Goal: Information Seeking & Learning: Learn about a topic

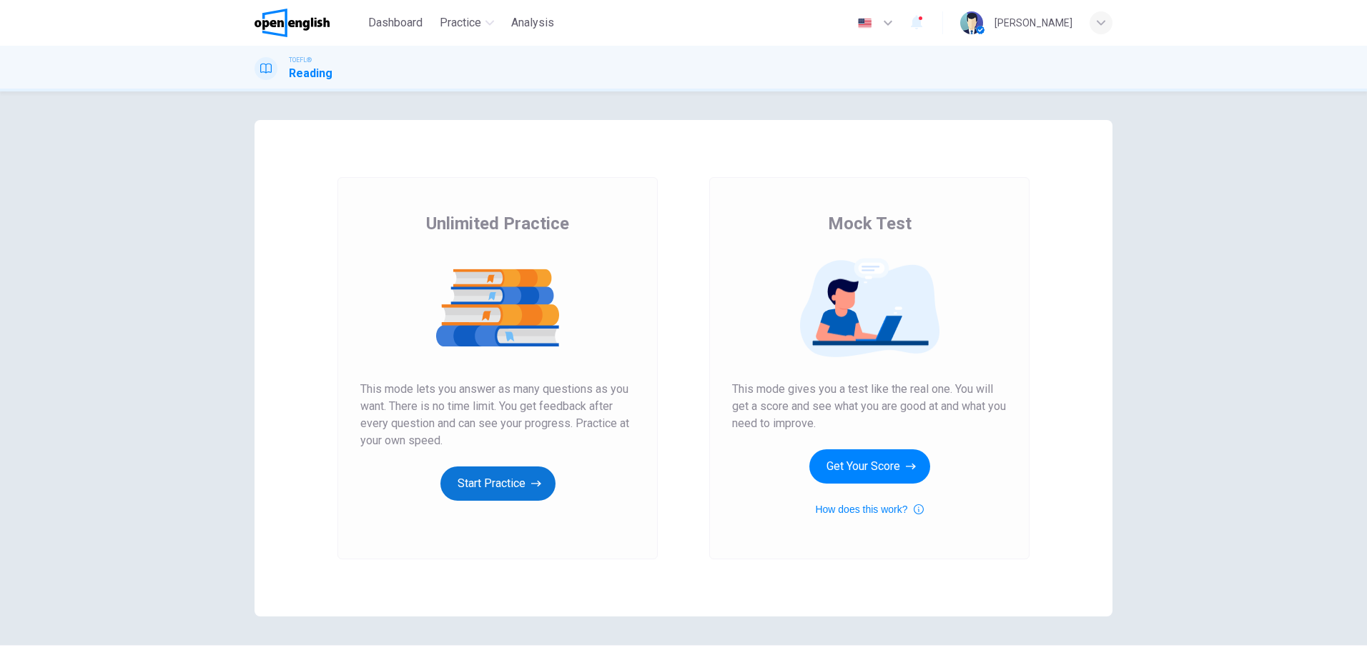
click at [500, 480] on button "Start Practice" at bounding box center [497, 484] width 115 height 34
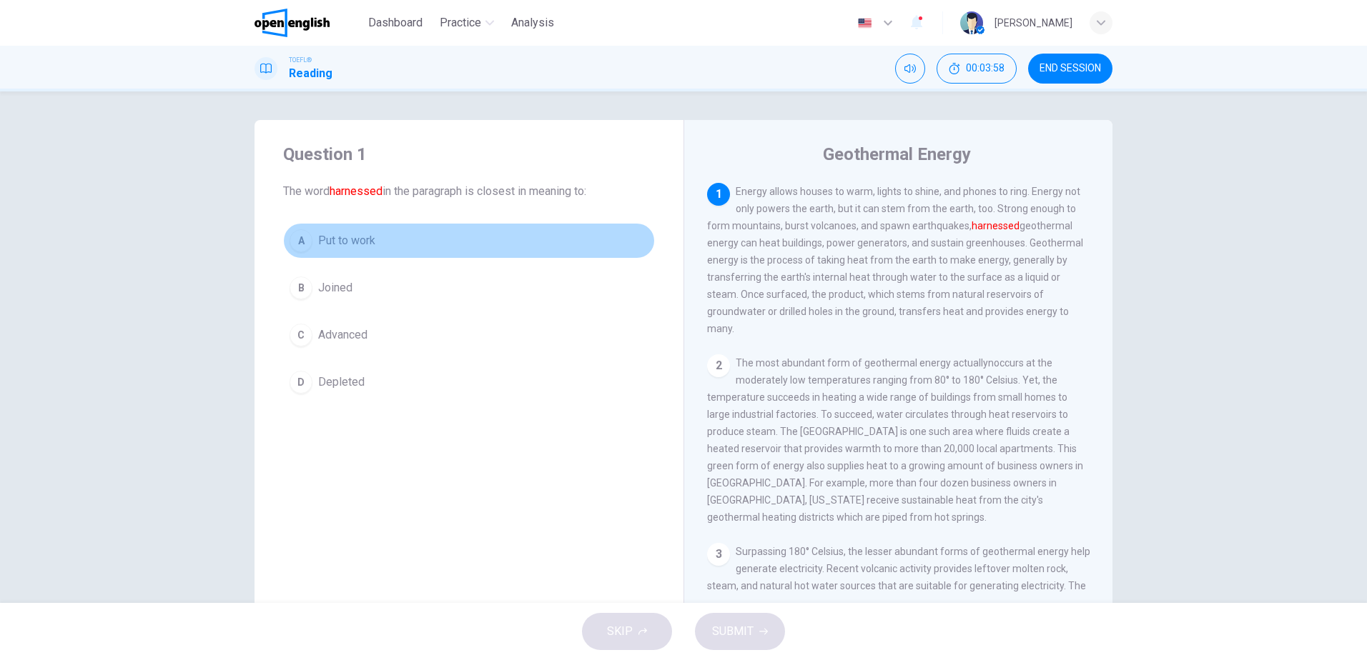
click at [332, 239] on span "Put to work" at bounding box center [346, 240] width 57 height 17
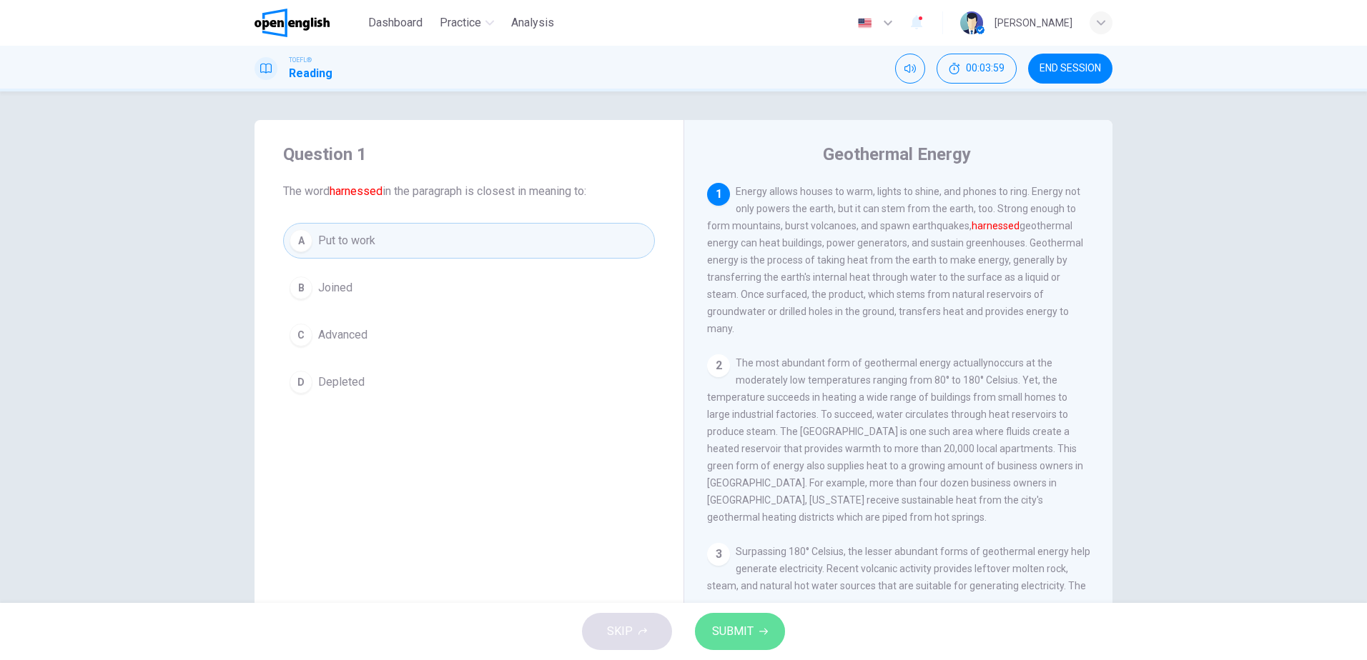
click at [743, 633] on span "SUBMIT" at bounding box center [732, 632] width 41 height 20
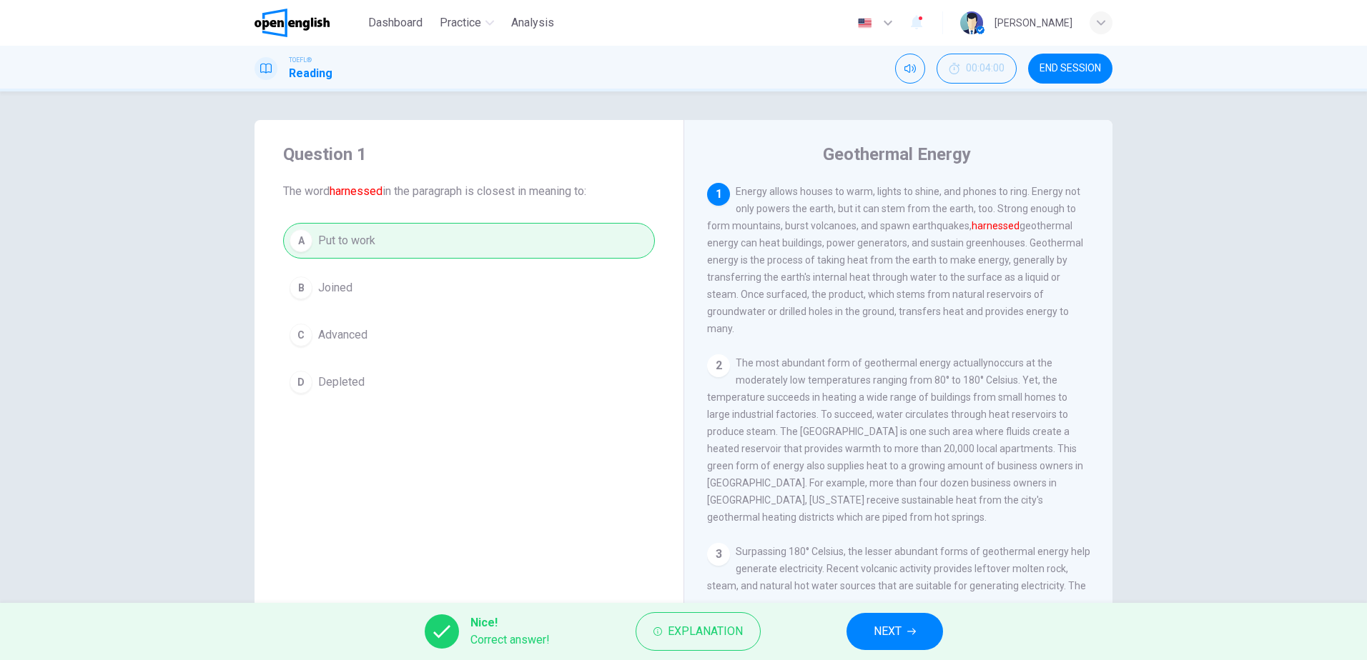
click at [884, 635] on span "NEXT" at bounding box center [887, 632] width 28 height 20
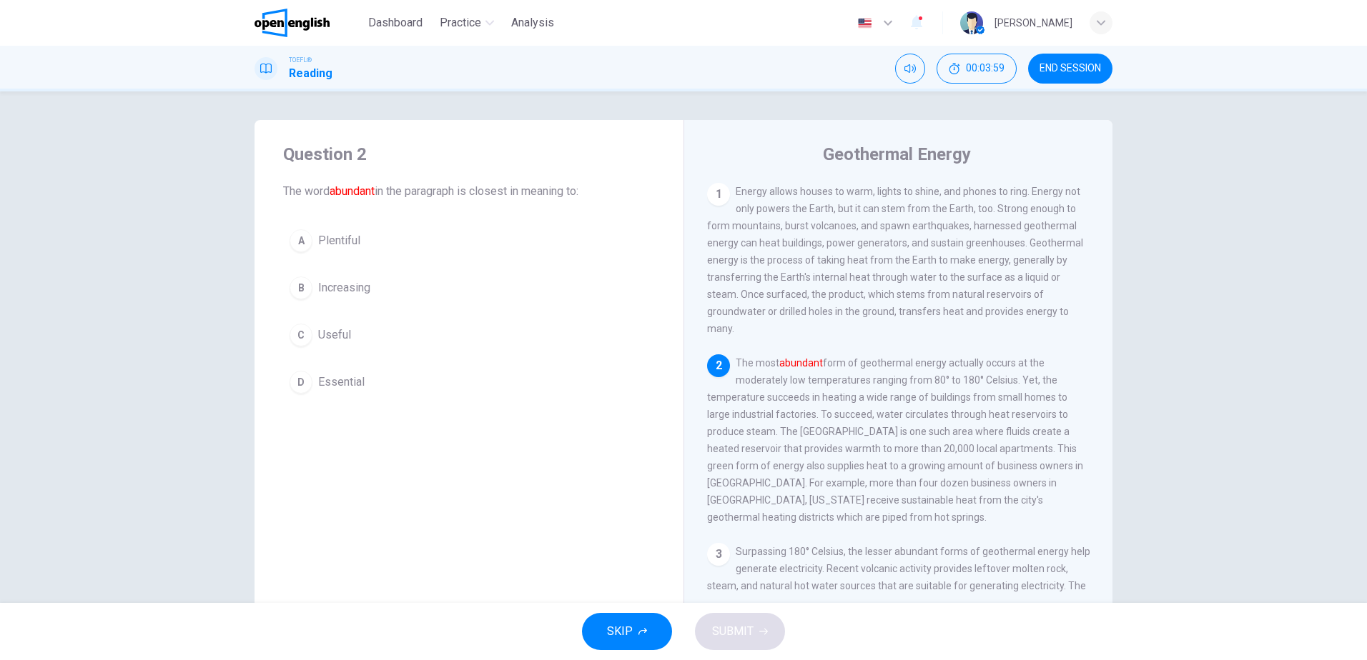
scroll to position [89, 0]
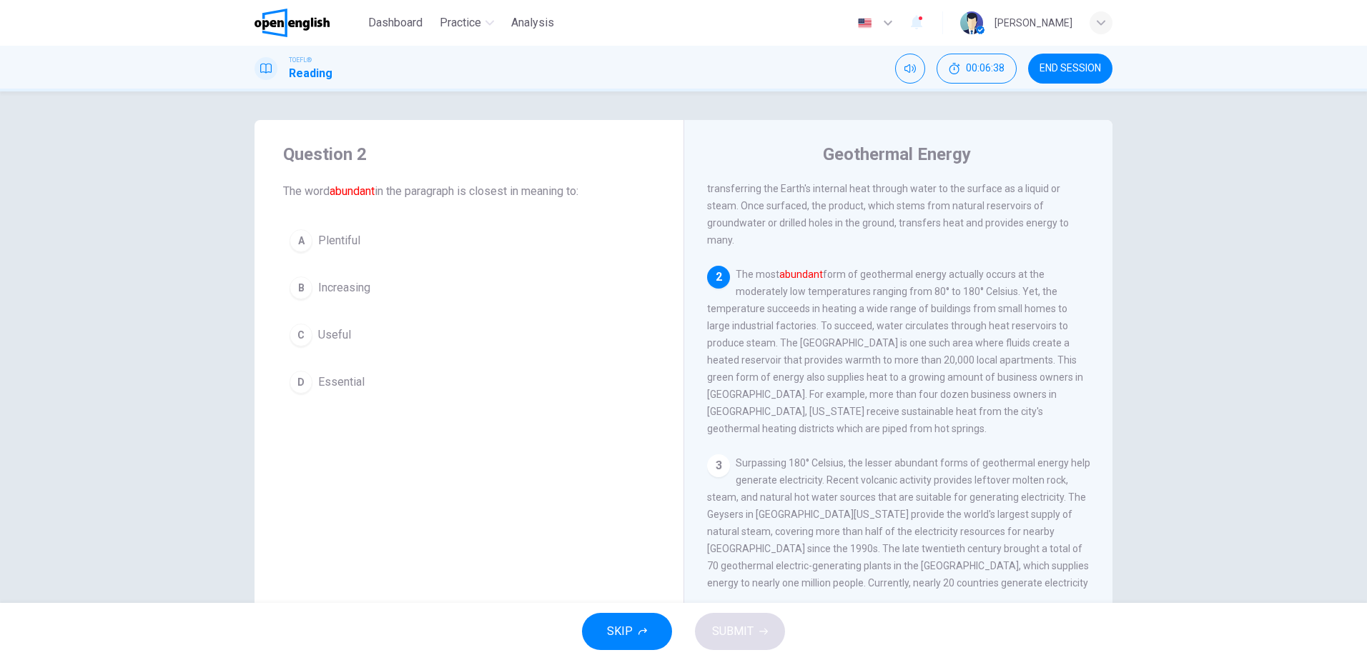
click at [346, 387] on span "Essential" at bounding box center [341, 382] width 46 height 17
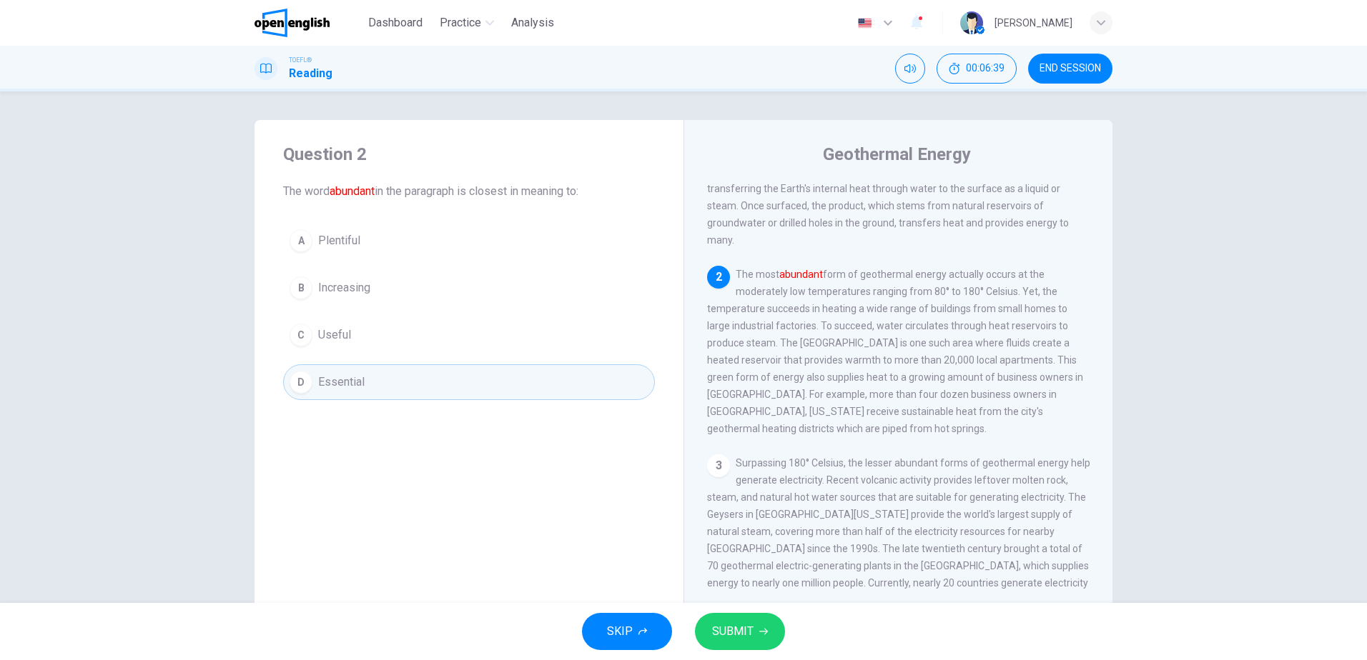
click at [749, 635] on span "SUBMIT" at bounding box center [732, 632] width 41 height 20
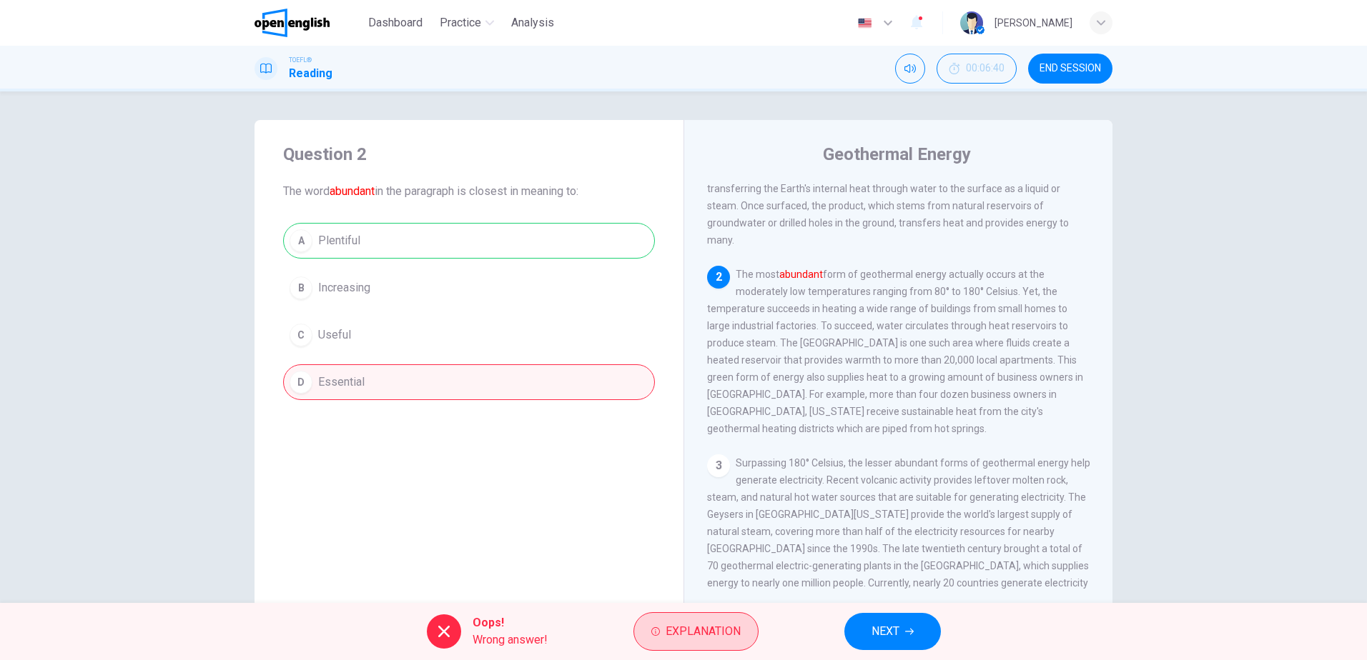
click at [708, 633] on span "Explanation" at bounding box center [702, 632] width 75 height 20
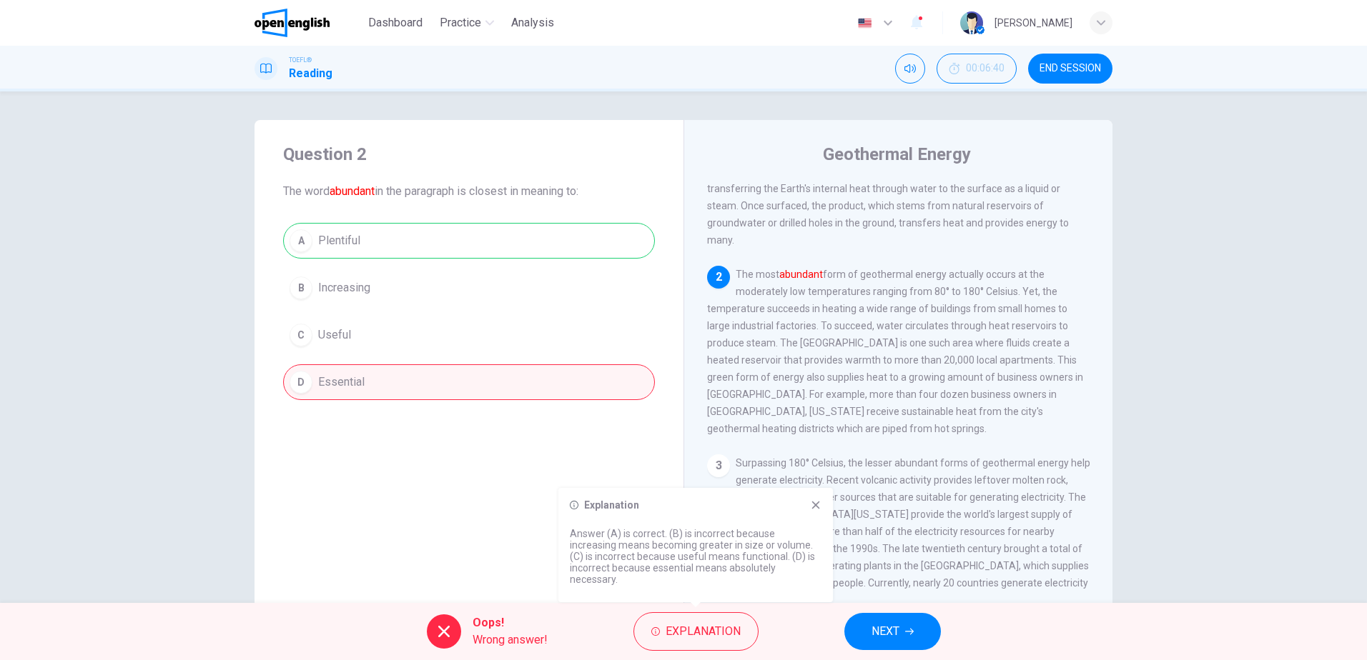
click at [813, 505] on icon at bounding box center [815, 505] width 11 height 11
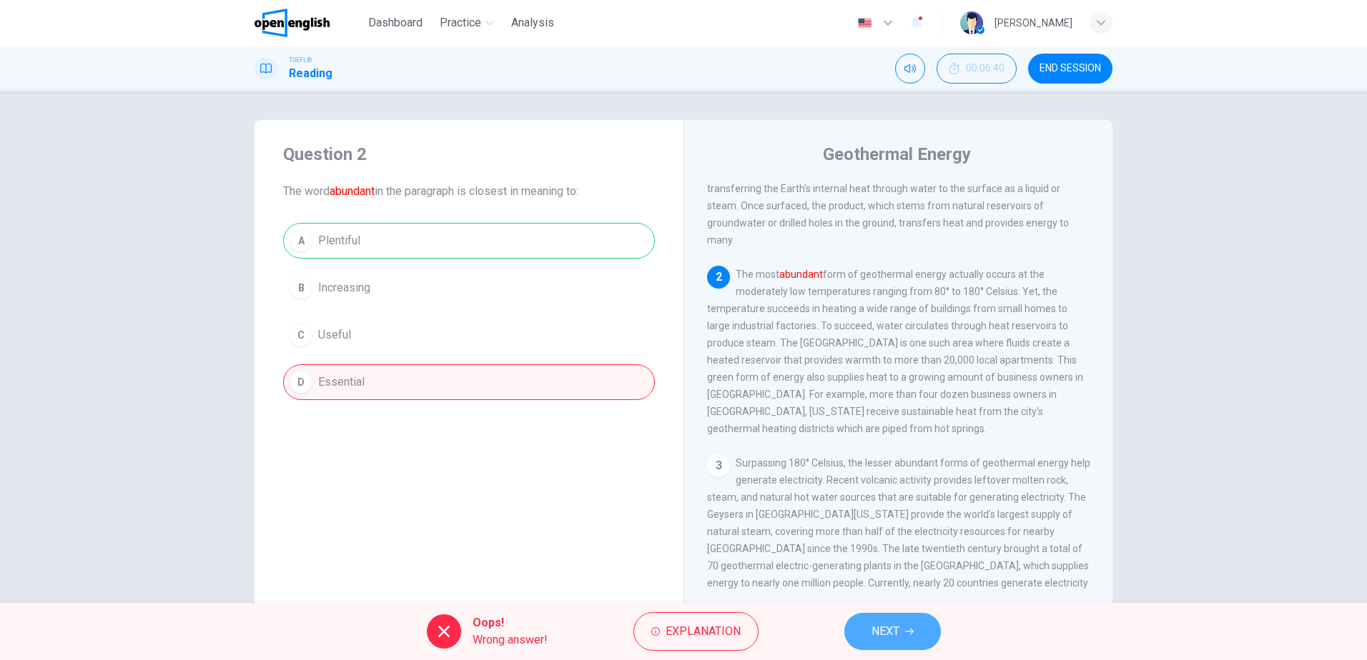
click at [884, 625] on span "NEXT" at bounding box center [885, 632] width 28 height 20
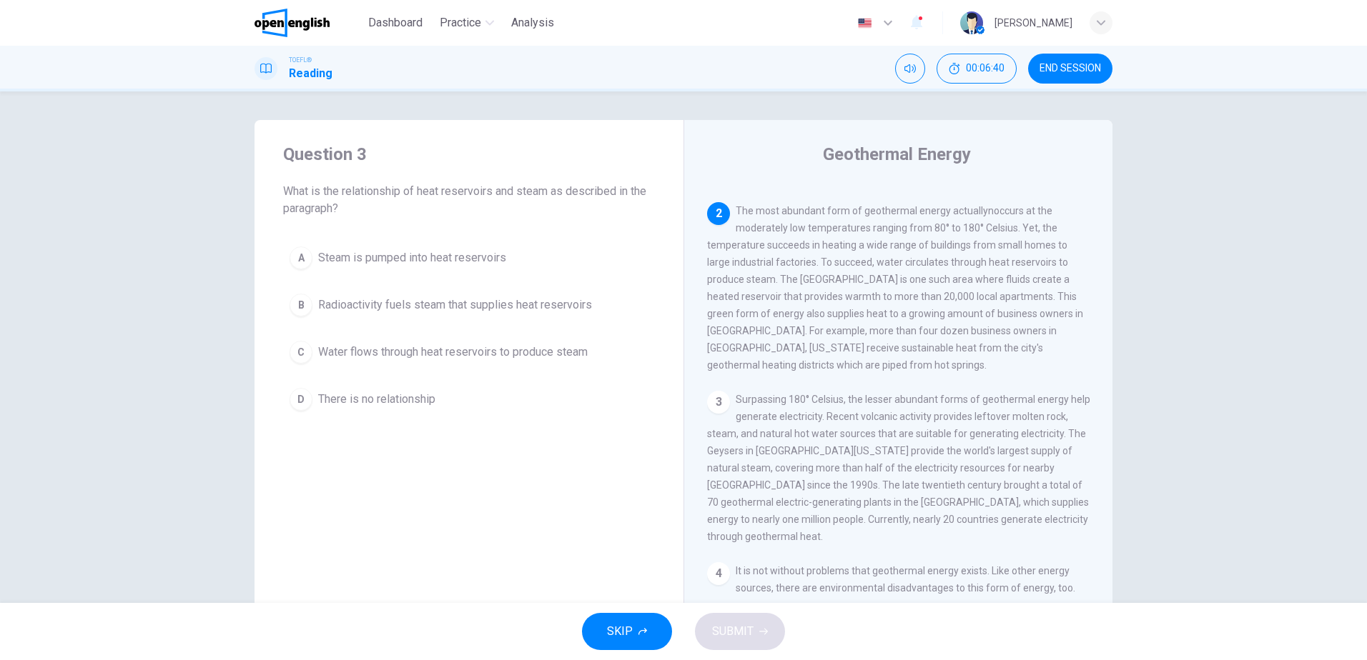
scroll to position [178, 0]
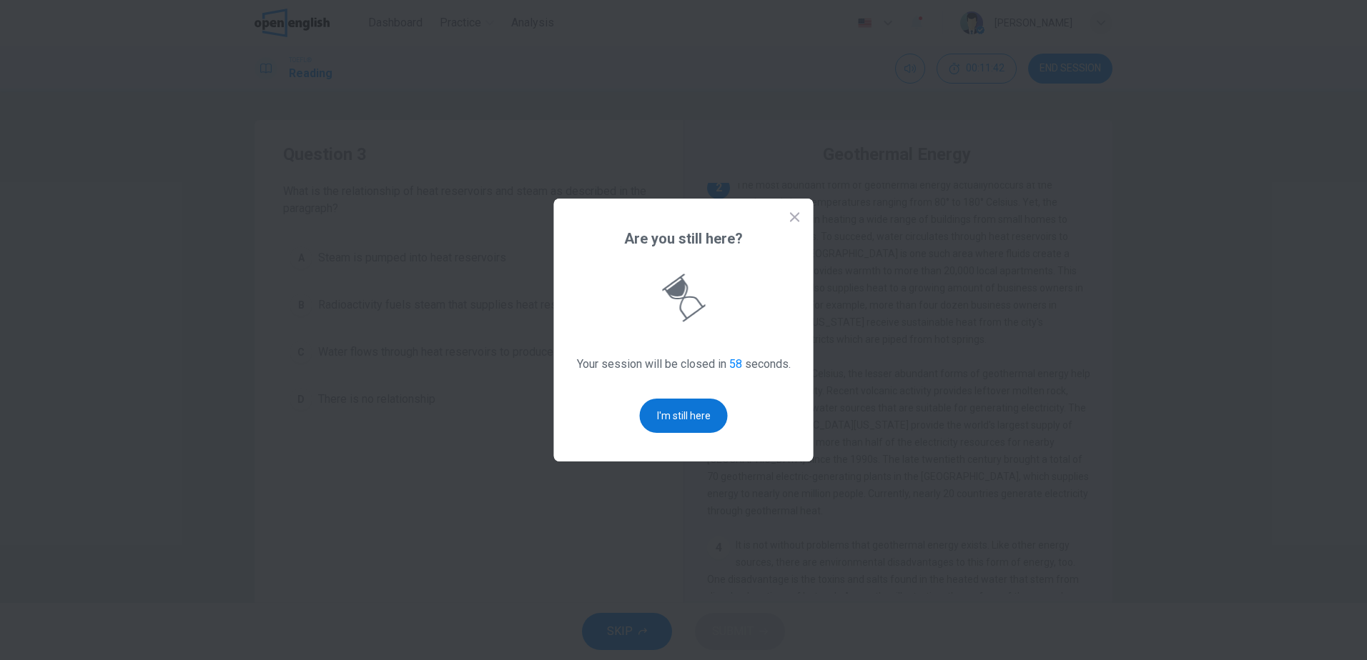
click at [669, 425] on button "I'm still here" at bounding box center [684, 416] width 88 height 34
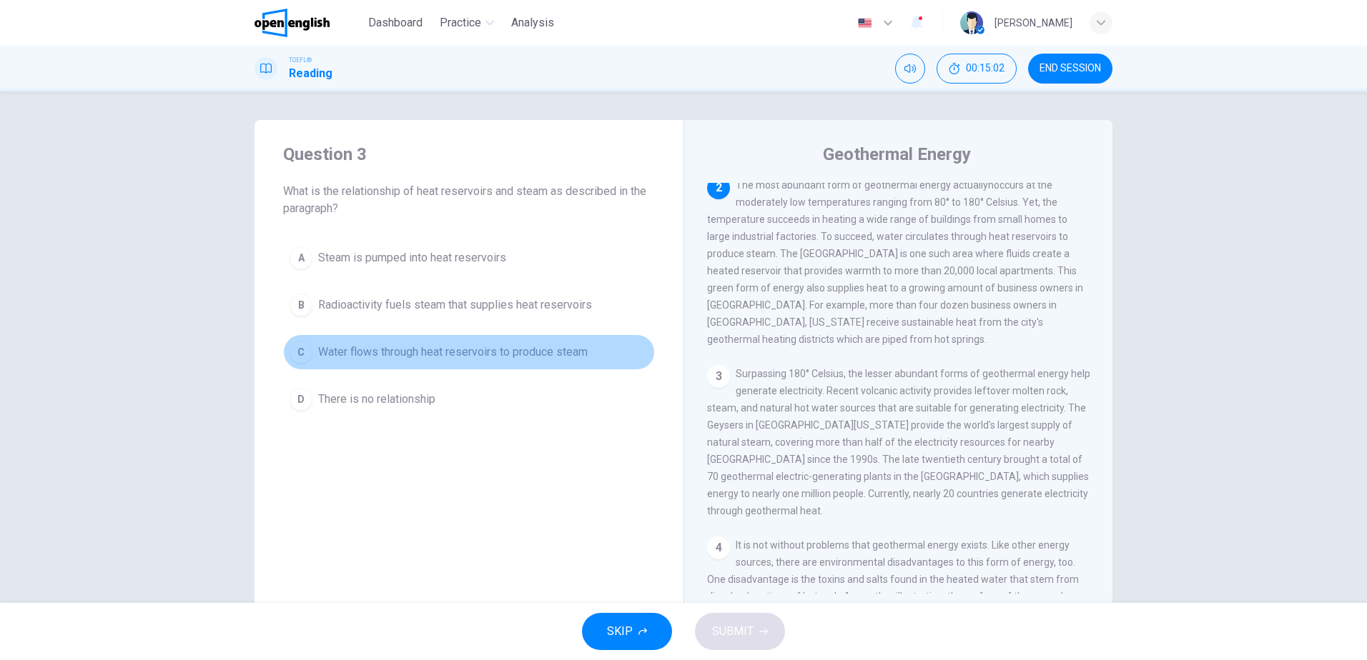
click at [450, 345] on span "Water flows through heat reservoirs to produce steam" at bounding box center [452, 352] width 269 height 17
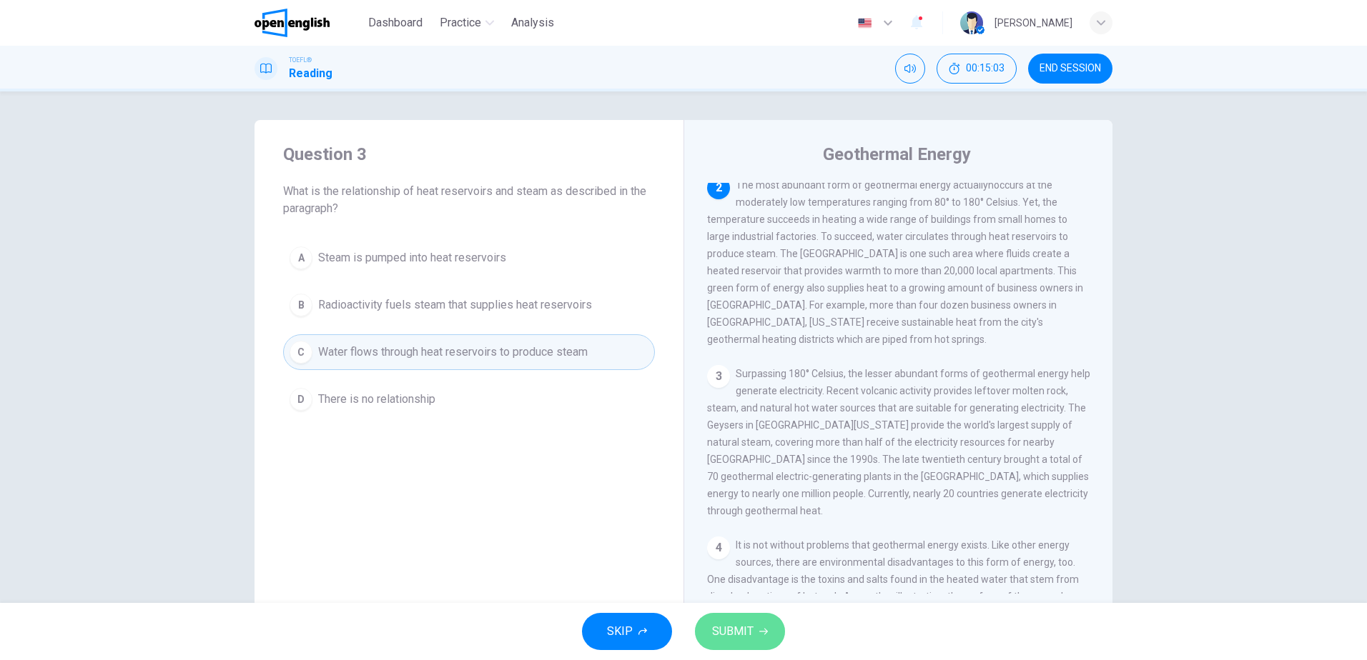
click at [727, 632] on span "SUBMIT" at bounding box center [732, 632] width 41 height 20
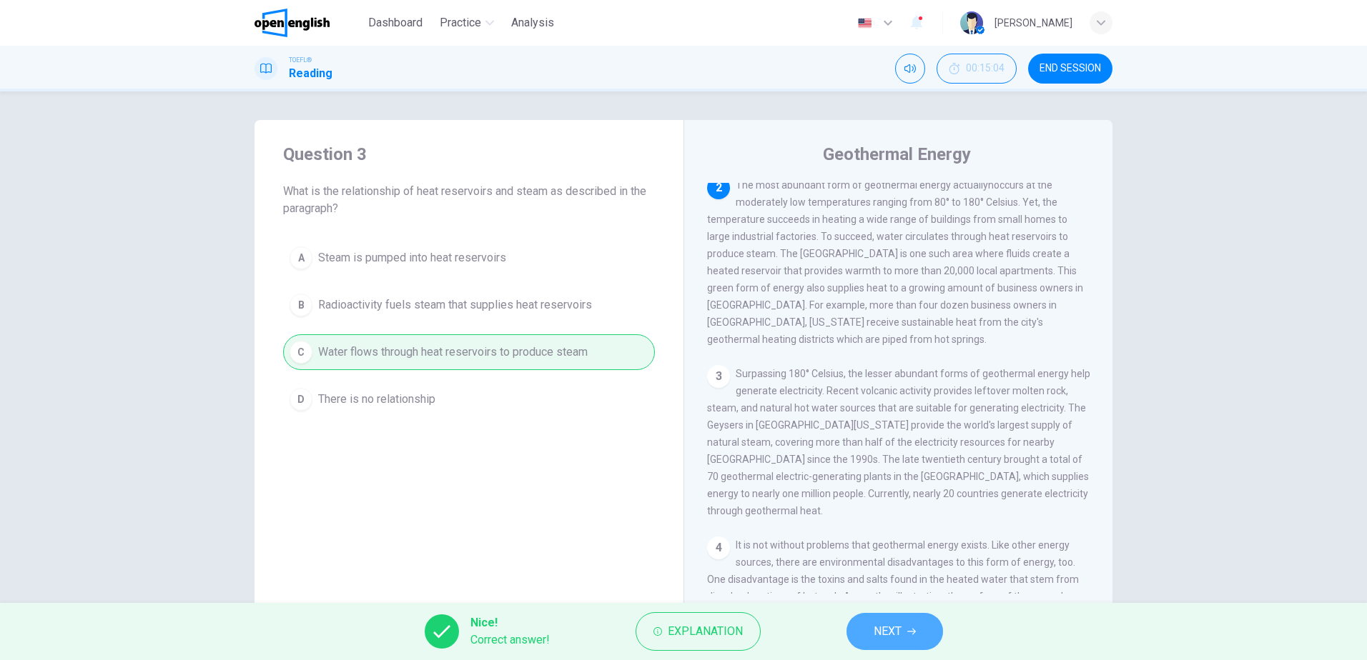
click at [909, 638] on button "NEXT" at bounding box center [894, 631] width 96 height 37
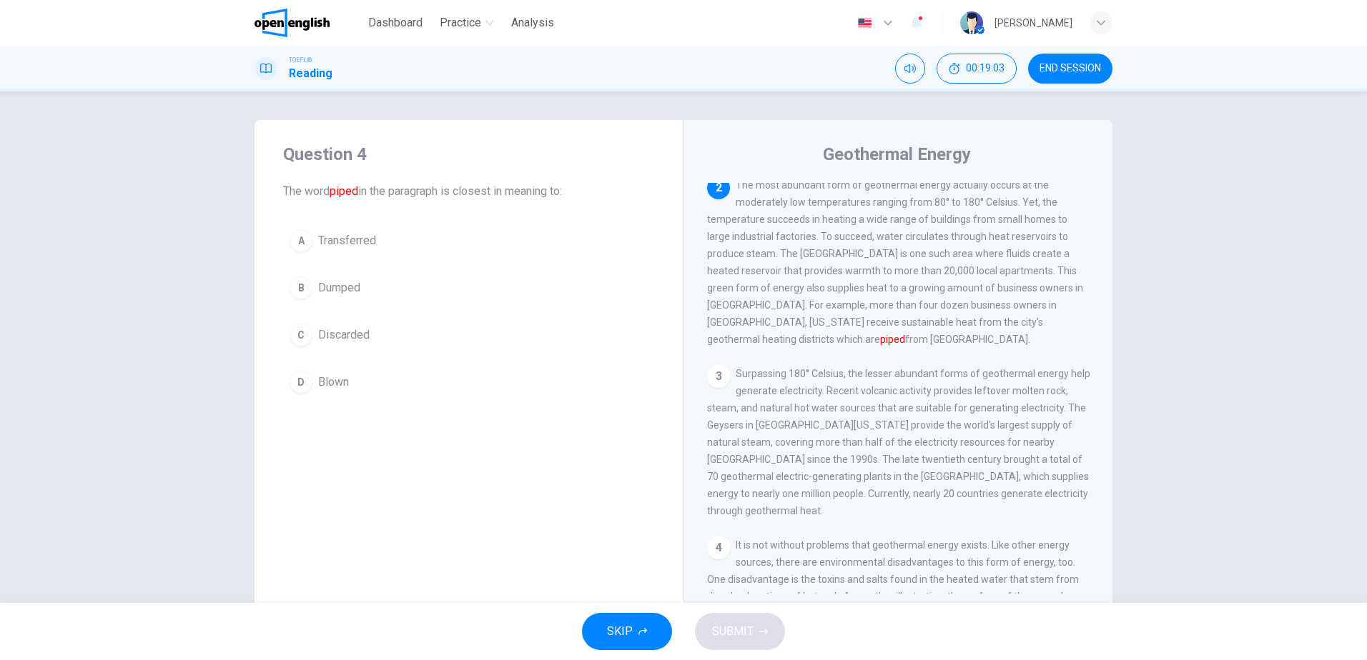
click at [339, 381] on span "Blown" at bounding box center [333, 382] width 31 height 17
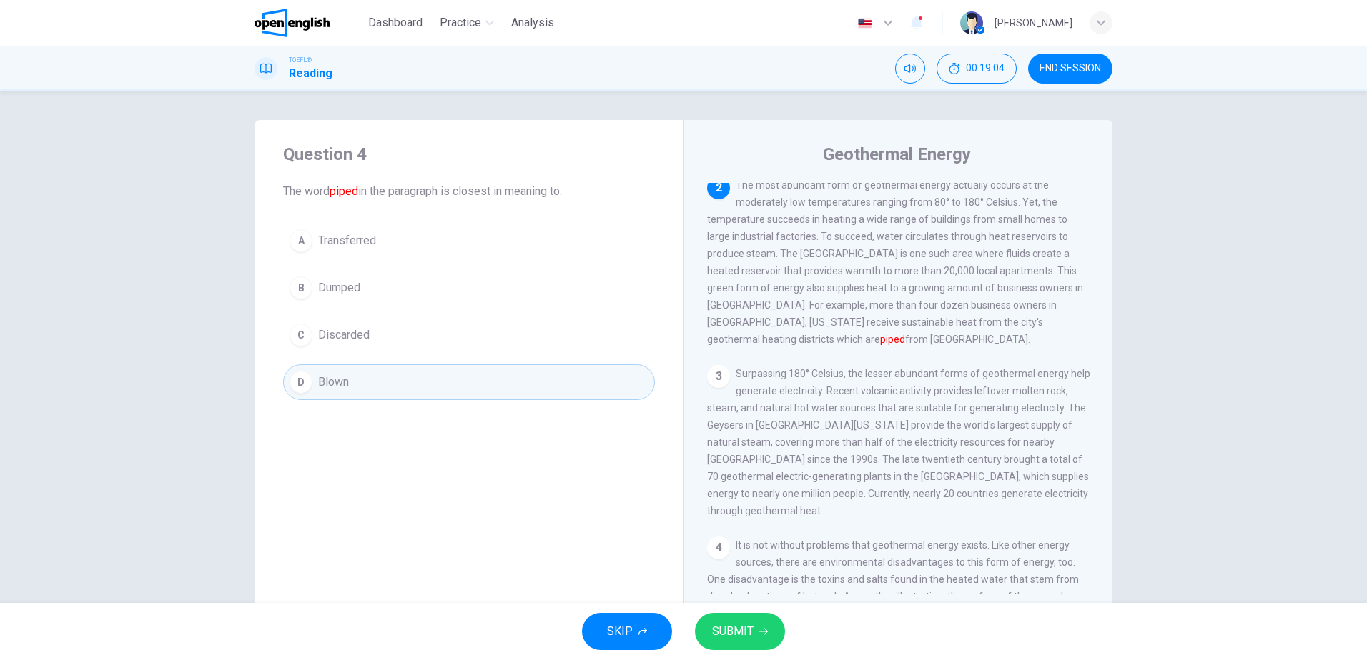
click at [745, 635] on span "SUBMIT" at bounding box center [732, 632] width 41 height 20
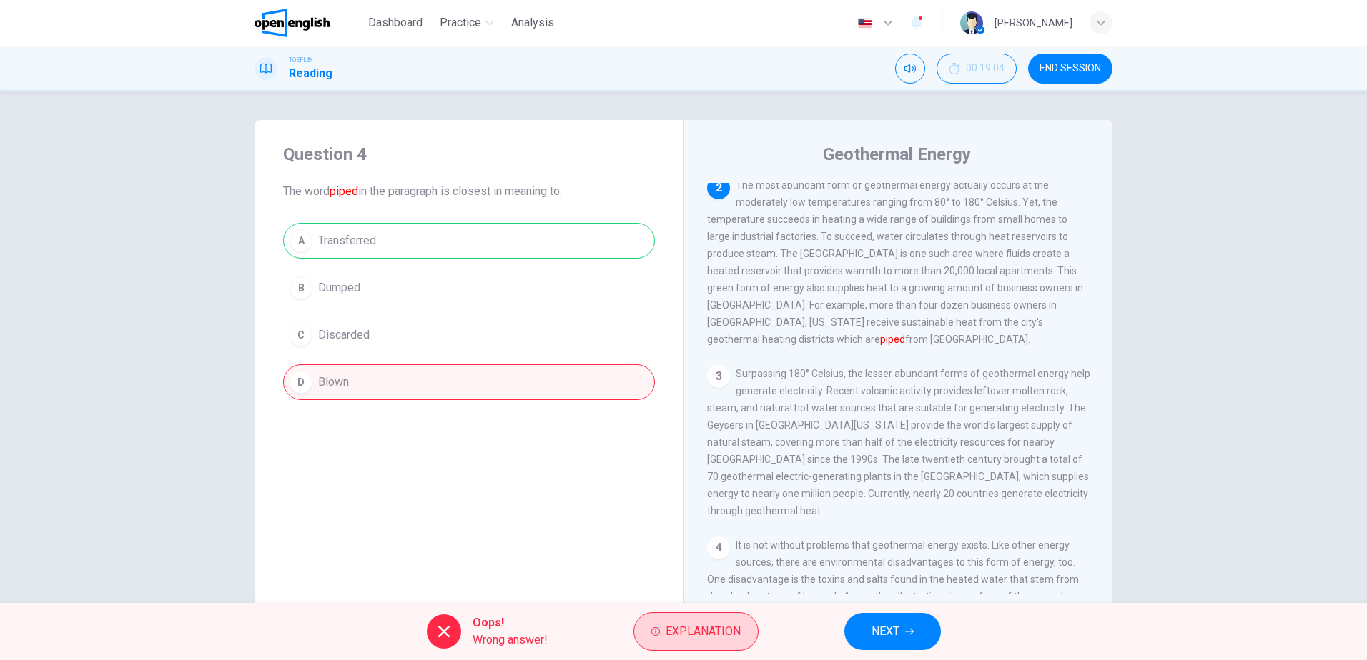
click at [706, 638] on span "Explanation" at bounding box center [702, 632] width 75 height 20
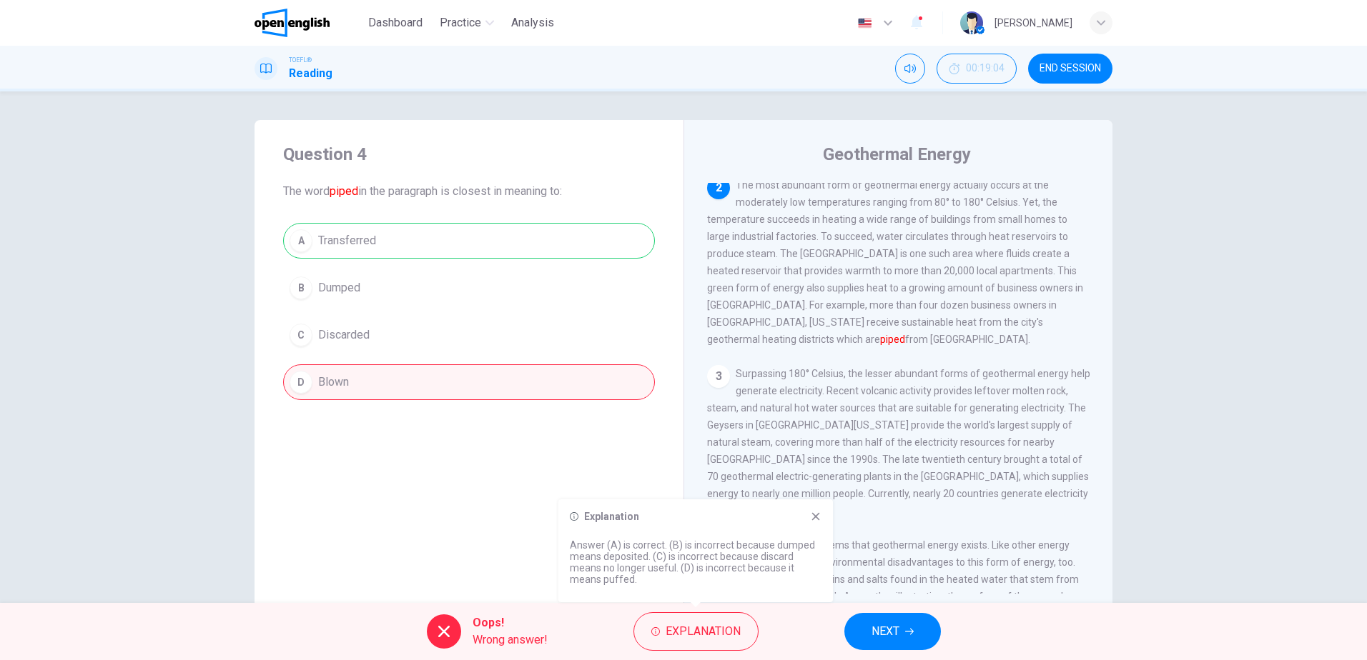
click at [813, 515] on icon at bounding box center [816, 517] width 8 height 8
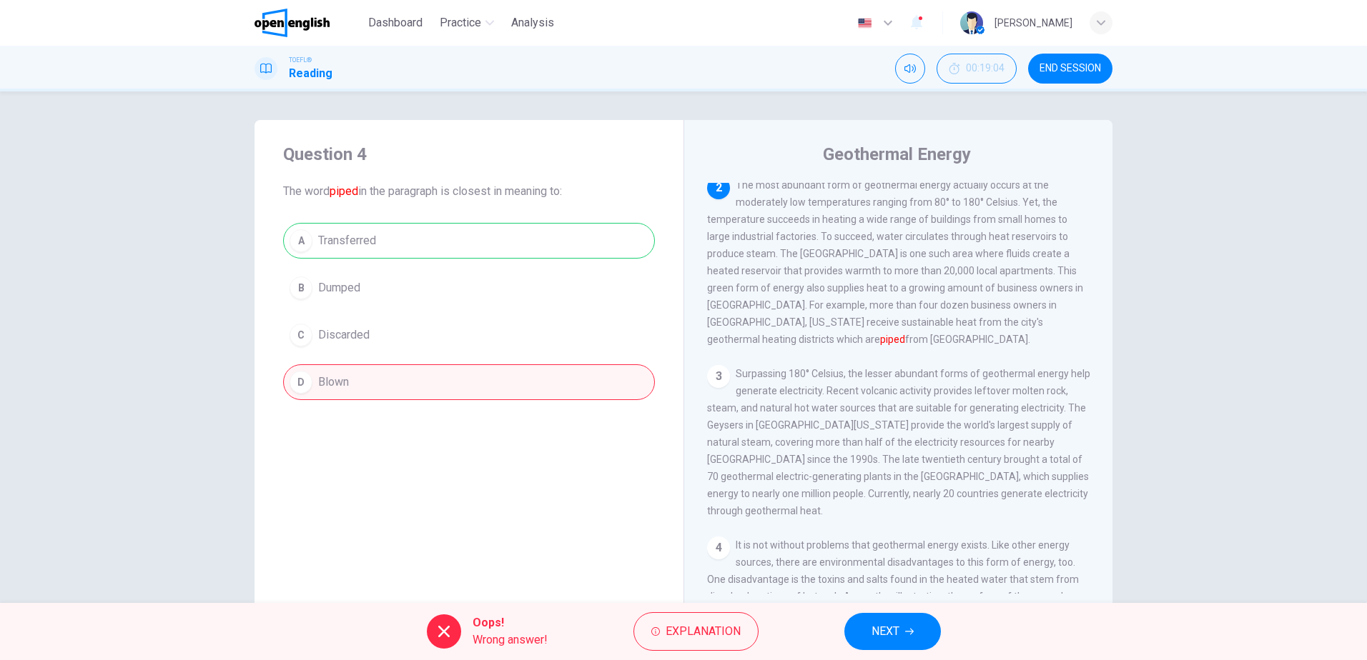
click at [896, 630] on span "NEXT" at bounding box center [885, 632] width 28 height 20
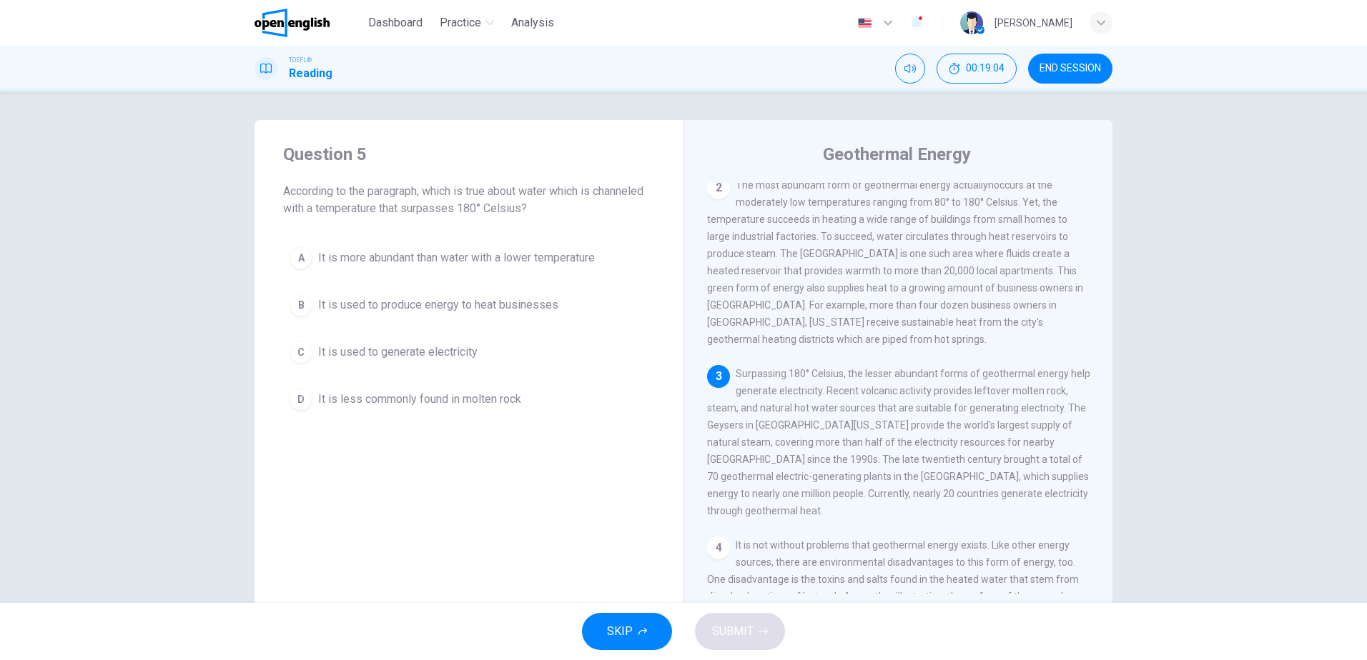
scroll to position [267, 0]
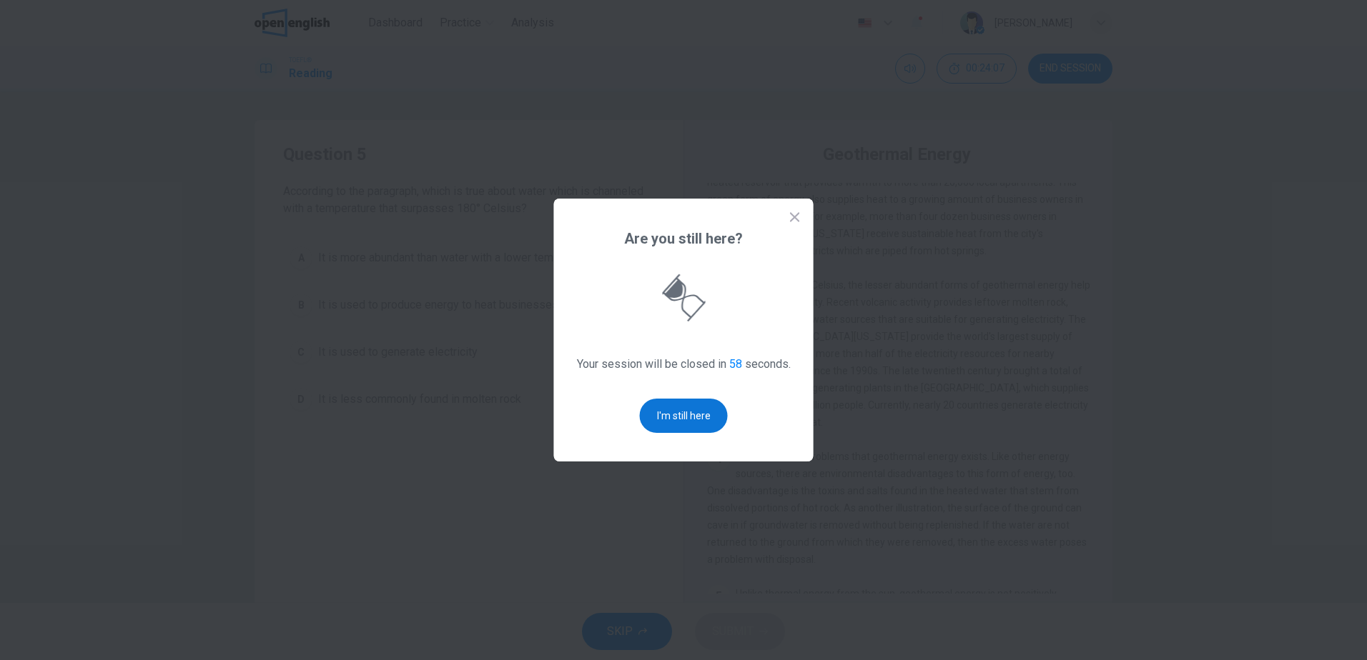
click at [696, 424] on button "I'm still here" at bounding box center [684, 416] width 88 height 34
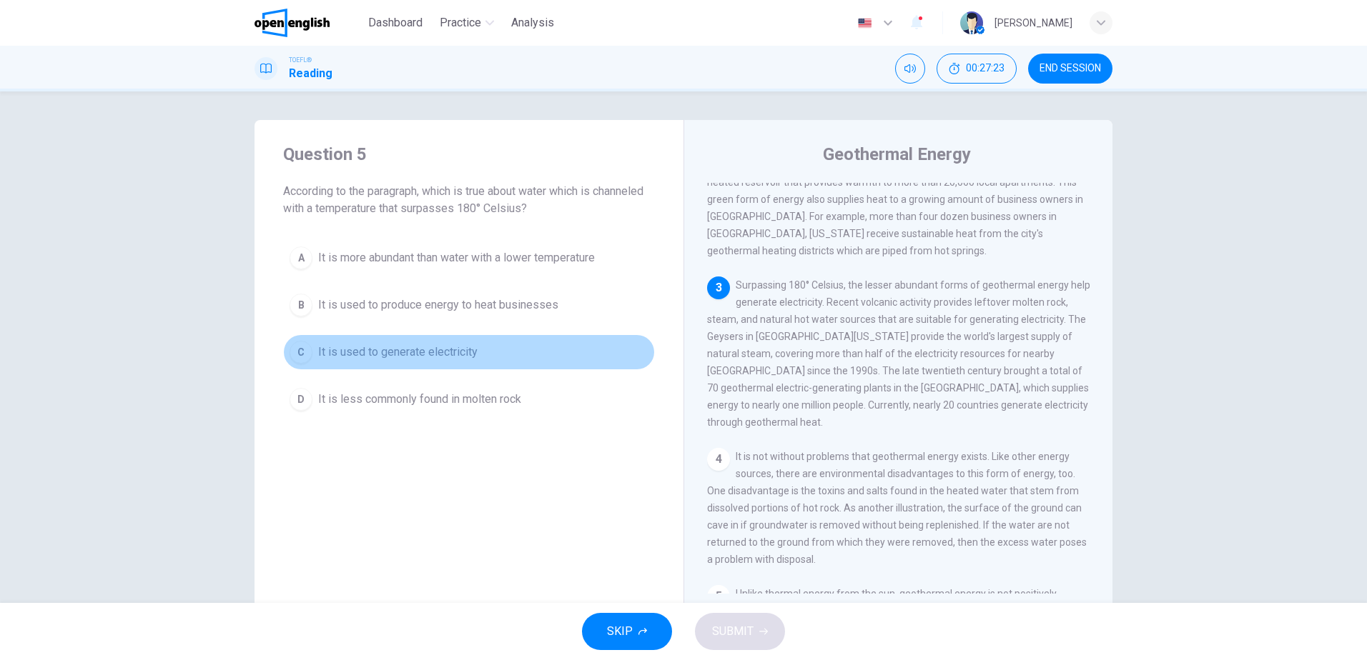
click at [399, 362] on button "C It is used to generate electricity" at bounding box center [469, 353] width 372 height 36
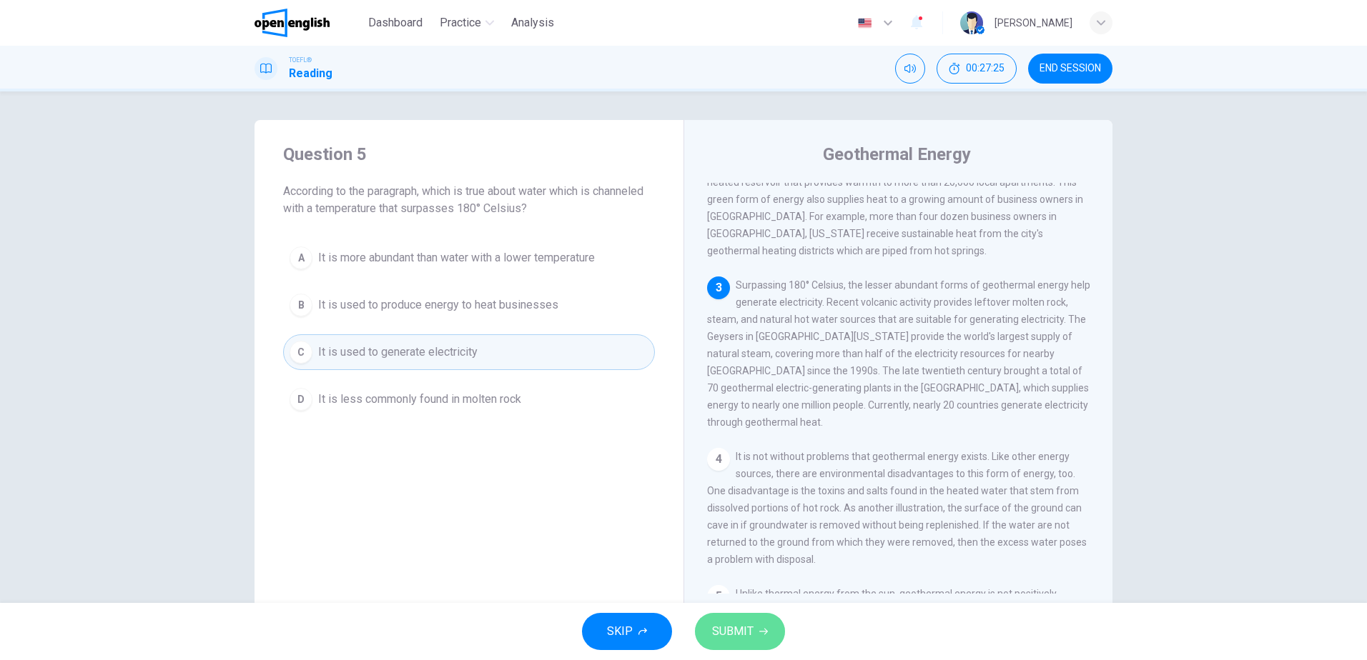
click at [732, 640] on span "SUBMIT" at bounding box center [732, 632] width 41 height 20
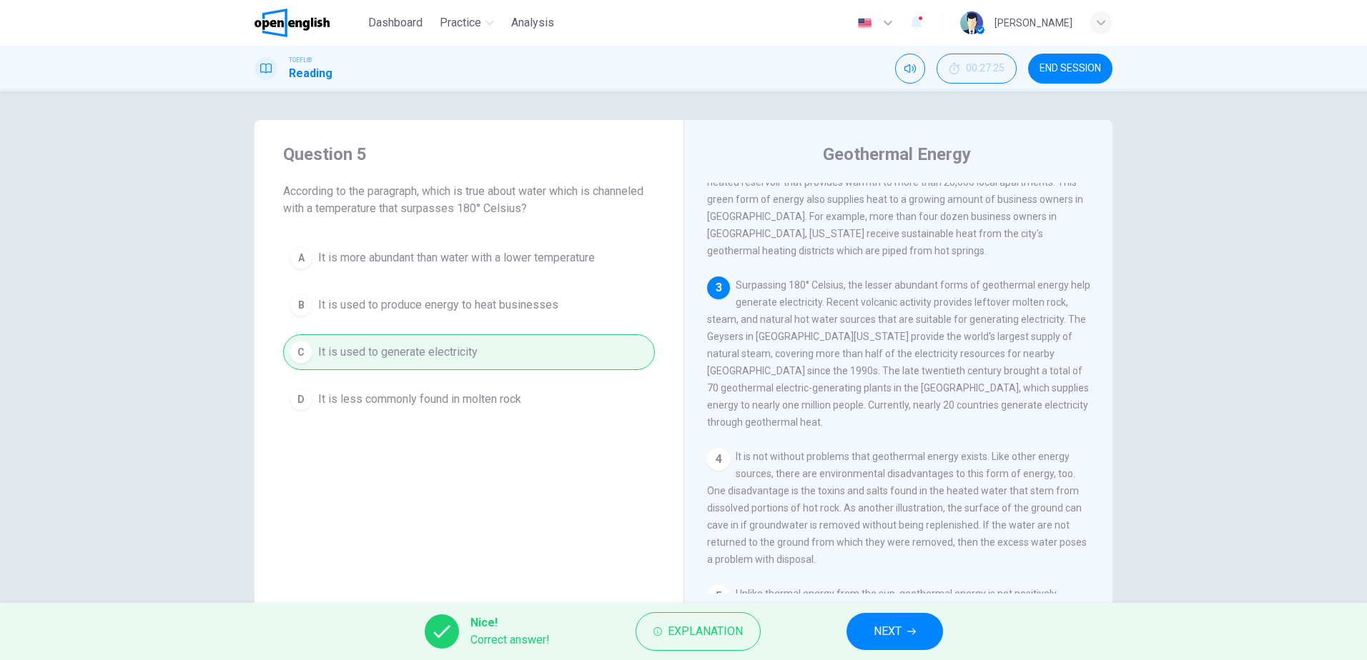
click at [894, 631] on span "NEXT" at bounding box center [887, 632] width 28 height 20
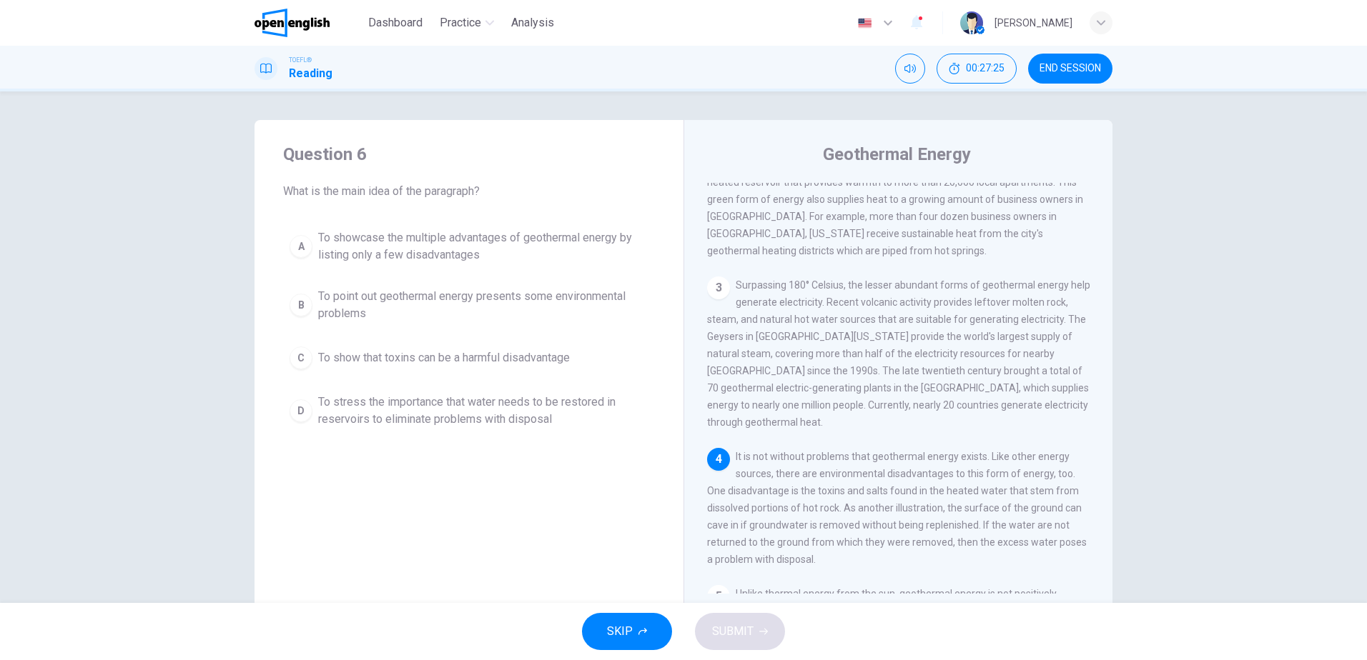
scroll to position [409, 0]
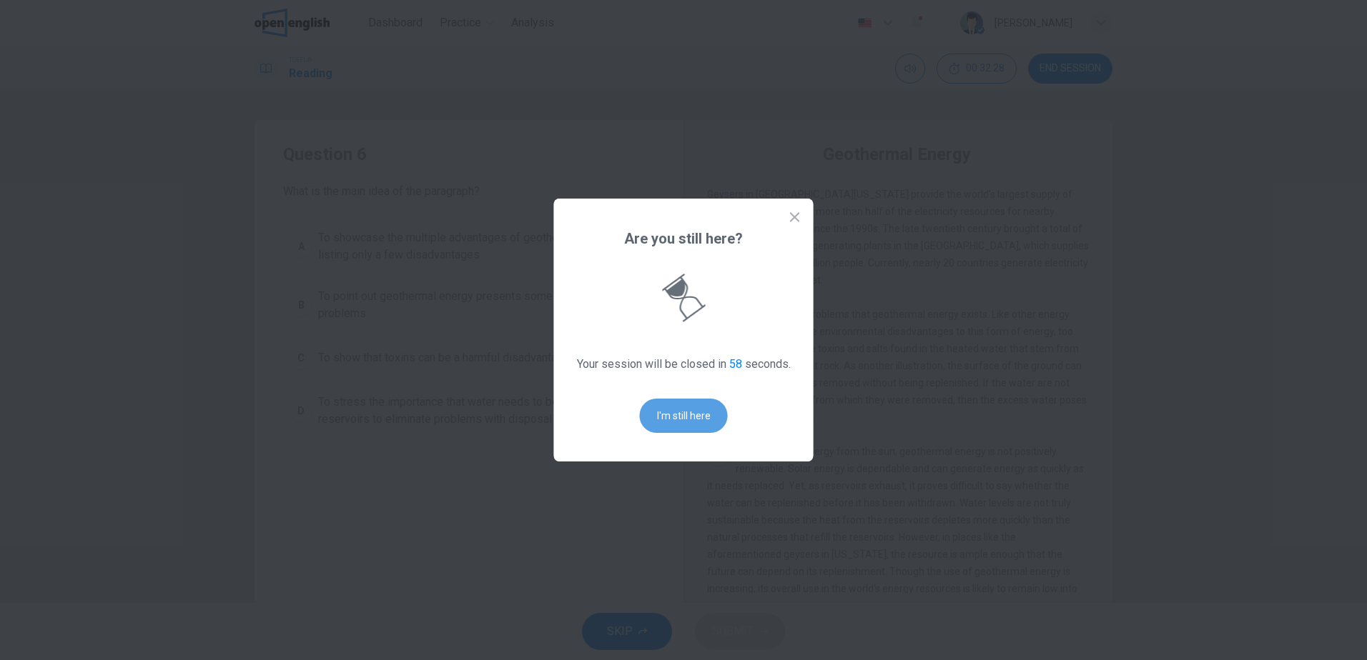
click at [692, 420] on button "I'm still here" at bounding box center [684, 416] width 88 height 34
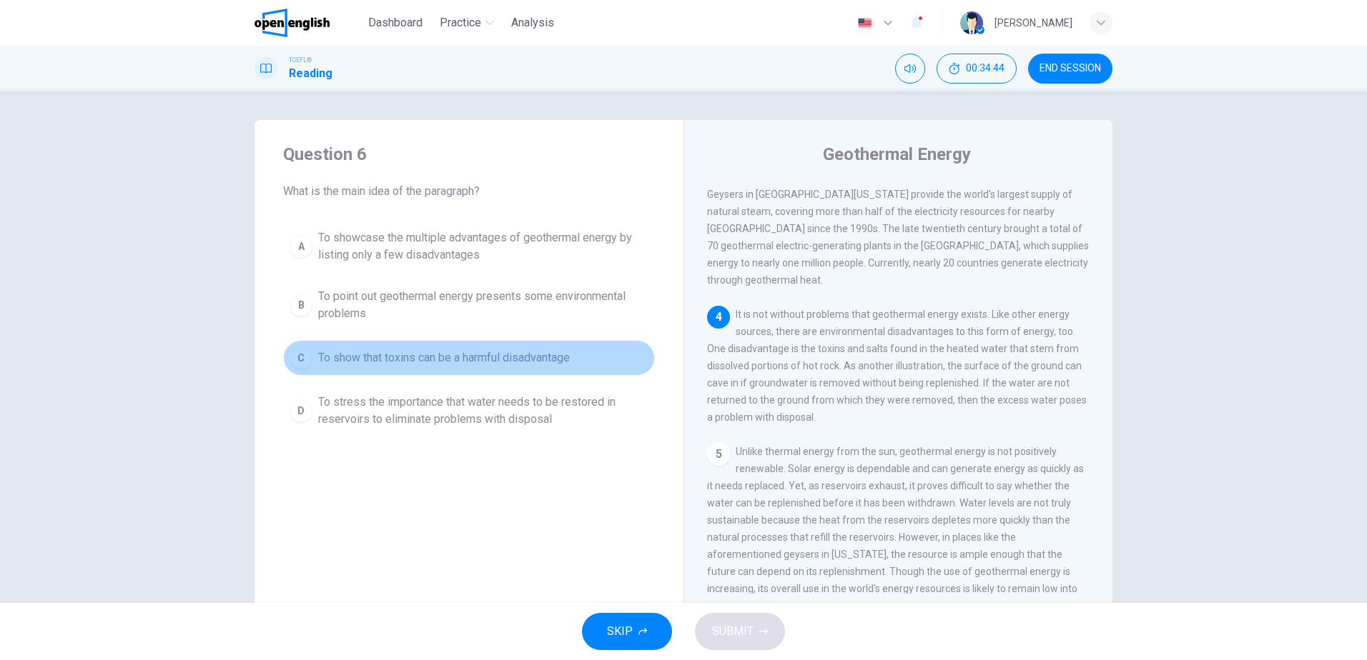
click at [460, 352] on span "To show that toxins can be a harmful disadvantage" at bounding box center [444, 358] width 252 height 17
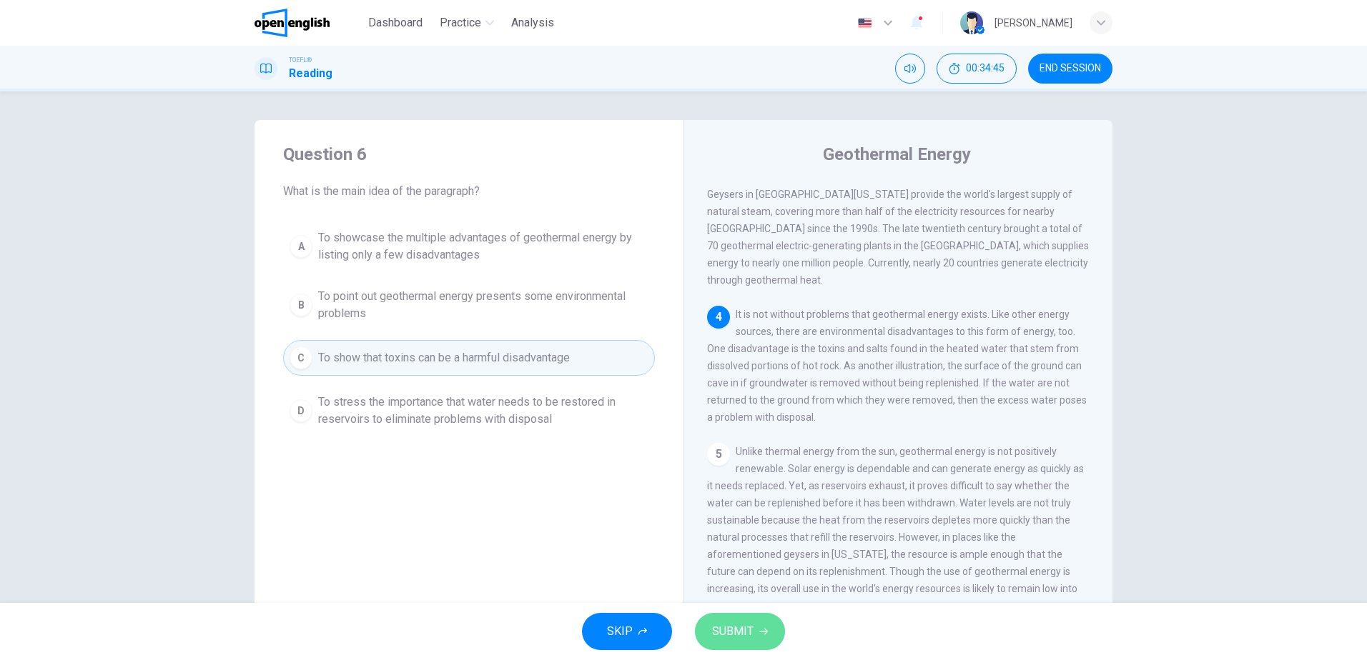
click at [726, 631] on span "SUBMIT" at bounding box center [732, 632] width 41 height 20
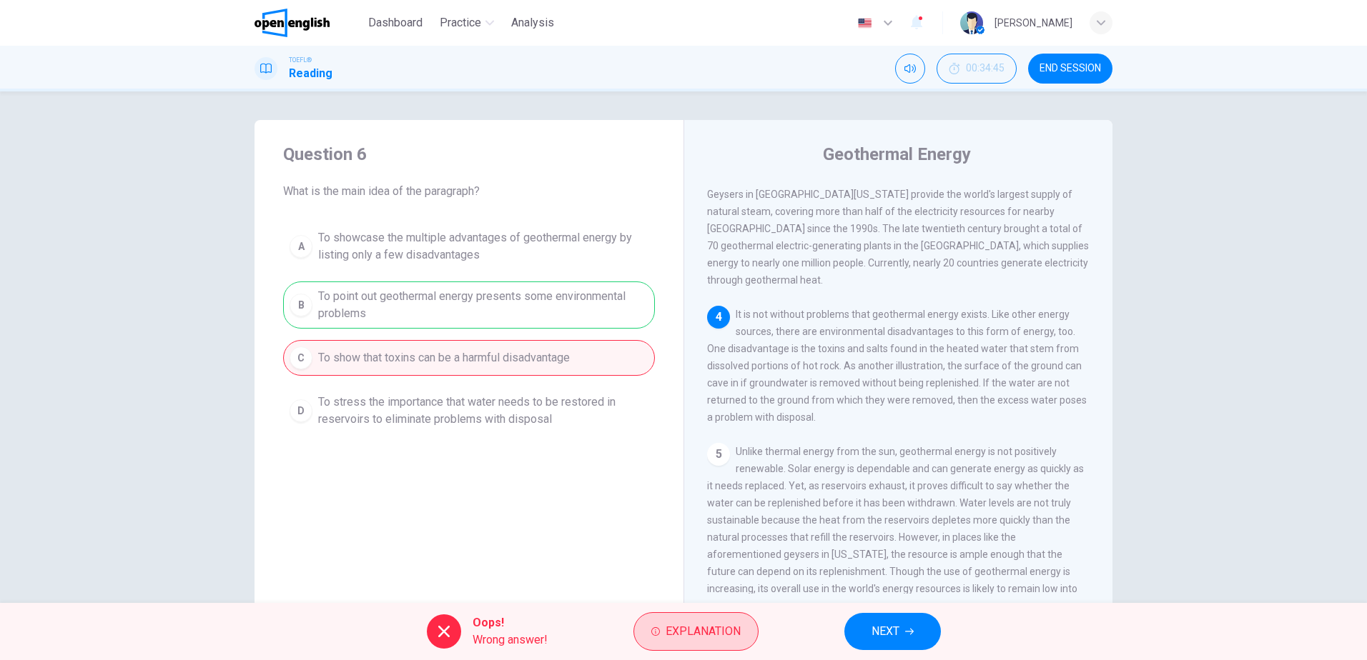
click at [692, 618] on button "Explanation" at bounding box center [695, 632] width 125 height 39
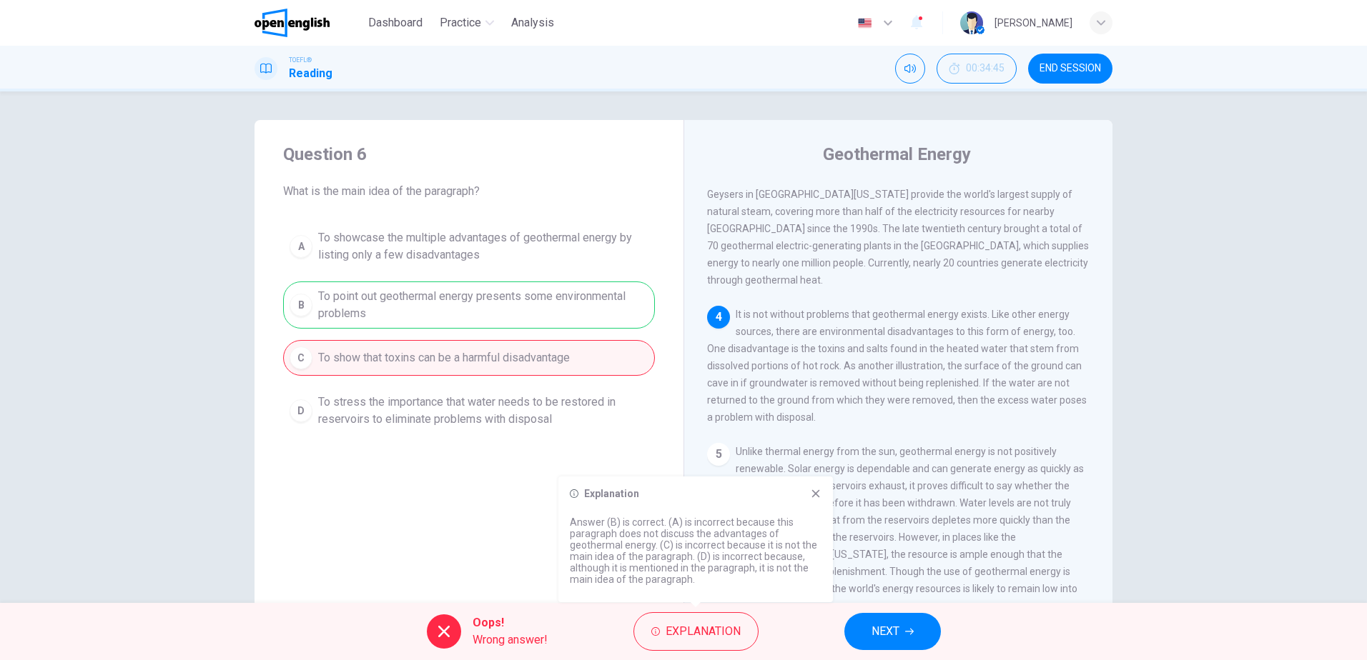
click at [816, 493] on icon at bounding box center [816, 494] width 8 height 8
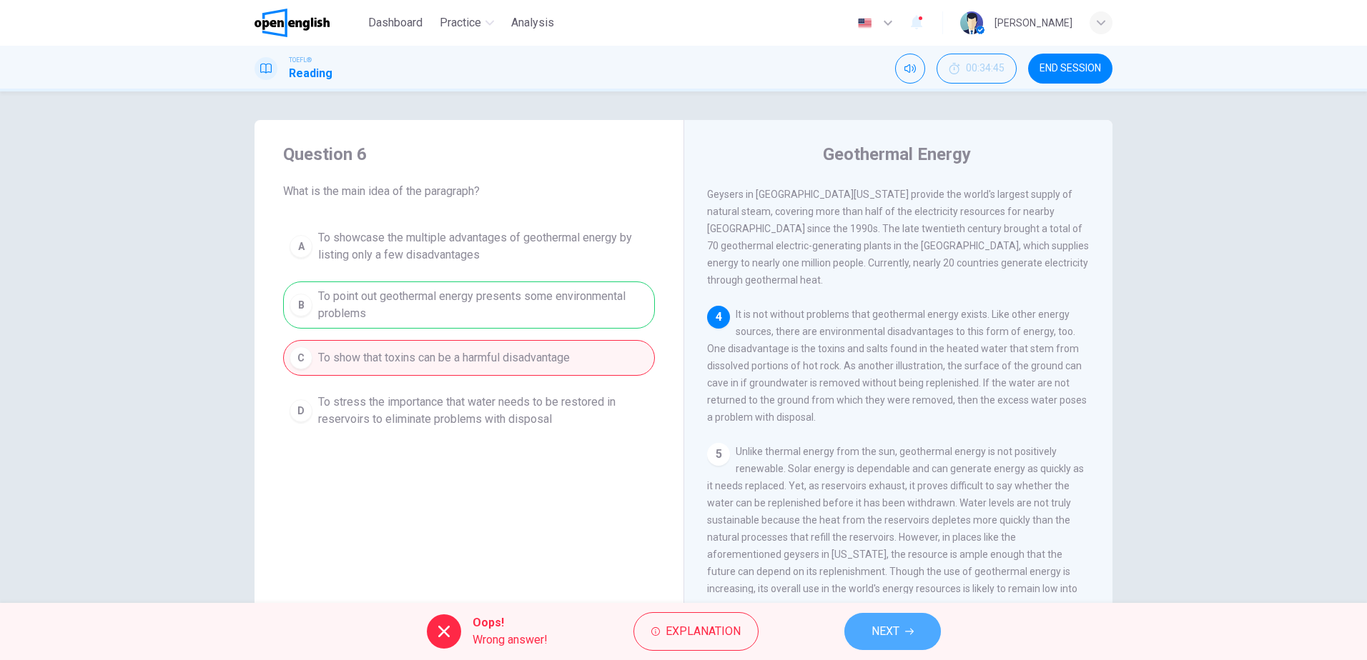
click at [868, 633] on button "NEXT" at bounding box center [892, 631] width 96 height 37
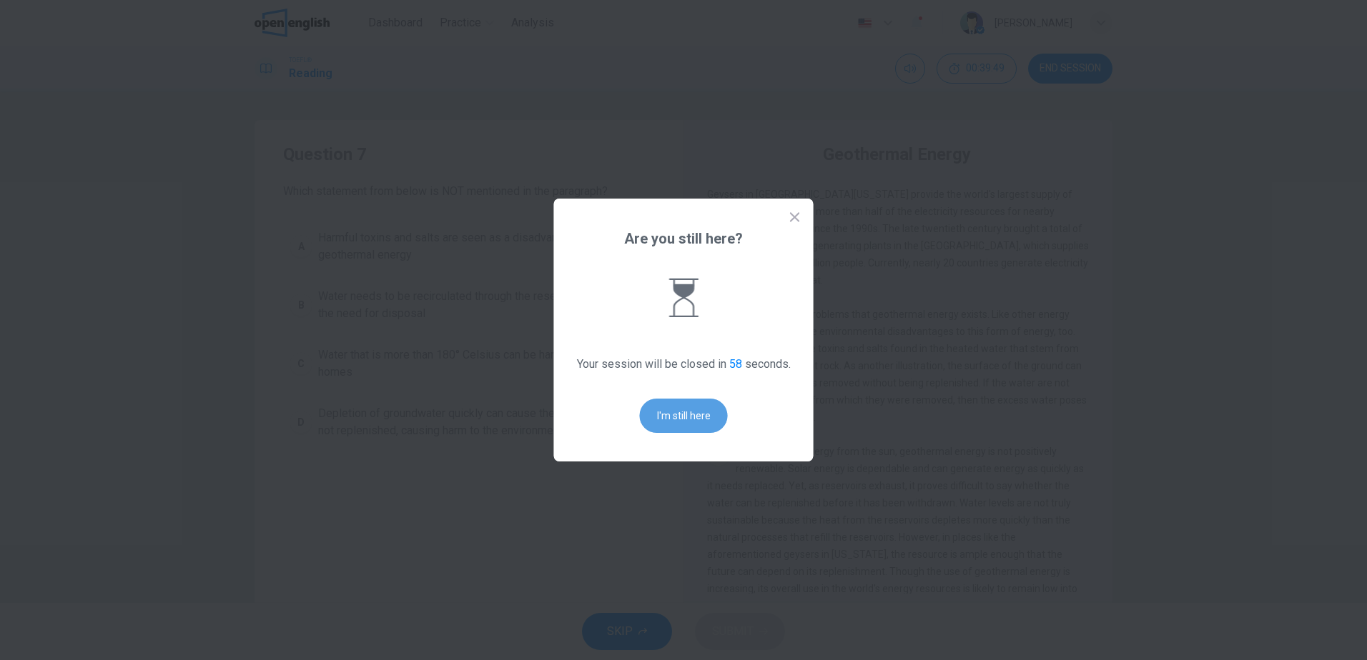
click at [687, 416] on button "I'm still here" at bounding box center [684, 416] width 88 height 34
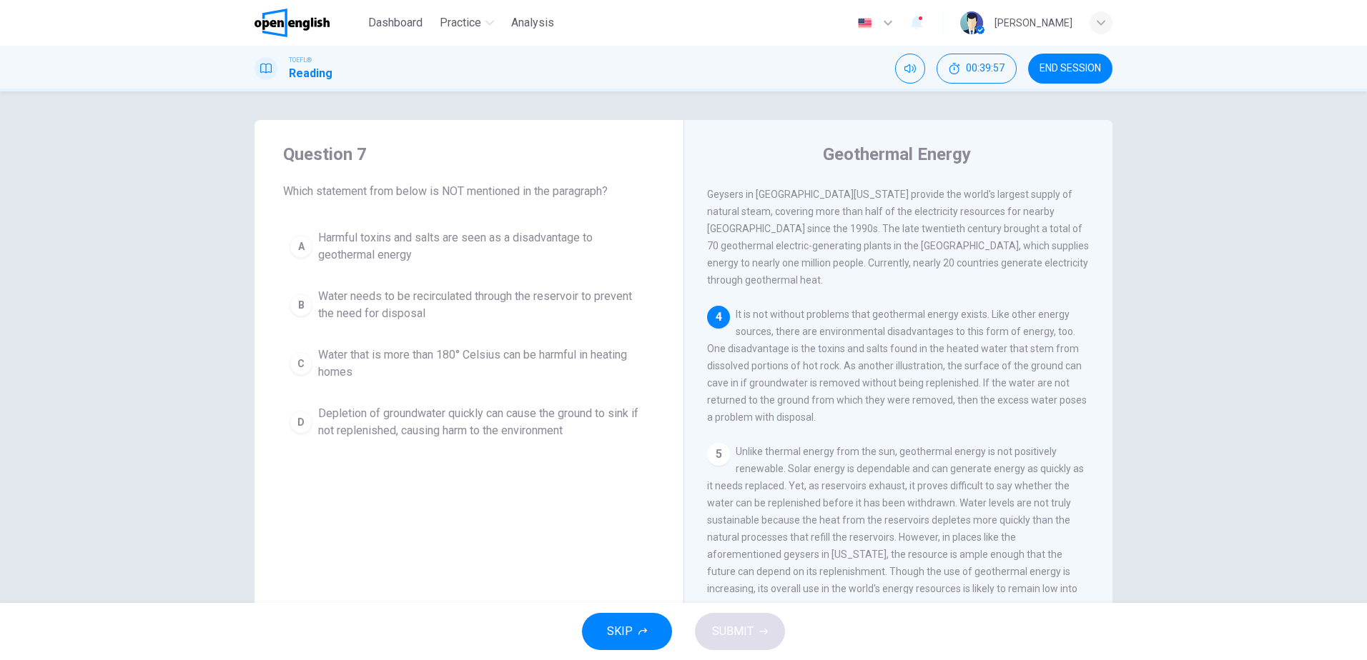
click at [554, 357] on span "Water that is more than 180° Celsius can be harmful in heating homes" at bounding box center [483, 364] width 330 height 34
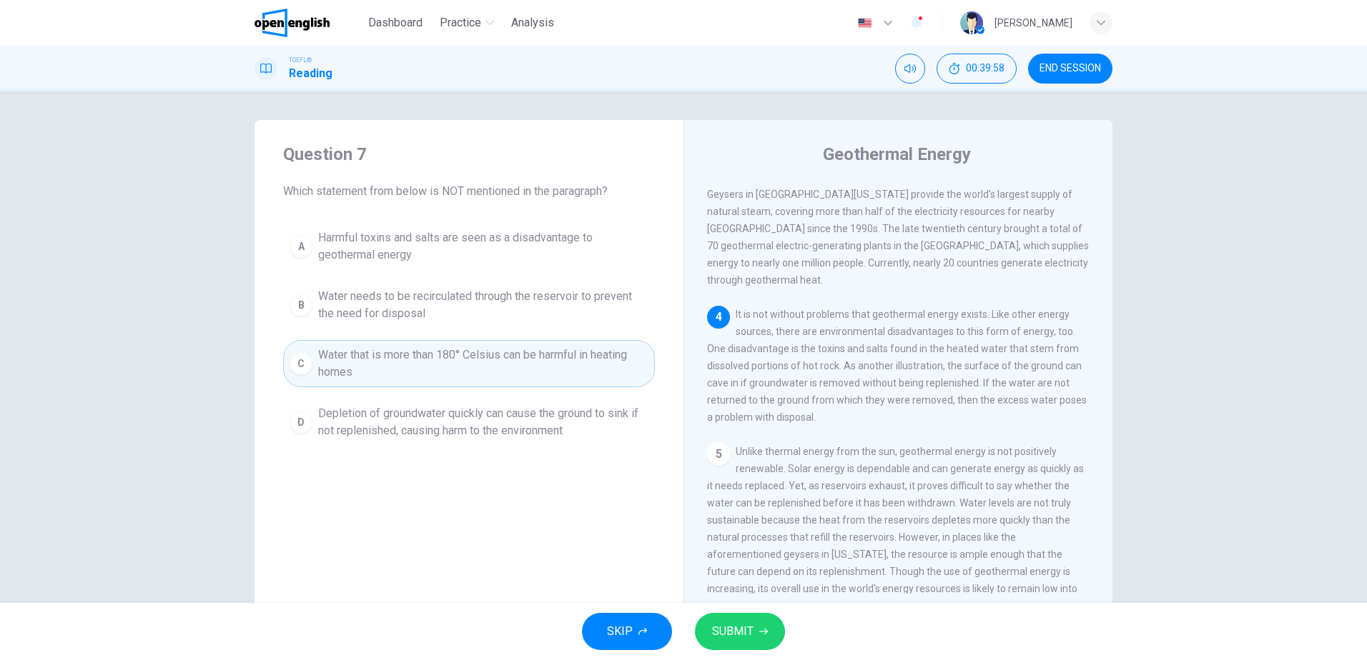
click at [745, 634] on span "SUBMIT" at bounding box center [732, 632] width 41 height 20
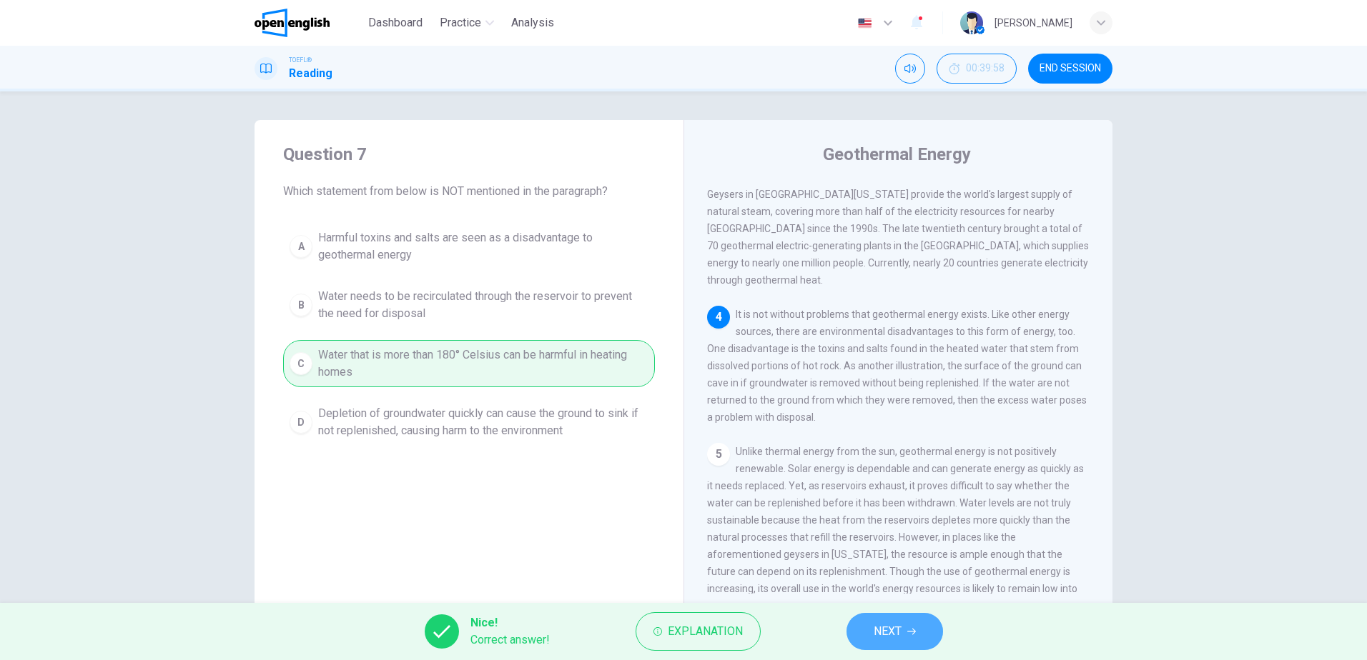
click at [913, 640] on button "NEXT" at bounding box center [894, 631] width 96 height 37
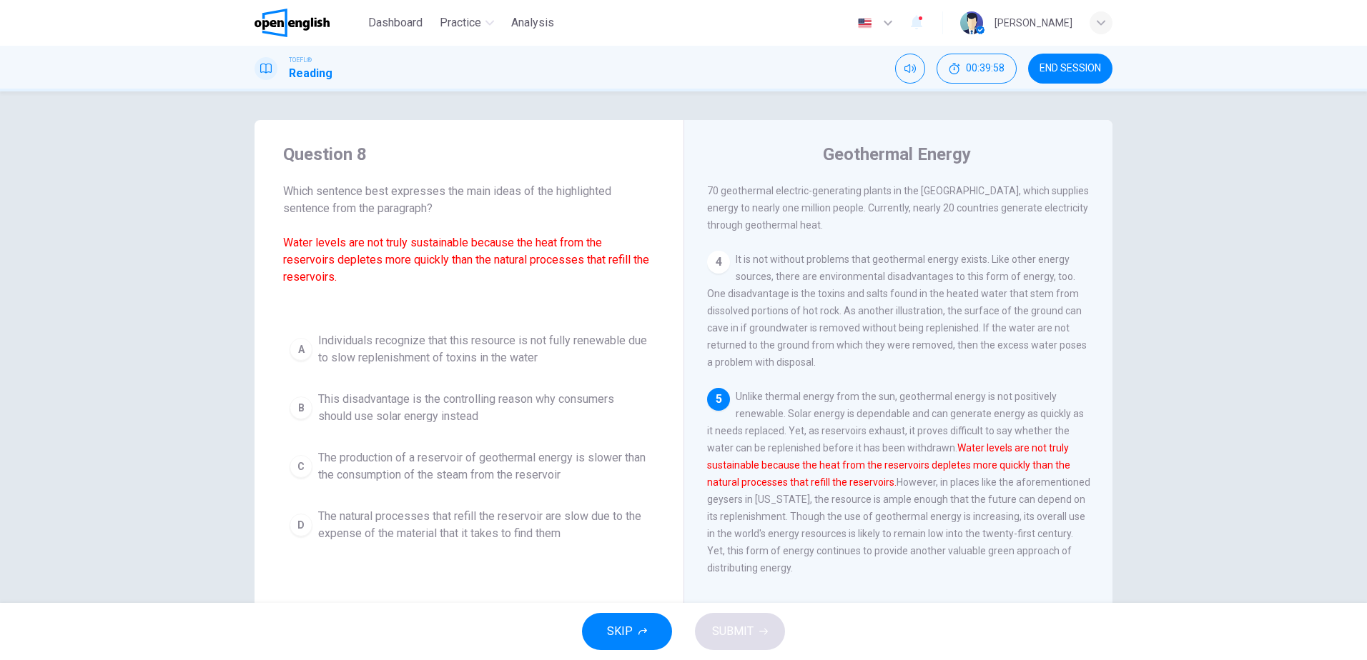
scroll to position [497, 0]
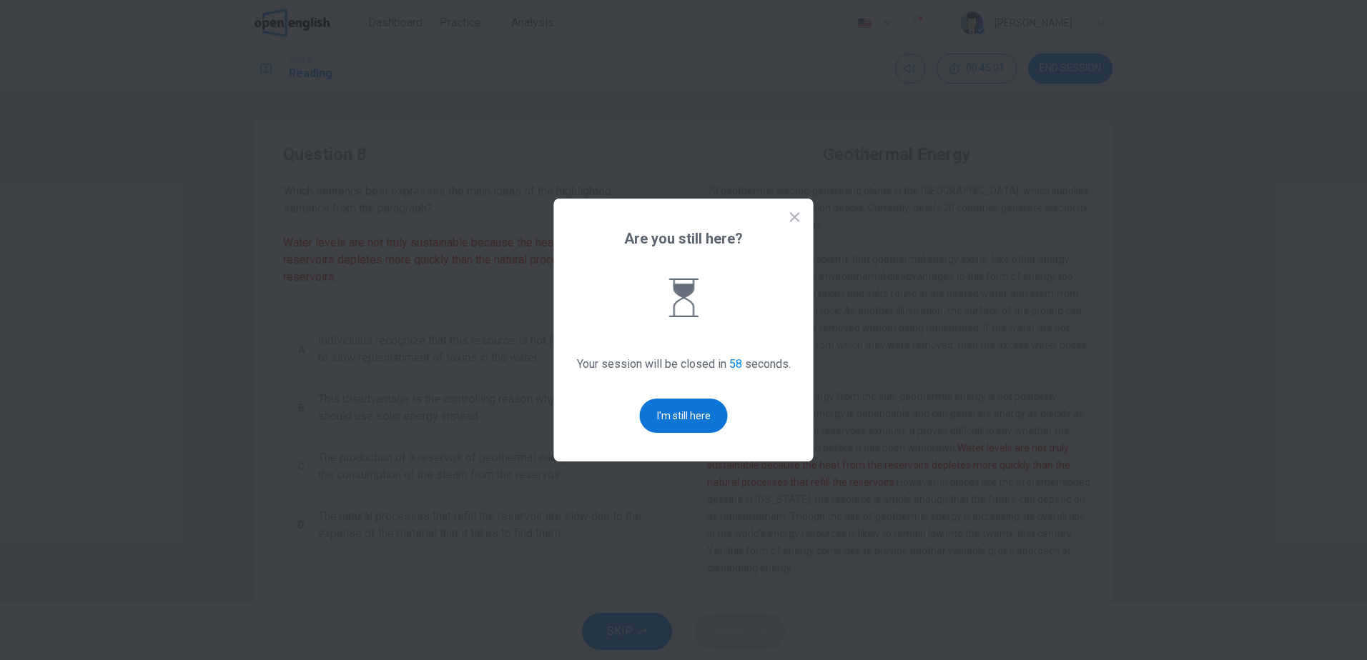
click at [688, 427] on button "I'm still here" at bounding box center [684, 416] width 88 height 34
click at [680, 418] on button "I'm still here" at bounding box center [684, 416] width 88 height 34
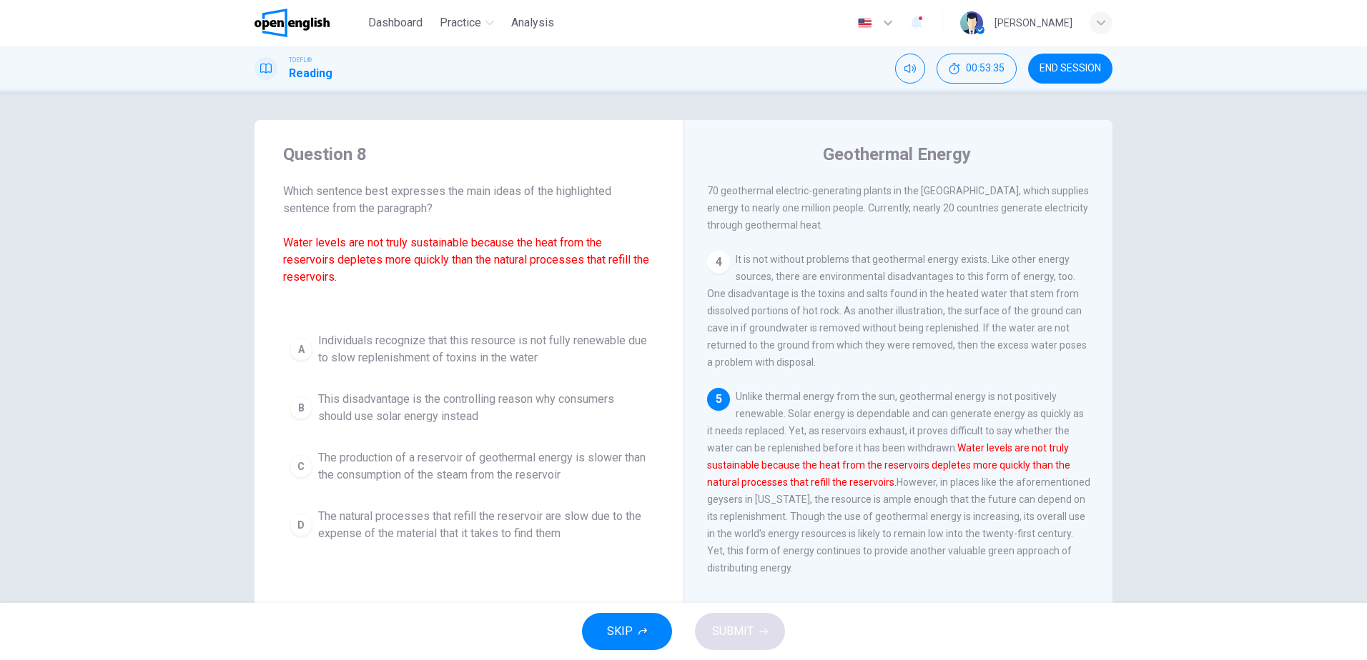
click at [1147, 382] on div "Question 8 Which sentence best expresses the main ideas of the highlighted sent…" at bounding box center [683, 347] width 1367 height 512
click at [390, 470] on span "The production of a reservoir of geothermal energy is slower than the consumpti…" at bounding box center [483, 467] width 330 height 34
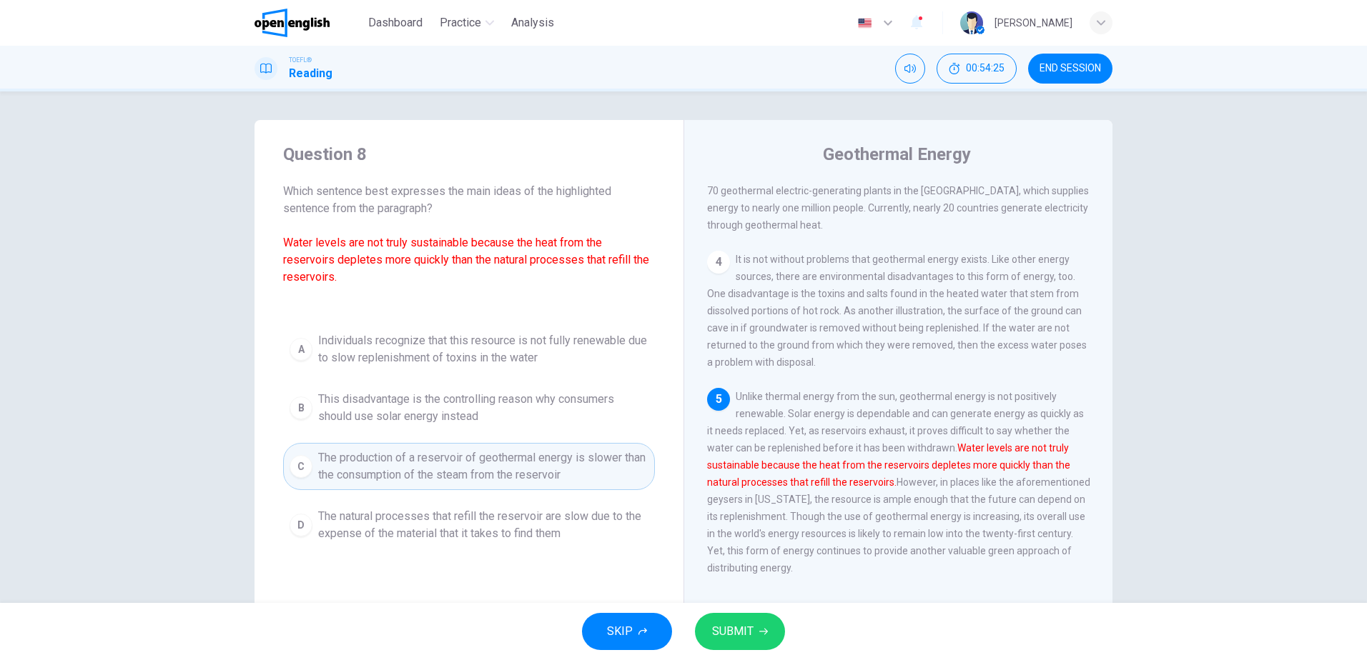
click at [736, 633] on span "SUBMIT" at bounding box center [732, 632] width 41 height 20
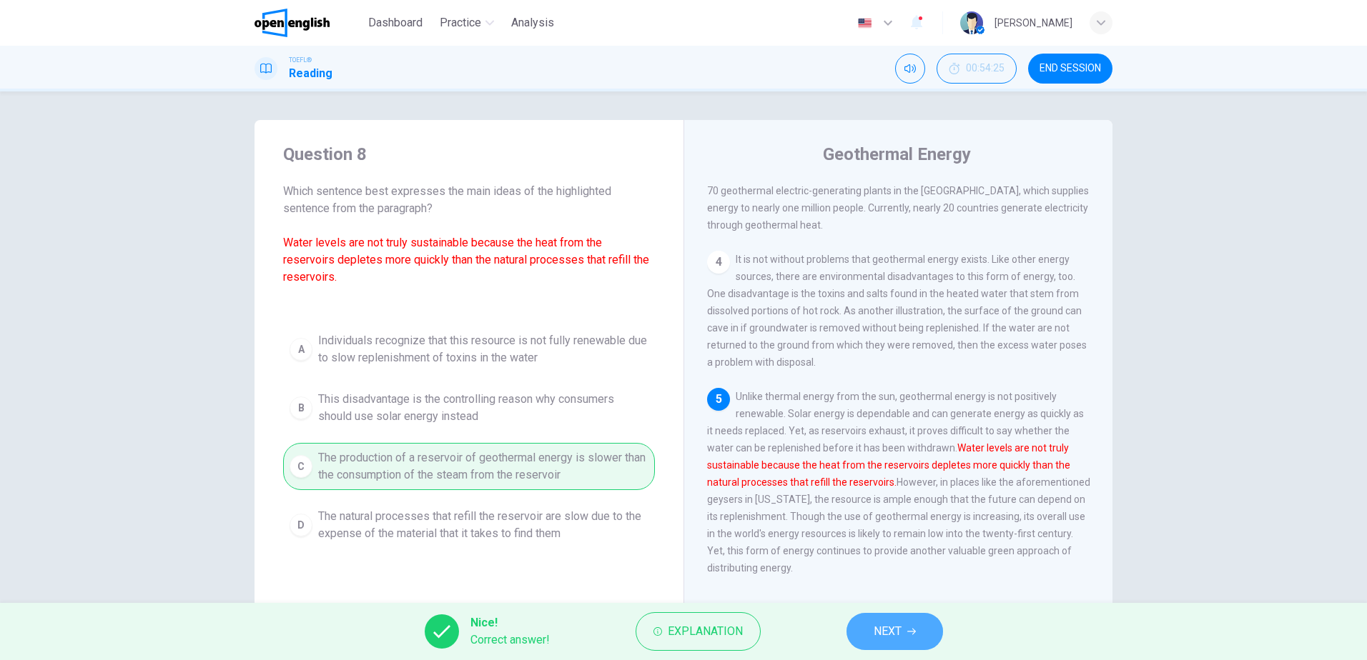
click at [904, 626] on button "NEXT" at bounding box center [894, 631] width 96 height 37
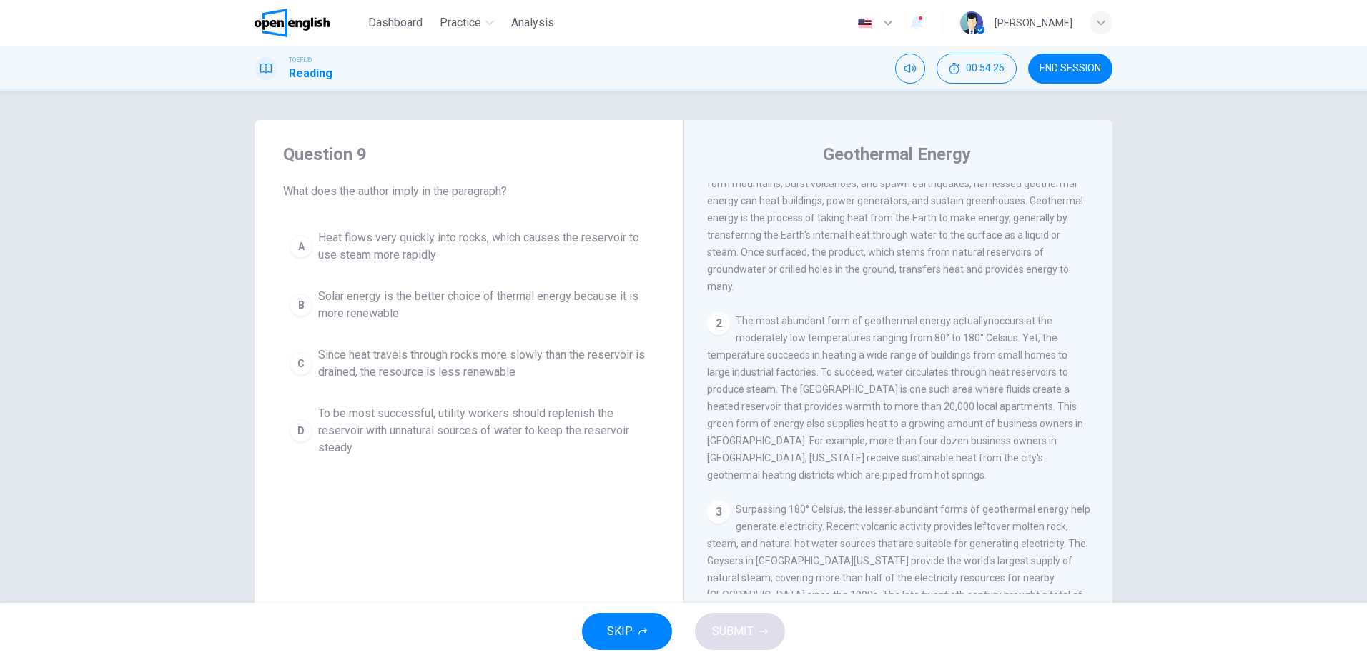
scroll to position [0, 0]
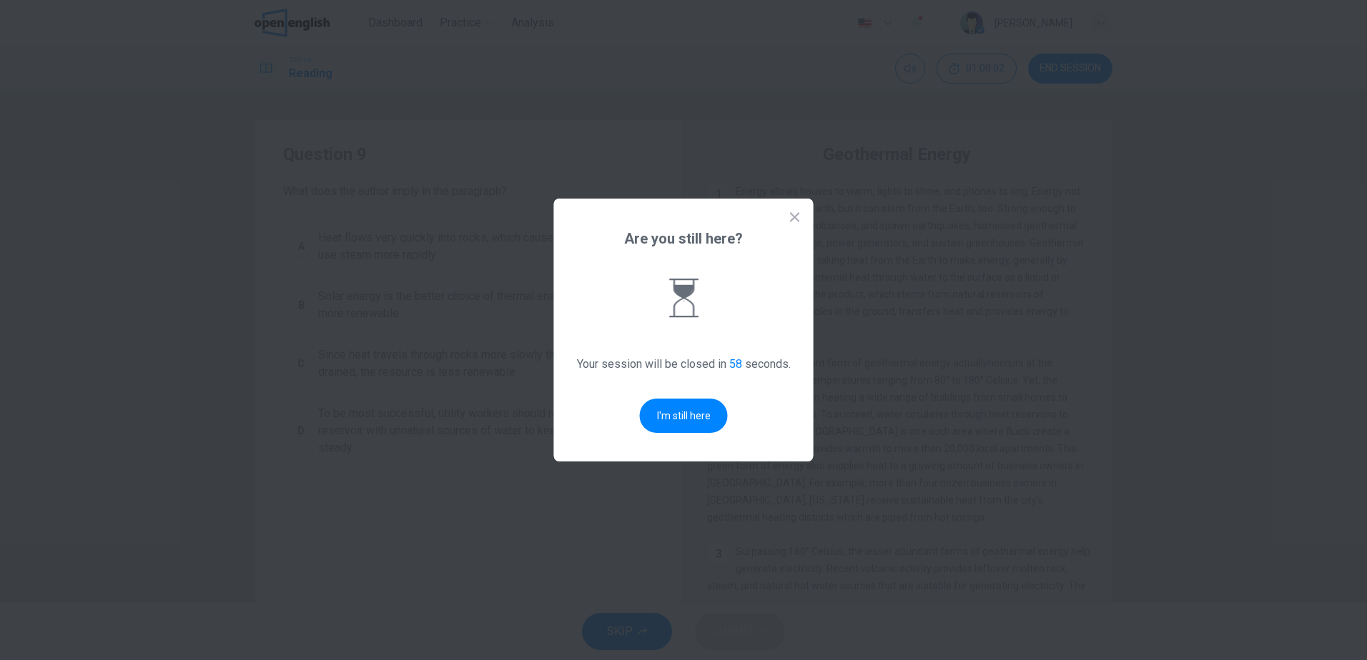
click at [686, 433] on div "Are you still here? Your session will be closed in 58 seconds. I'm still here" at bounding box center [683, 330] width 259 height 263
click at [685, 417] on button "I'm still here" at bounding box center [684, 416] width 88 height 34
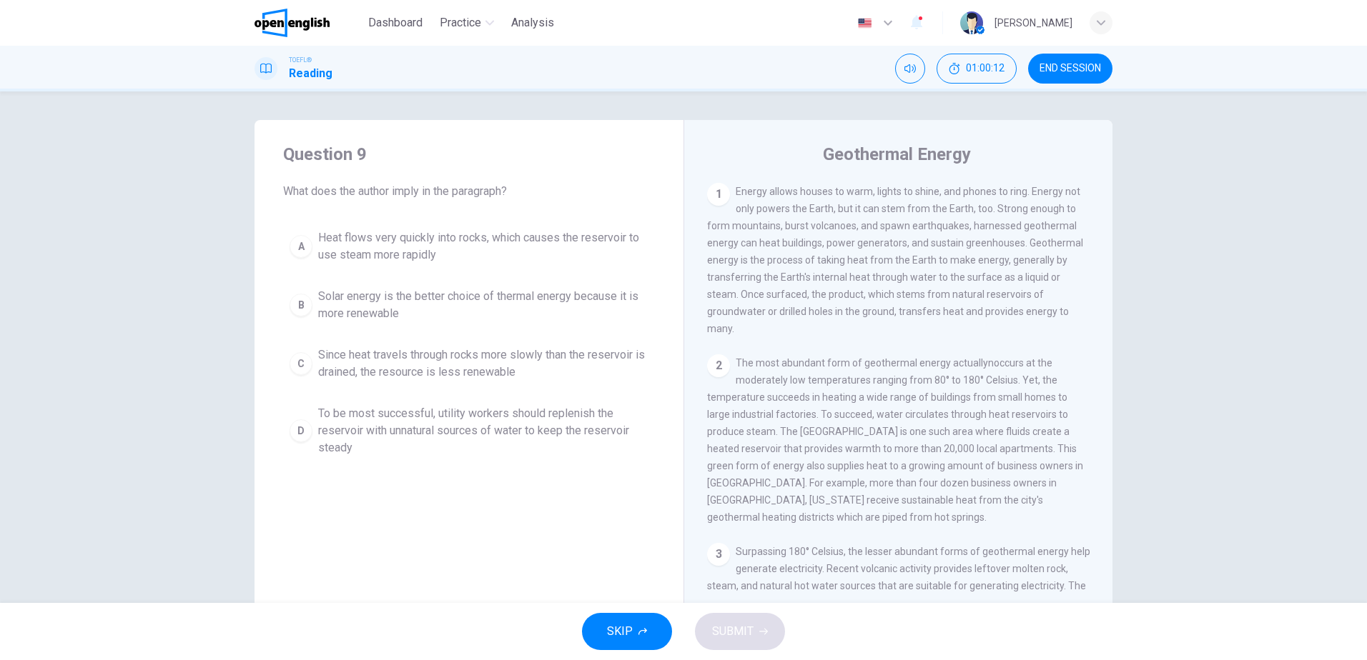
click at [465, 293] on span "Solar energy is the better choice of thermal energy because it is more renewable" at bounding box center [483, 305] width 330 height 34
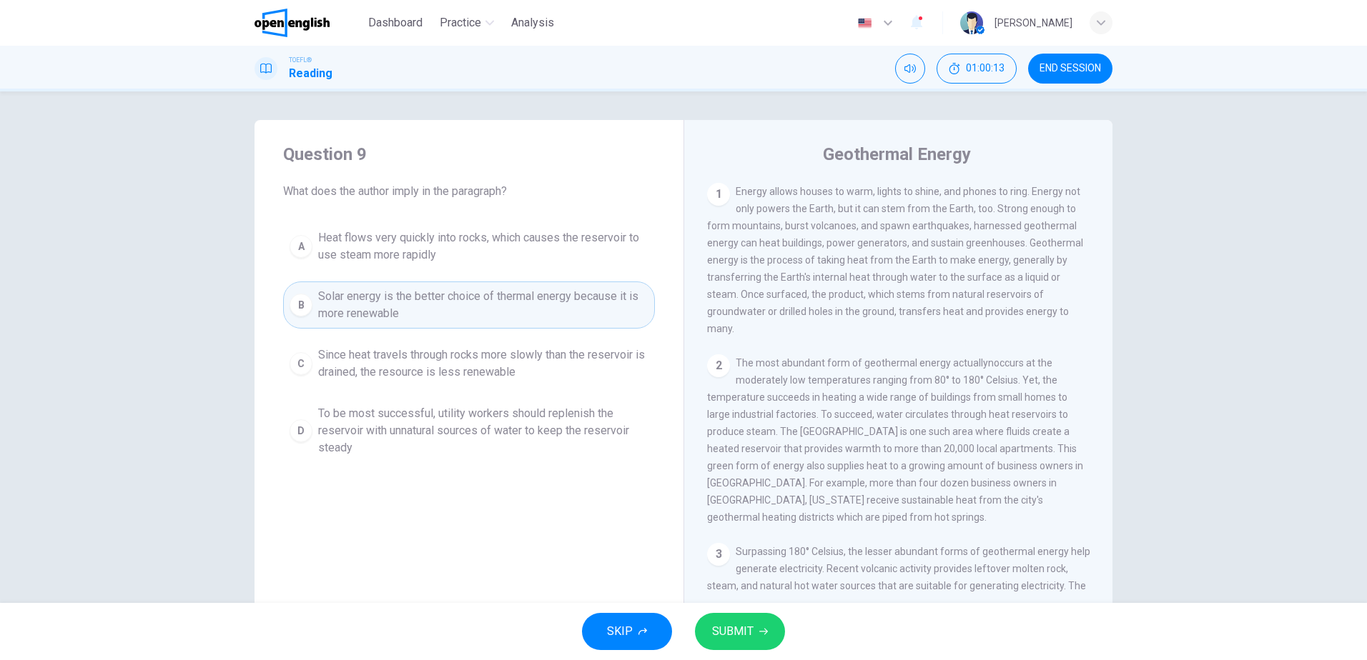
click at [761, 632] on icon "button" at bounding box center [763, 632] width 9 height 6
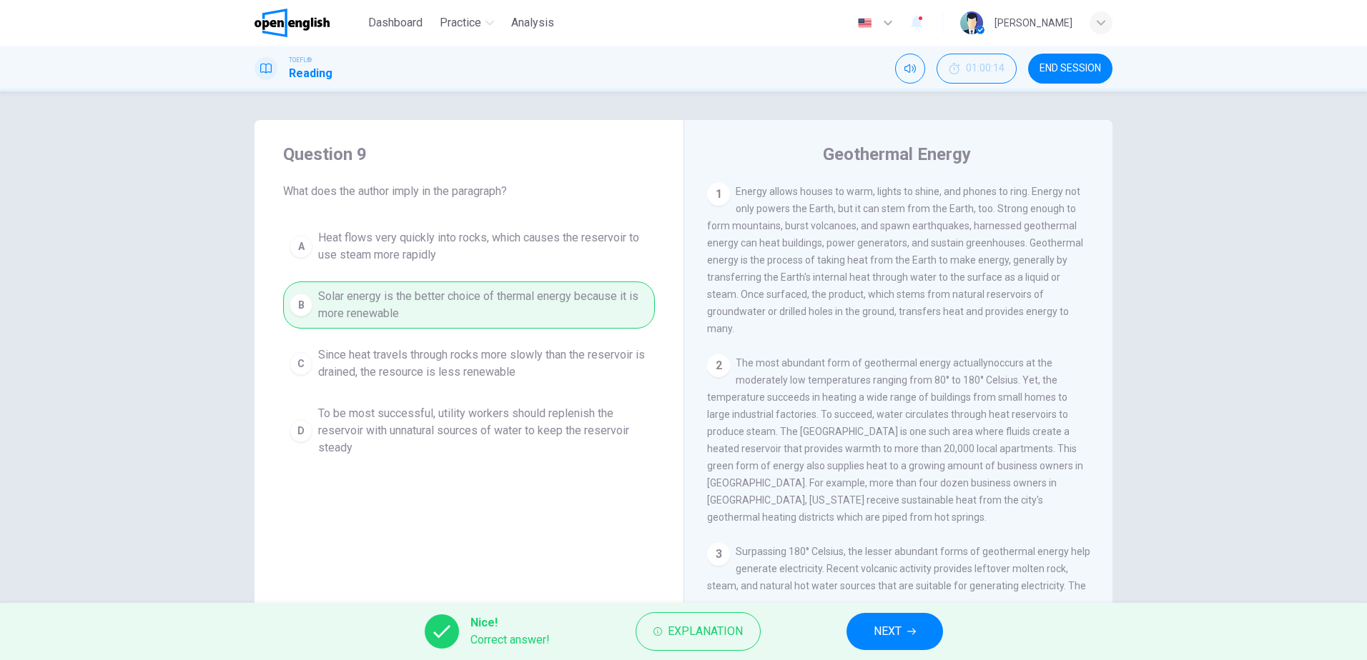
click at [901, 629] on span "NEXT" at bounding box center [887, 632] width 28 height 20
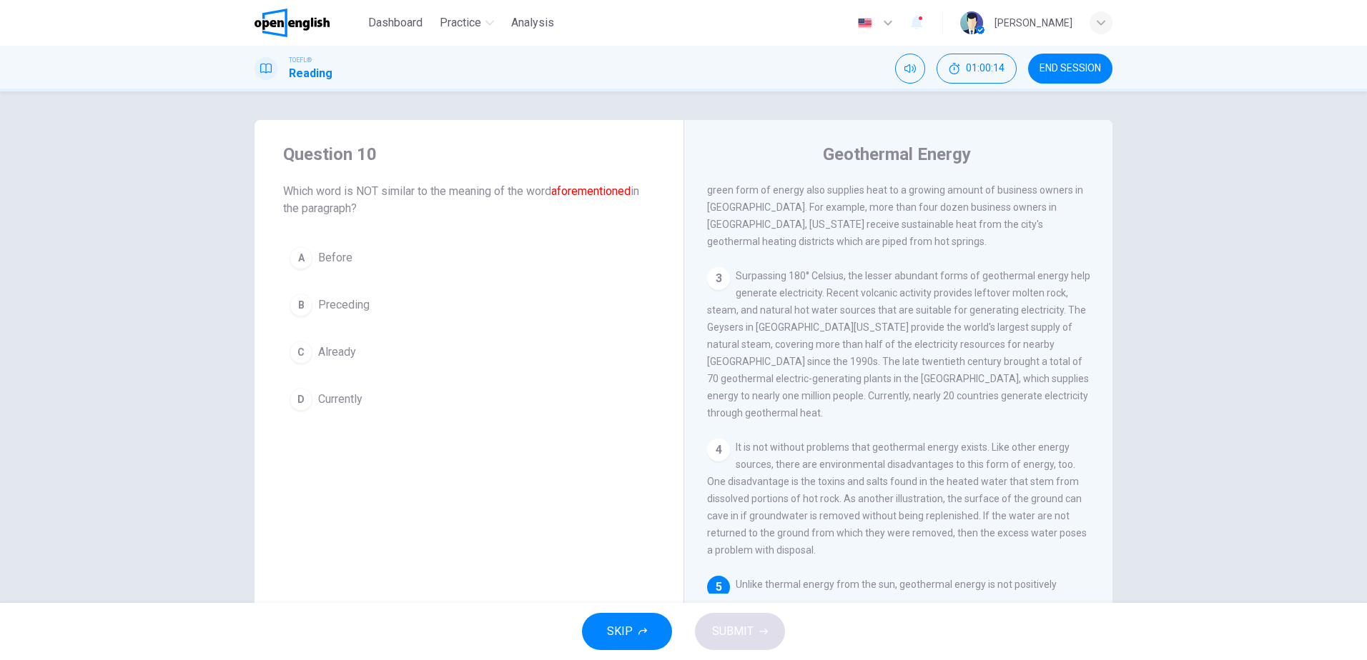
scroll to position [497, 0]
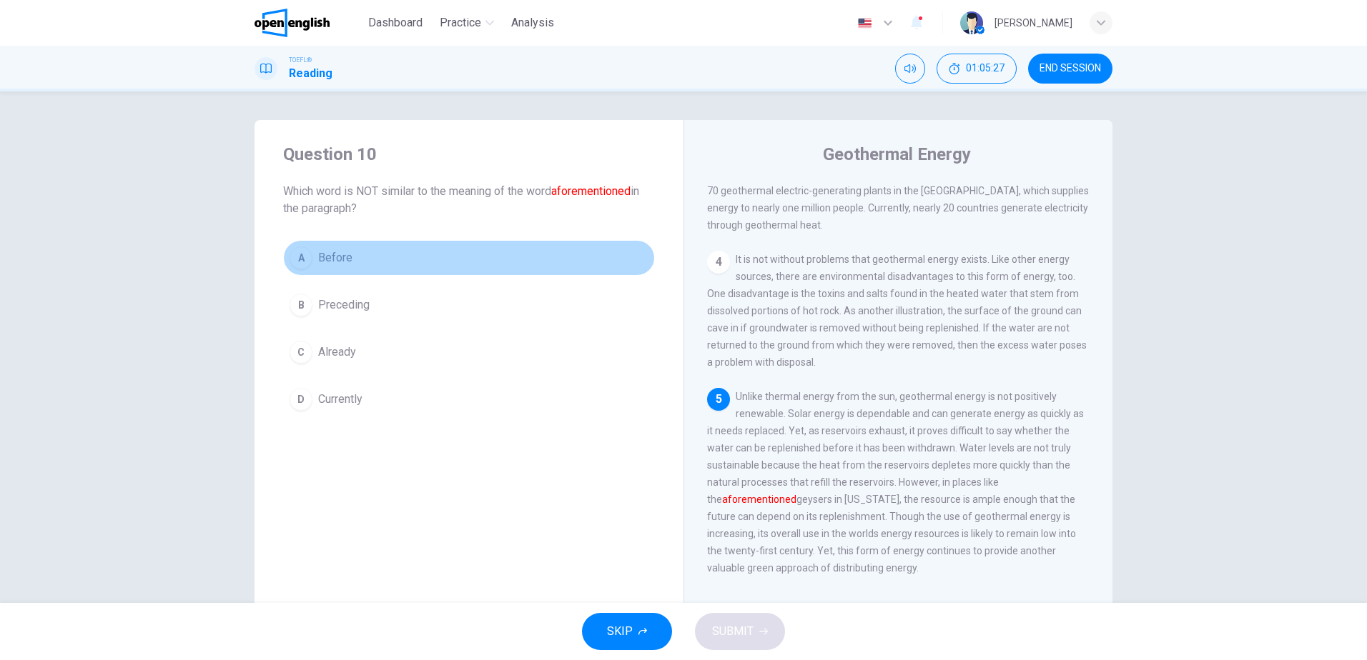
click at [310, 256] on button "A Before" at bounding box center [469, 258] width 372 height 36
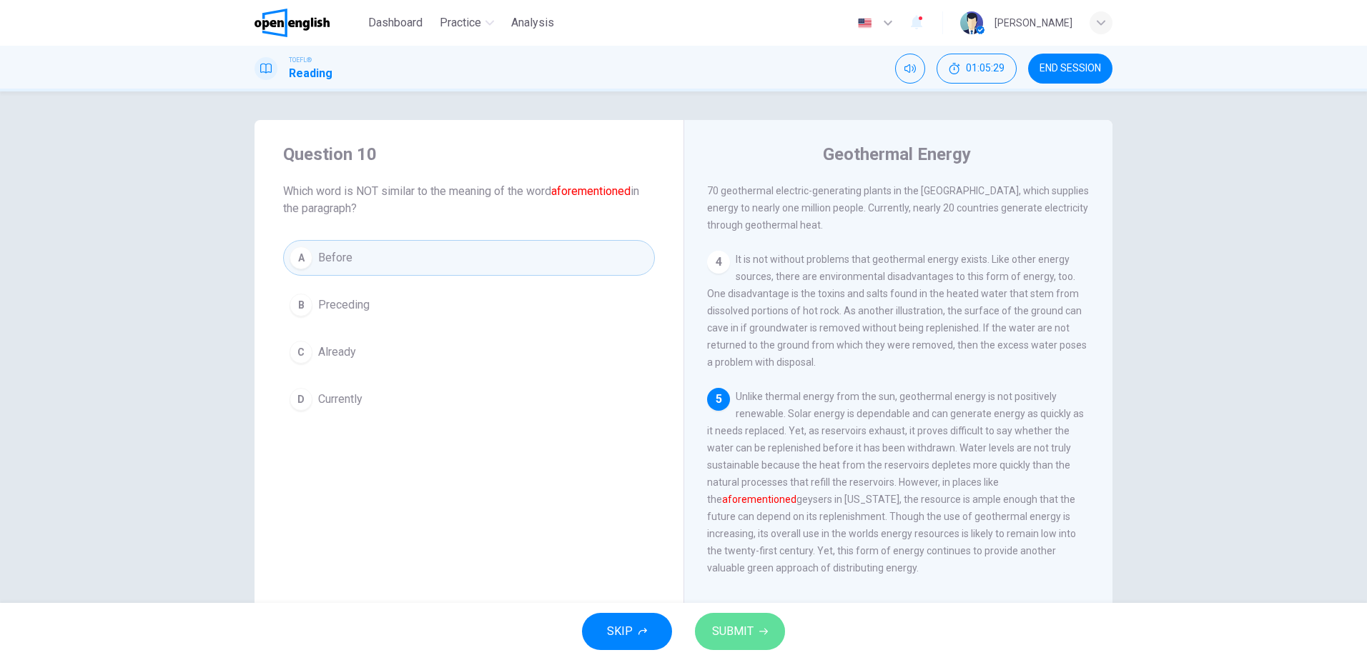
click at [749, 629] on span "SUBMIT" at bounding box center [732, 632] width 41 height 20
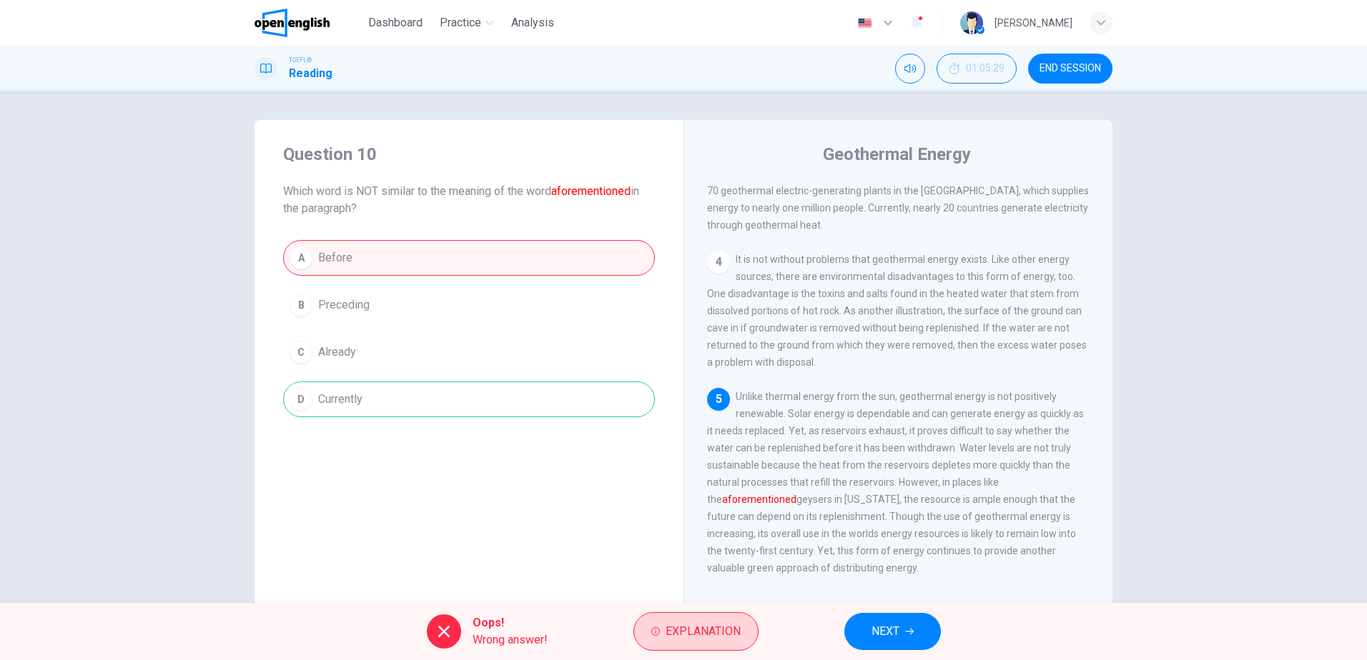
click at [670, 635] on span "Explanation" at bounding box center [702, 632] width 75 height 20
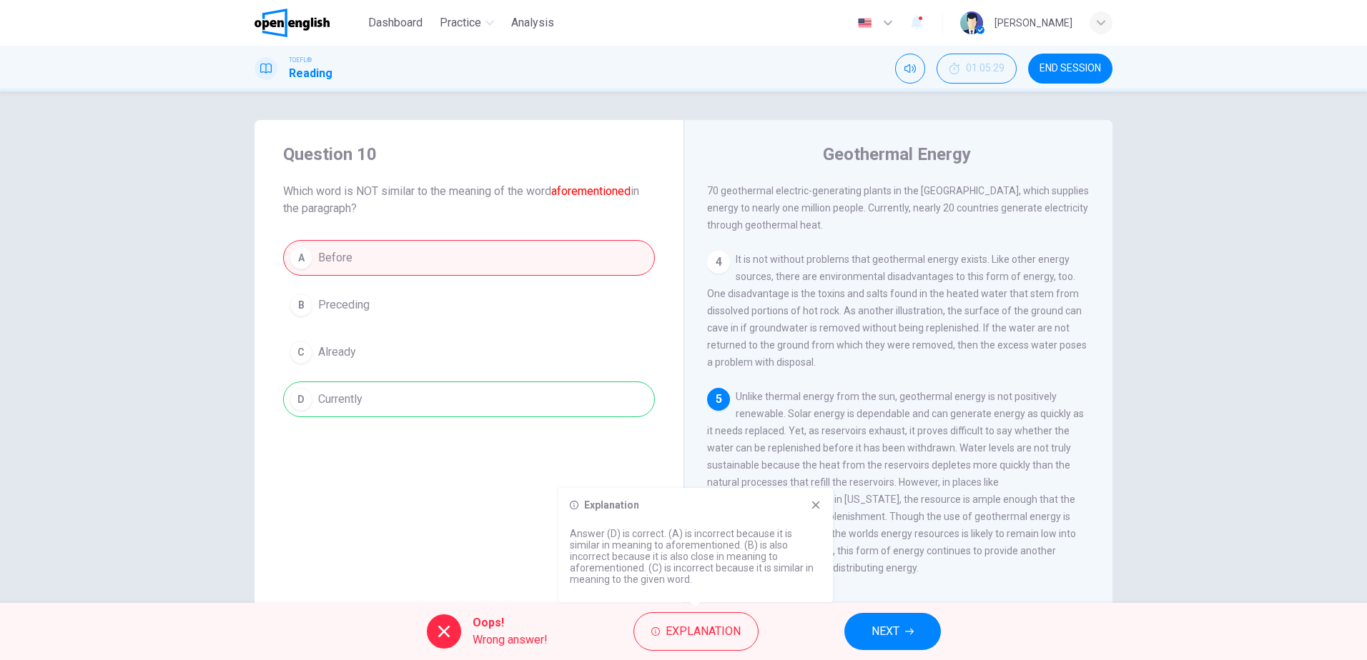
click at [814, 503] on icon at bounding box center [816, 506] width 8 height 8
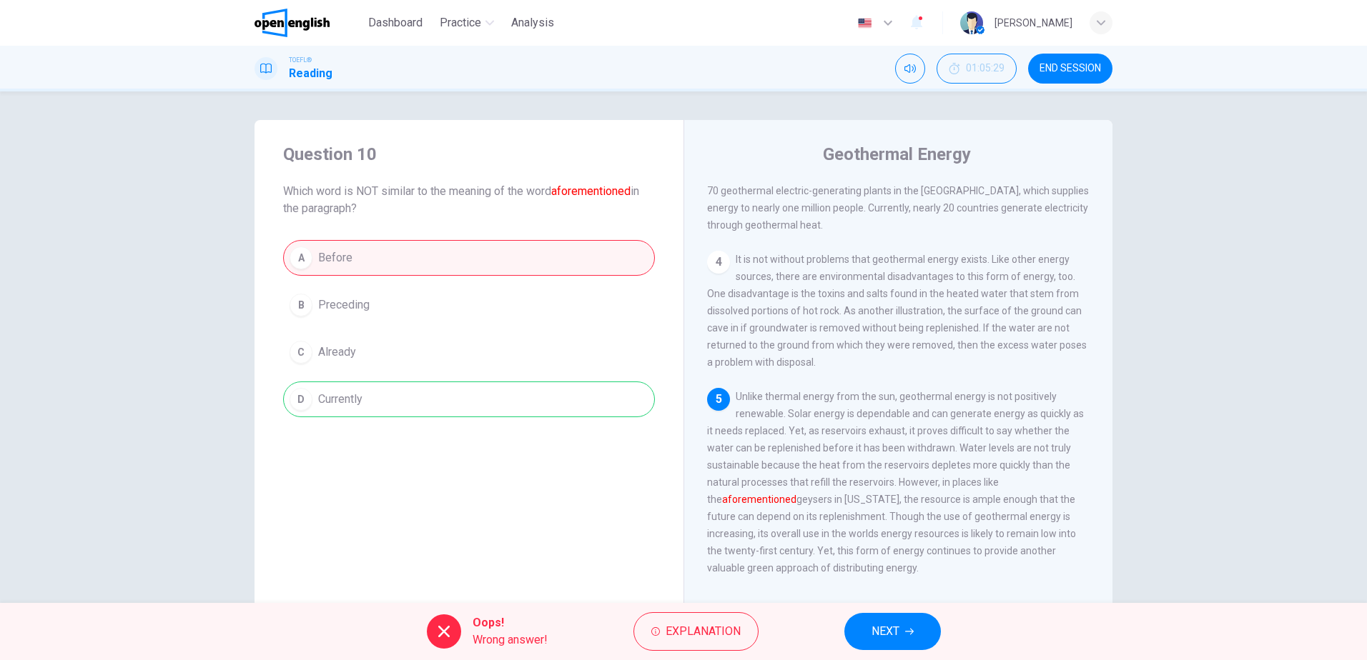
click at [886, 634] on span "NEXT" at bounding box center [885, 632] width 28 height 20
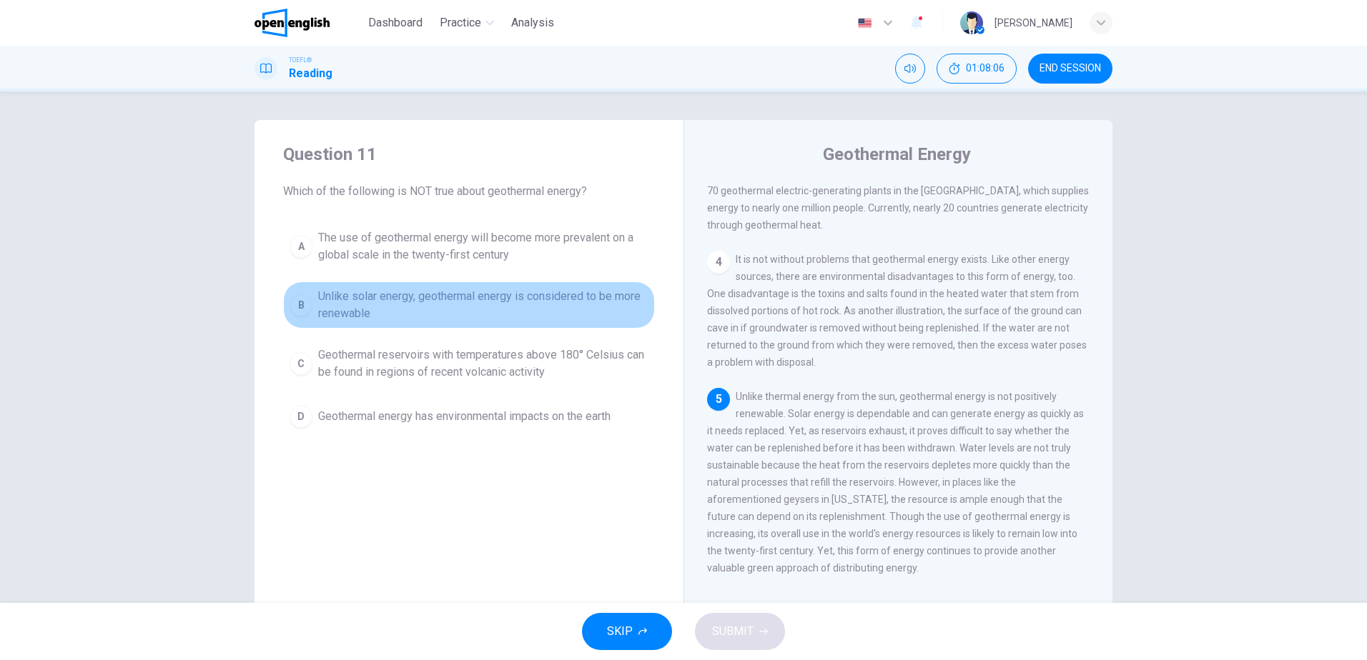
click at [415, 294] on span "Unlike solar energy, geothermal energy is considered to be more renewable" at bounding box center [483, 305] width 330 height 34
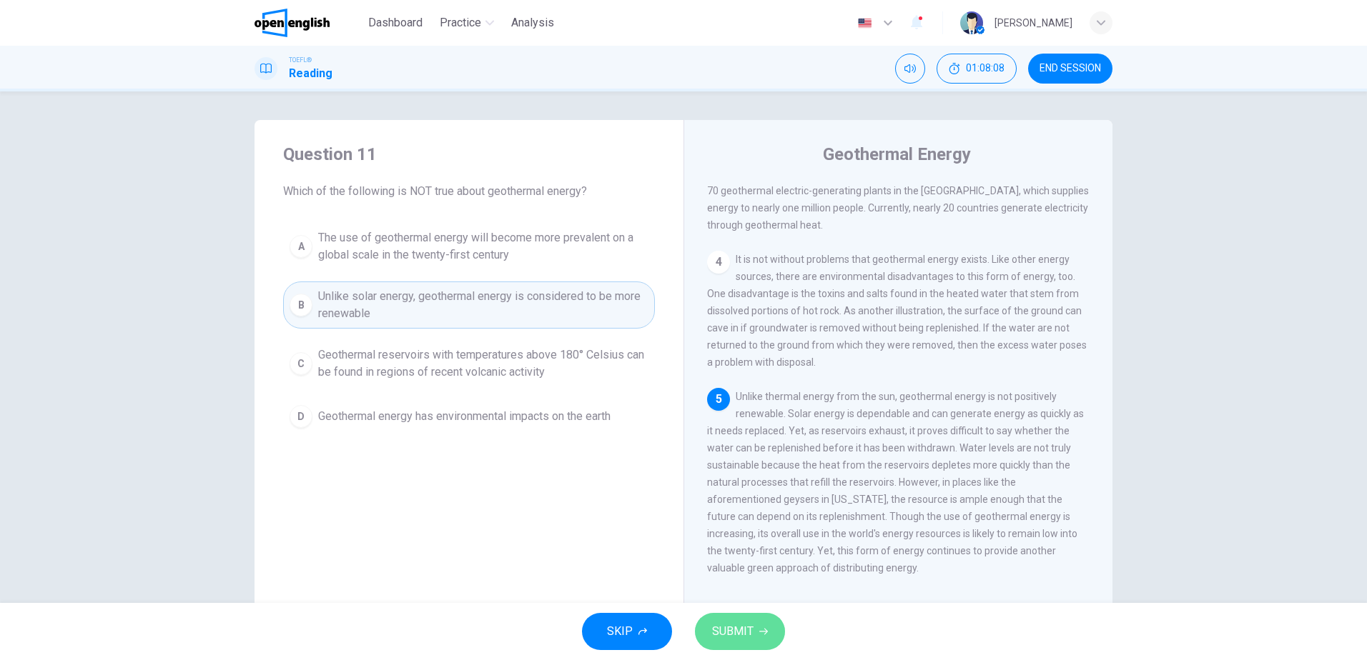
click at [754, 637] on button "SUBMIT" at bounding box center [740, 631] width 90 height 37
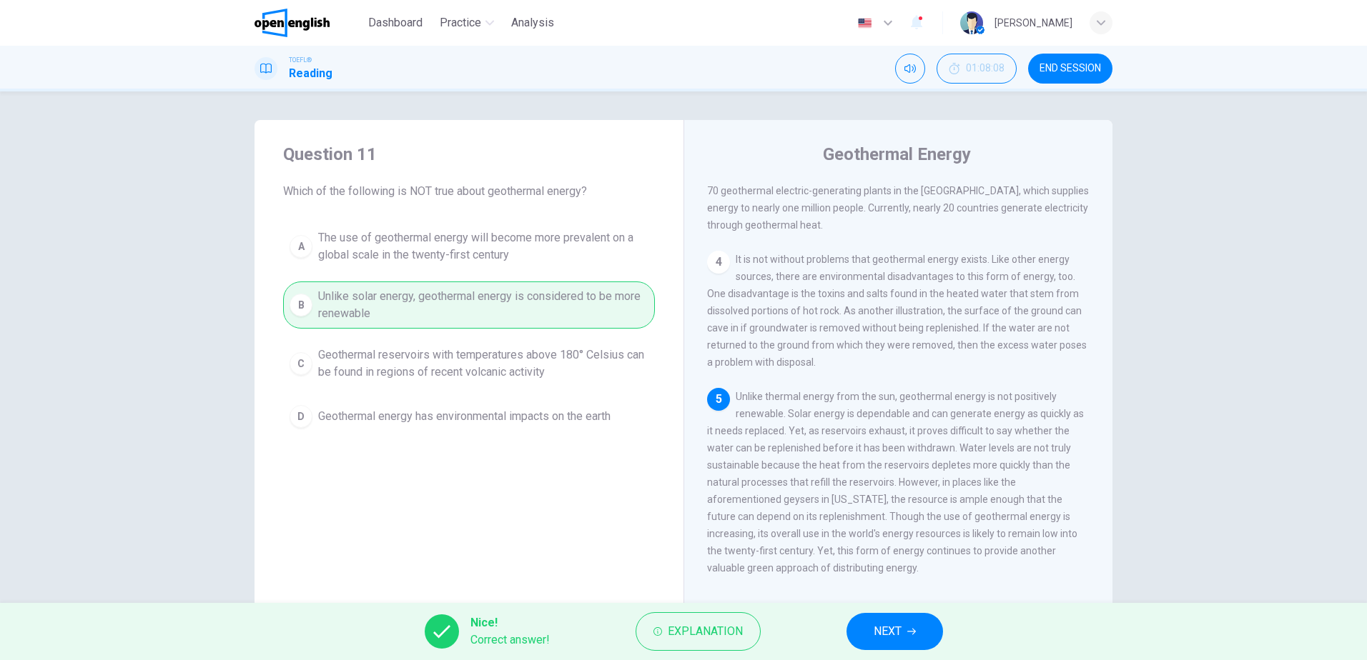
click at [891, 623] on span "NEXT" at bounding box center [887, 632] width 28 height 20
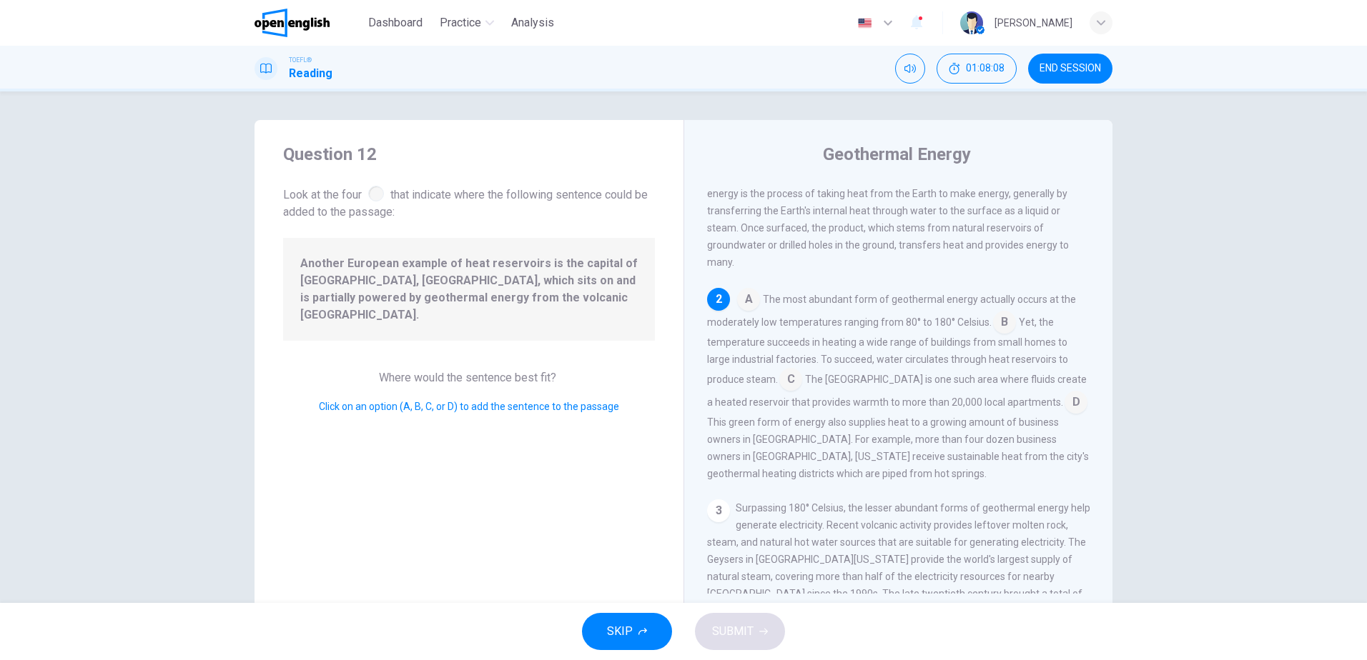
scroll to position [104, 0]
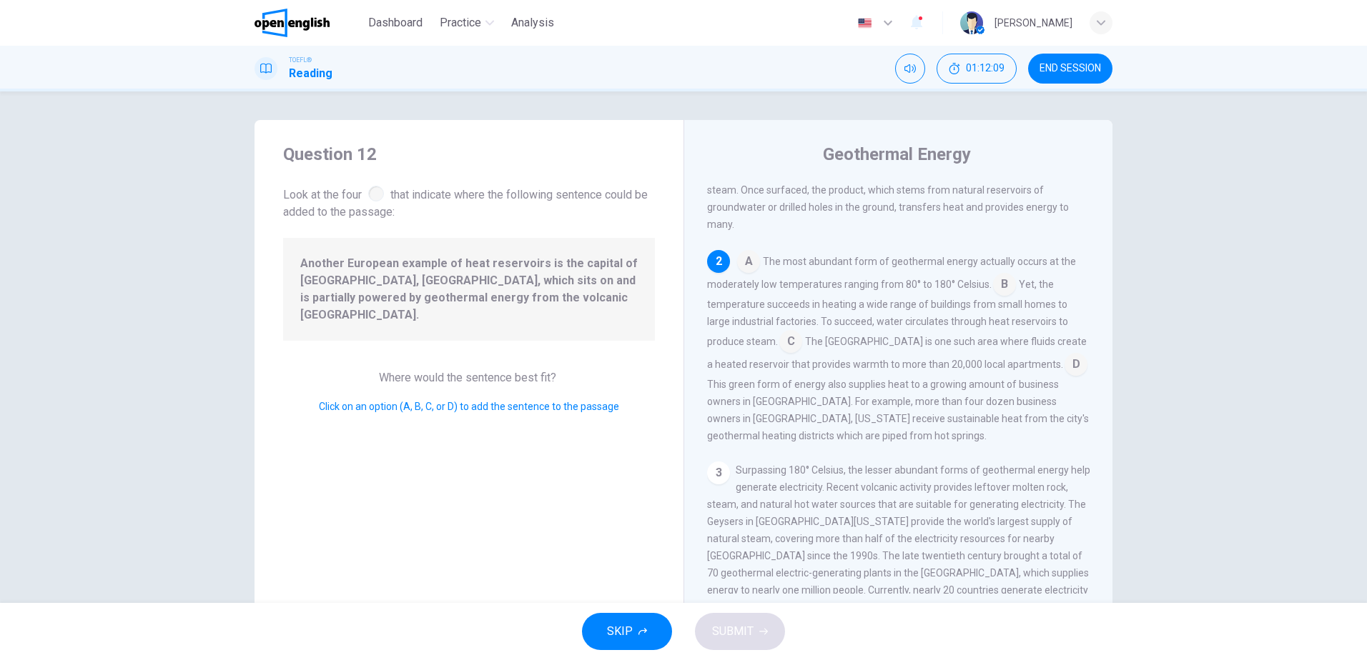
click at [993, 293] on input at bounding box center [1004, 285] width 23 height 23
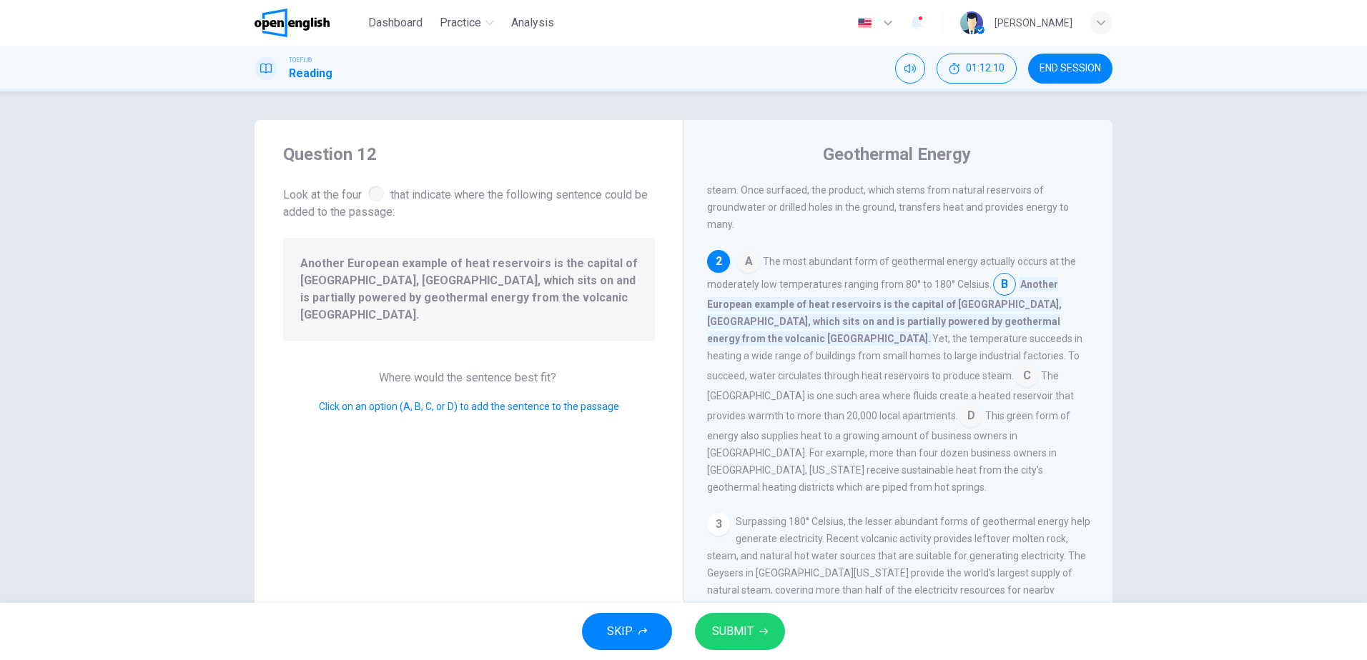
click at [766, 635] on icon "button" at bounding box center [763, 632] width 9 height 9
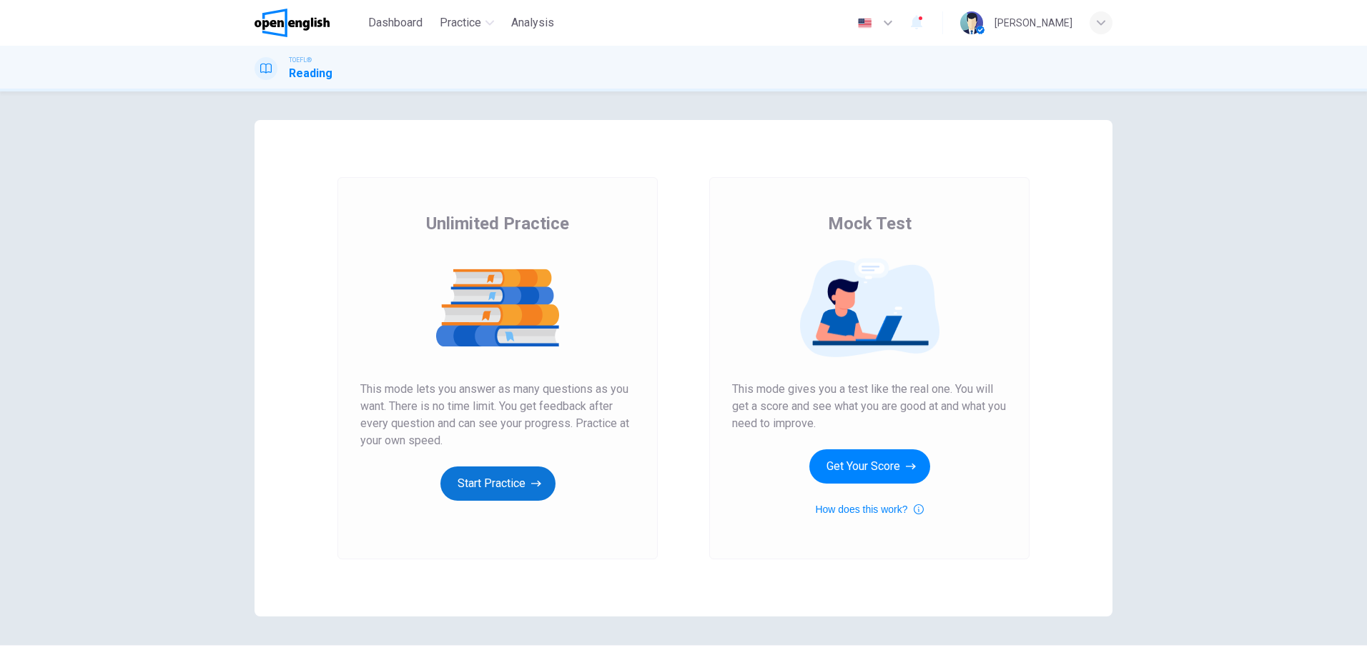
click at [506, 490] on button "Start Practice" at bounding box center [497, 484] width 115 height 34
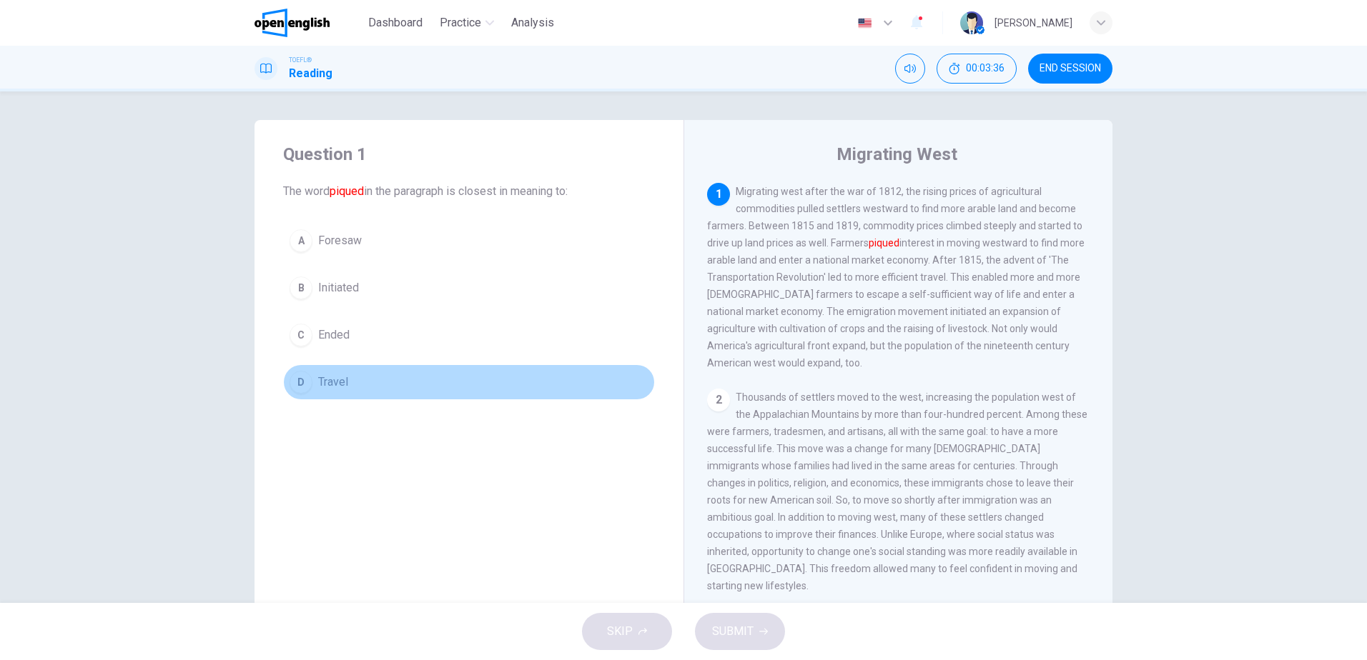
click at [340, 384] on span "Travel" at bounding box center [333, 382] width 30 height 17
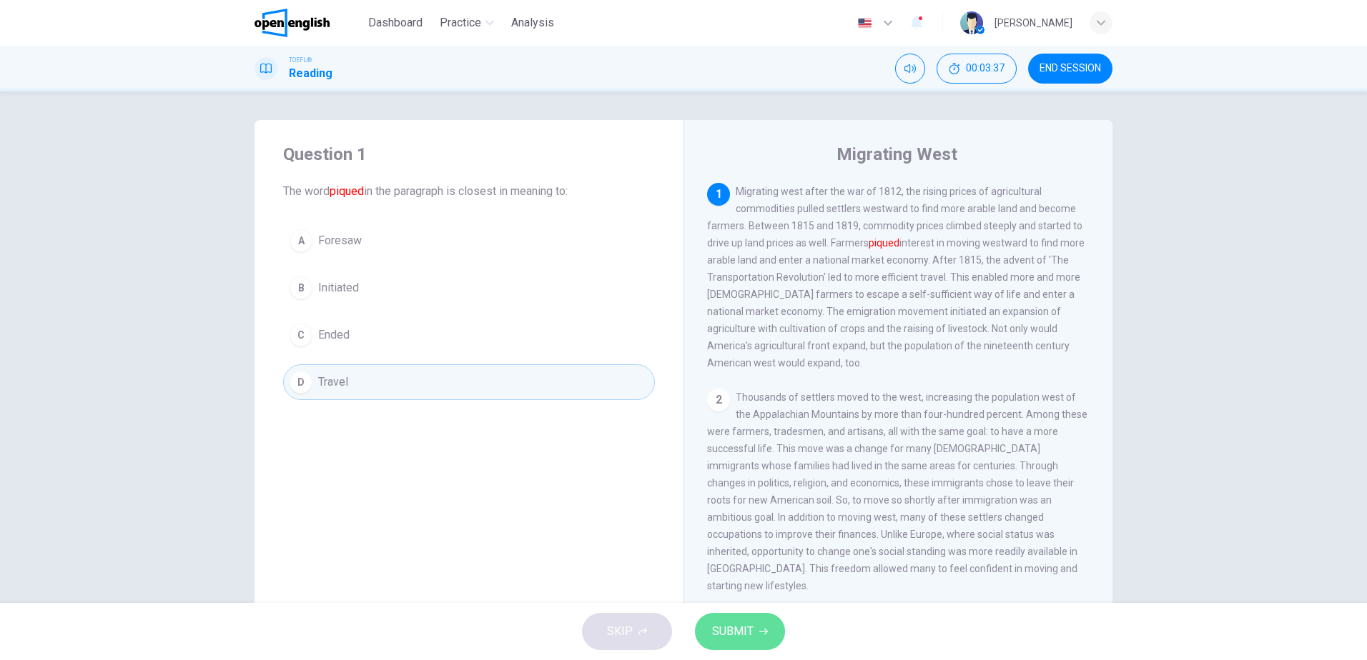
click at [734, 635] on span "SUBMIT" at bounding box center [732, 632] width 41 height 20
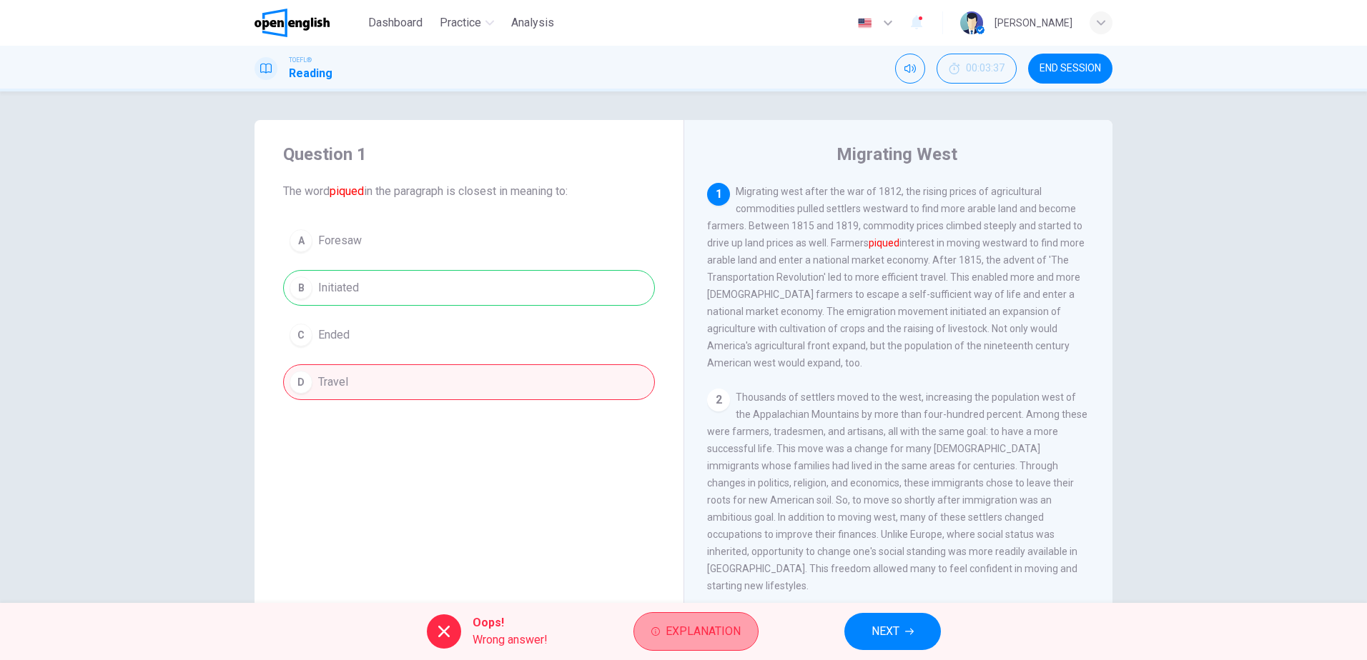
click at [703, 627] on span "Explanation" at bounding box center [702, 632] width 75 height 20
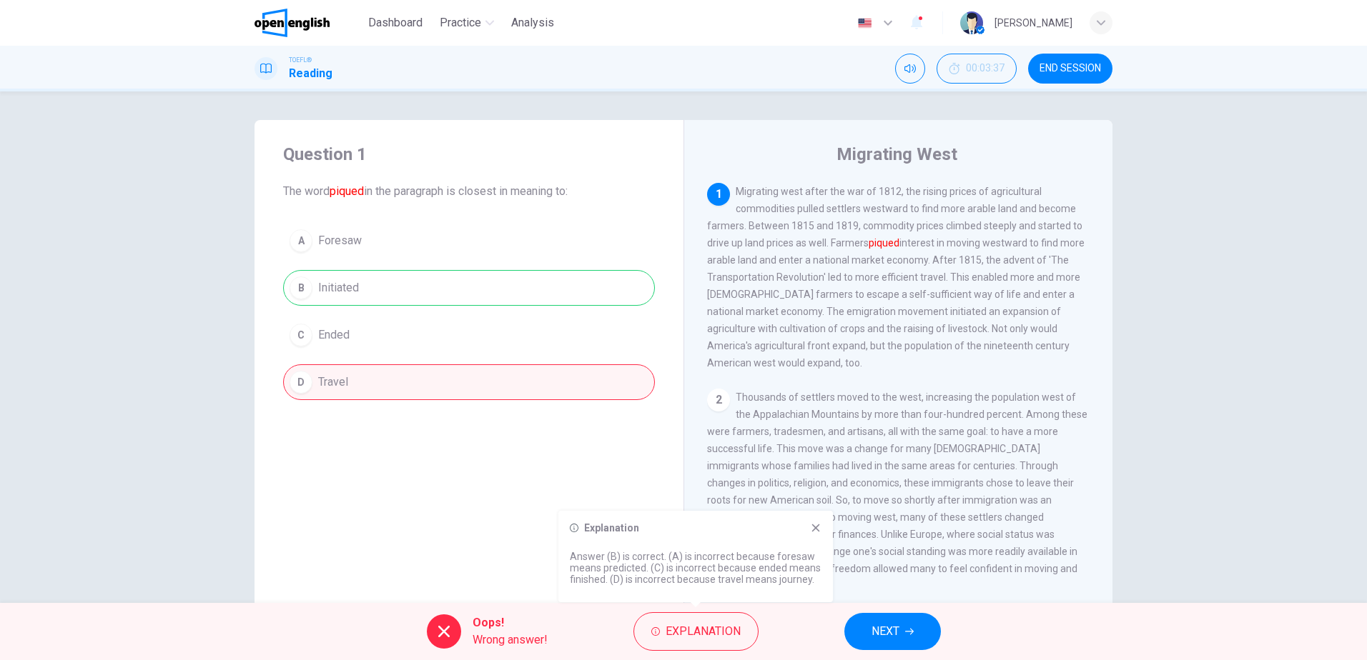
click at [817, 531] on icon at bounding box center [815, 528] width 11 height 11
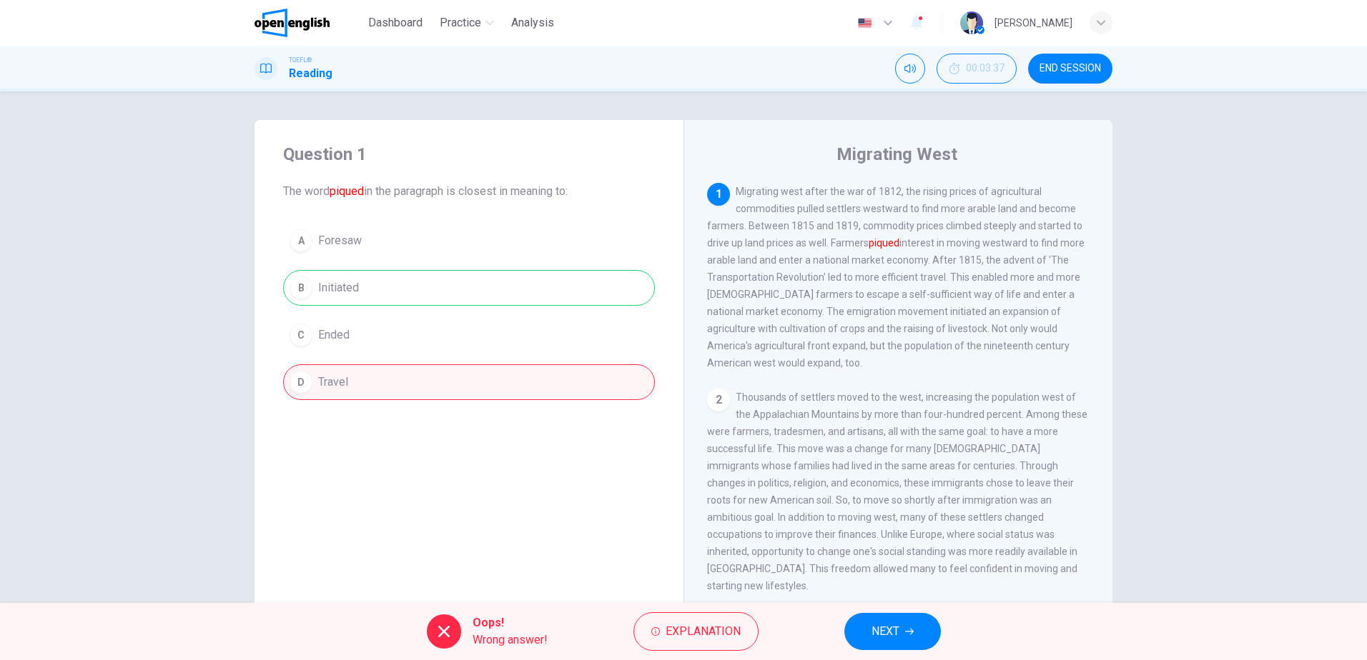
click at [891, 636] on span "NEXT" at bounding box center [885, 632] width 28 height 20
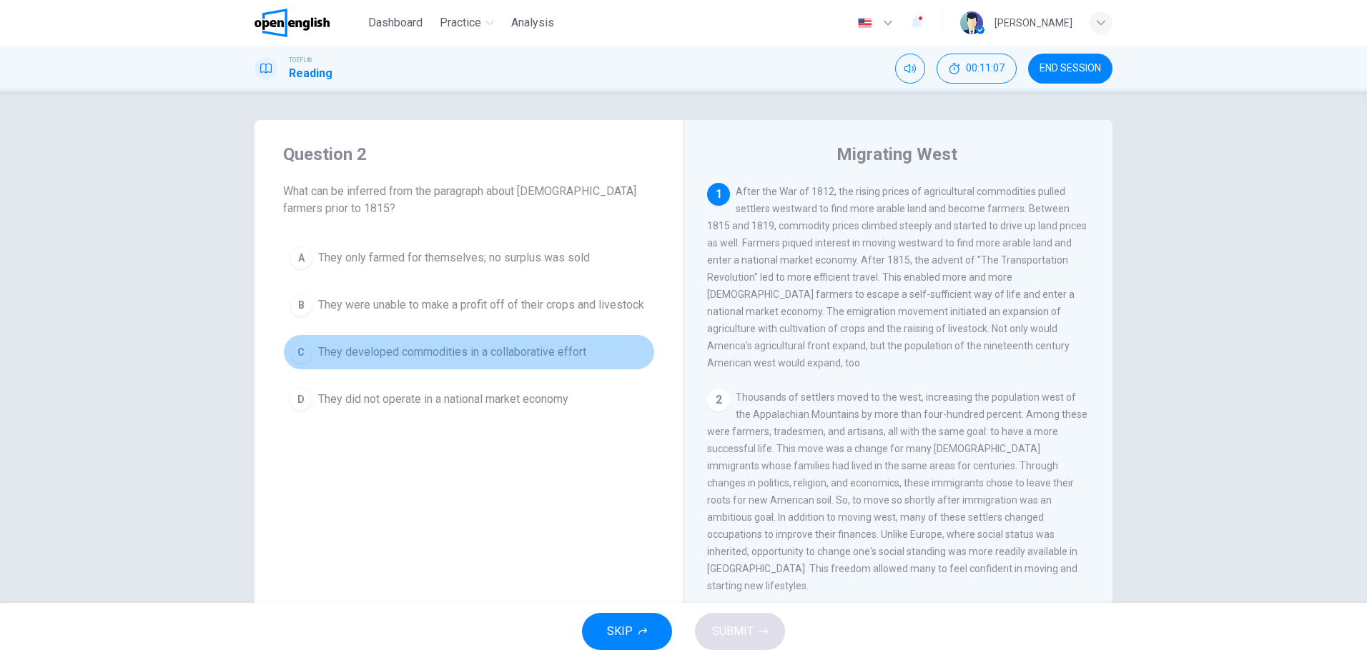
click at [509, 346] on span "They developed commodities in a collaborative effort" at bounding box center [452, 352] width 268 height 17
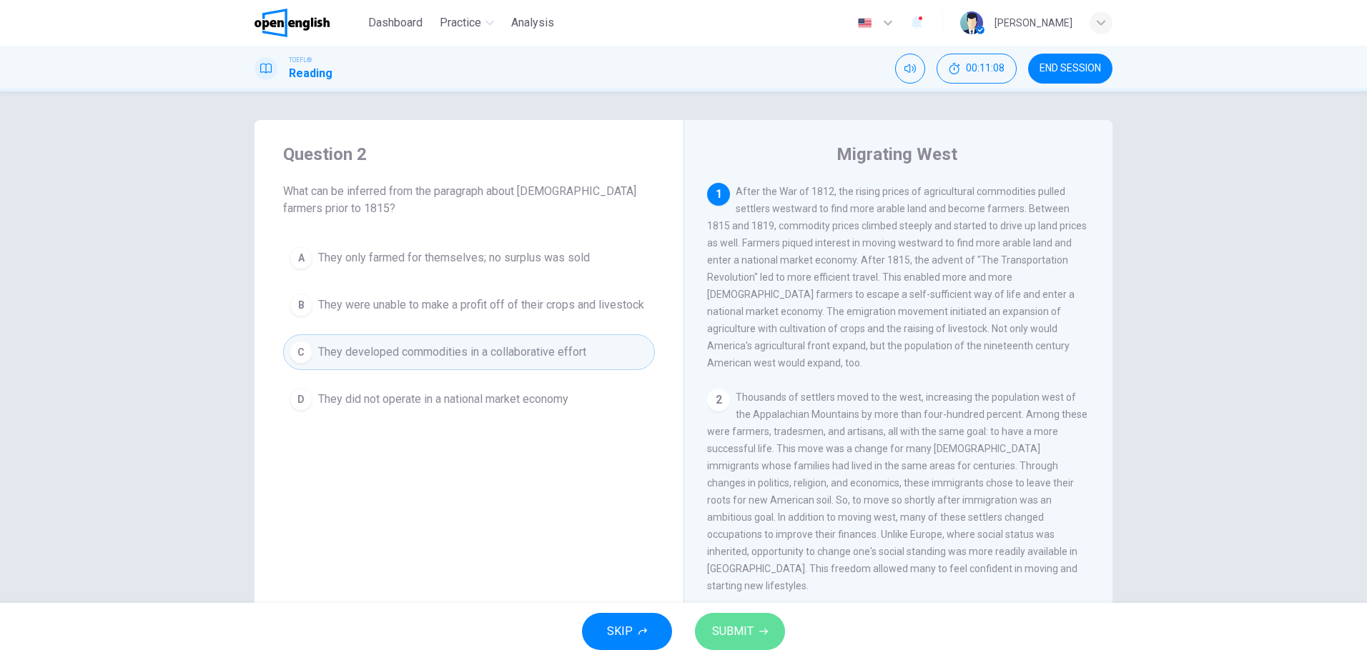
click at [728, 634] on span "SUBMIT" at bounding box center [732, 632] width 41 height 20
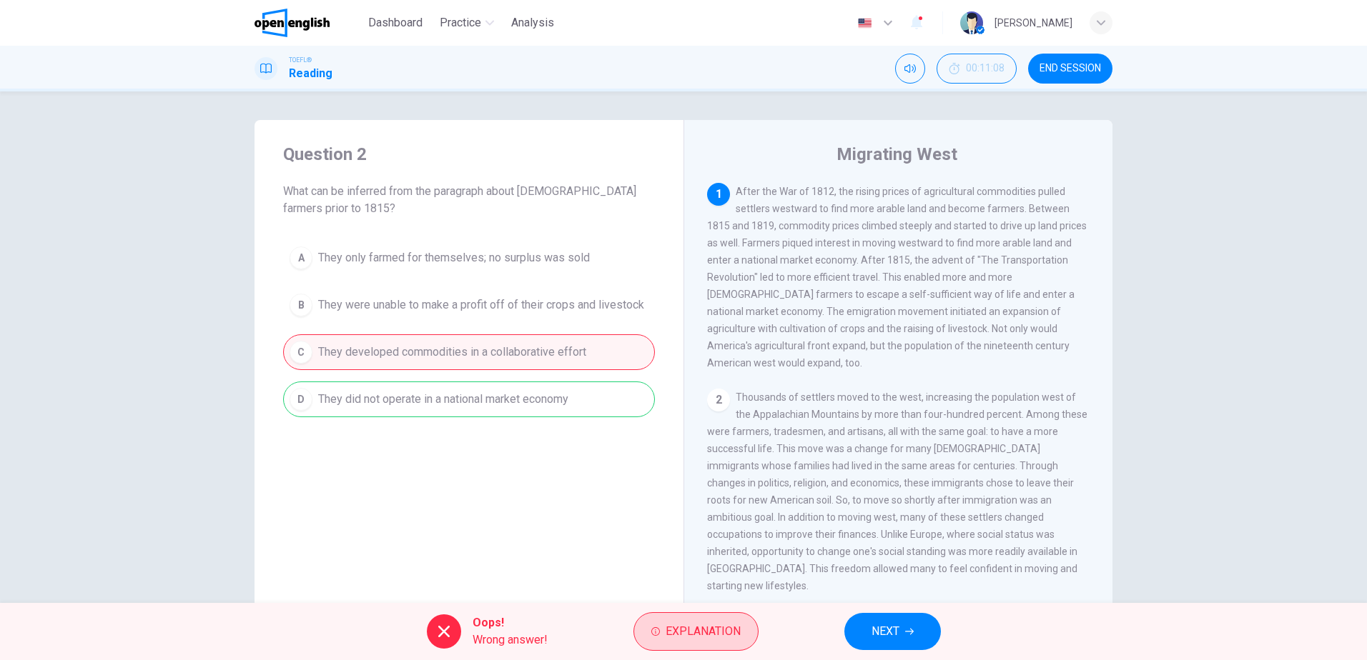
click at [680, 635] on span "Explanation" at bounding box center [702, 632] width 75 height 20
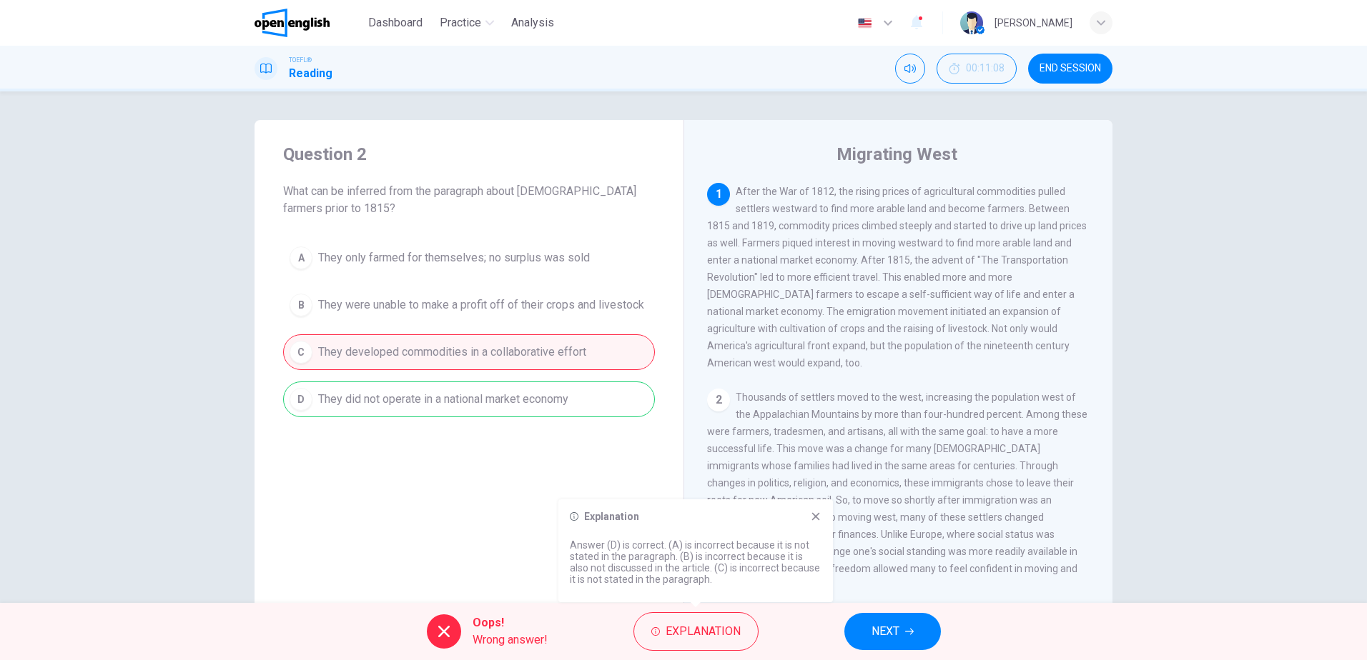
click at [810, 517] on icon at bounding box center [815, 516] width 11 height 11
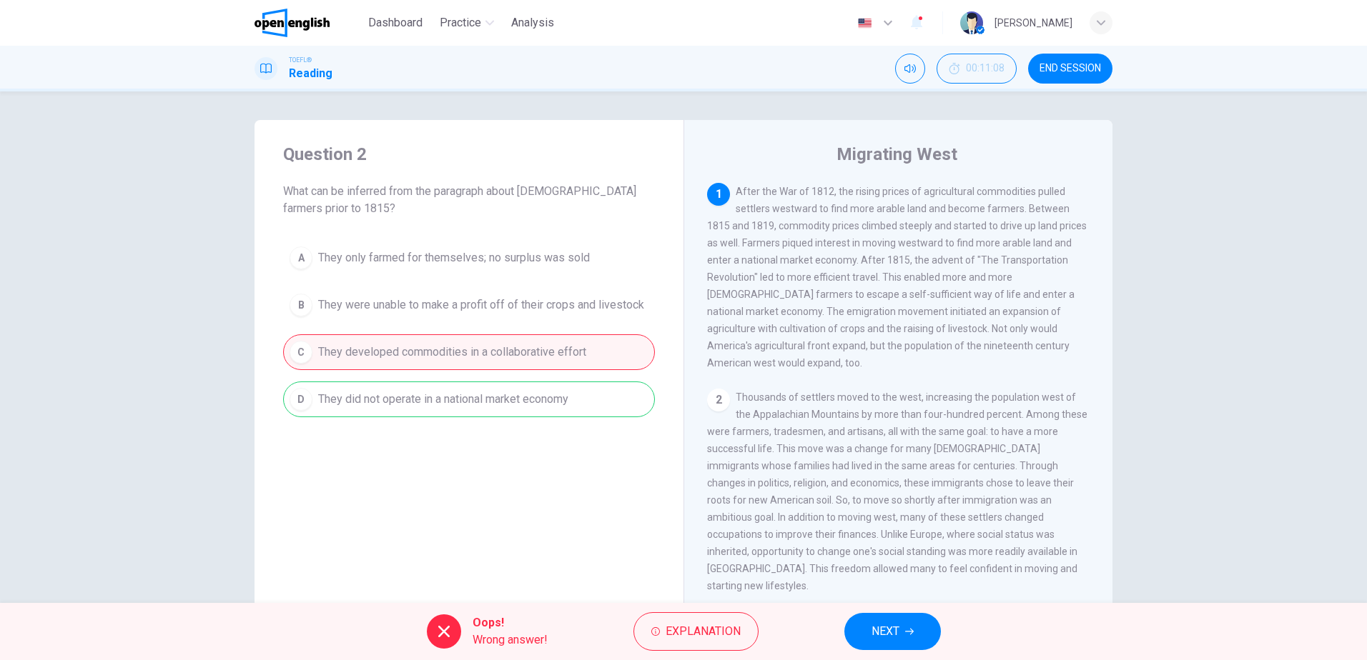
click at [880, 625] on span "NEXT" at bounding box center [885, 632] width 28 height 20
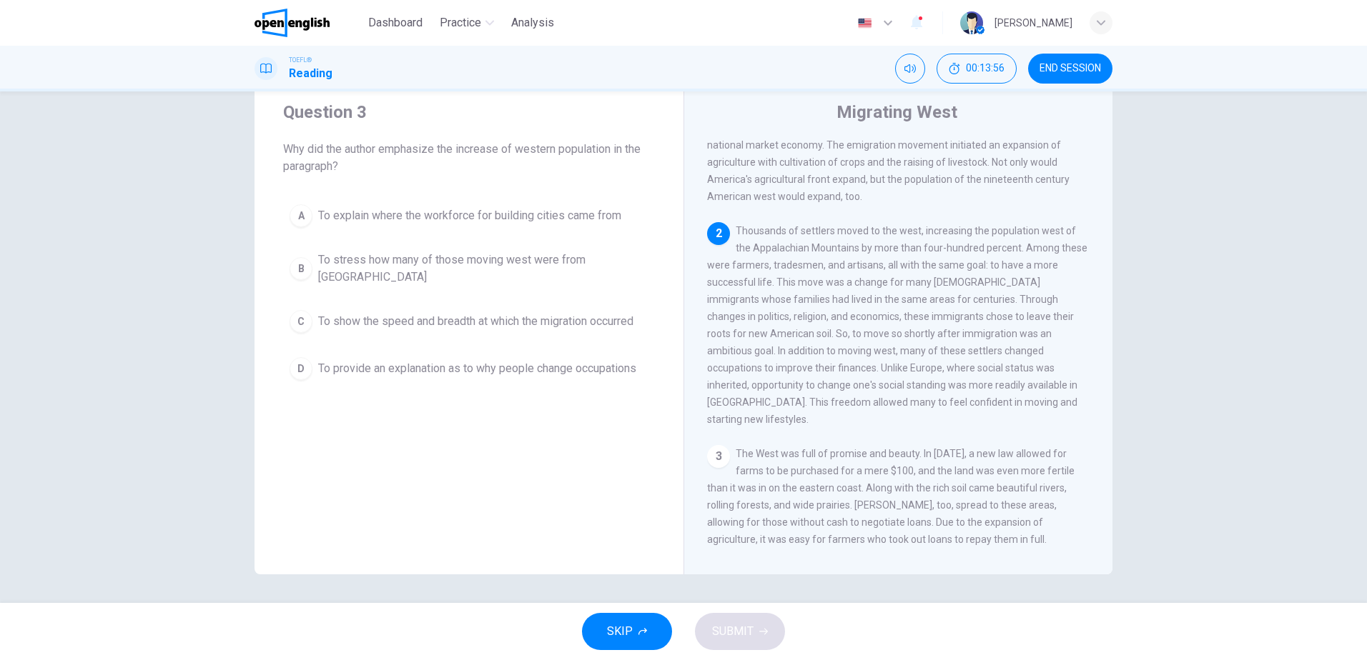
scroll to position [41, 0]
click at [460, 219] on span "To explain where the workforce for building cities came from" at bounding box center [469, 216] width 303 height 17
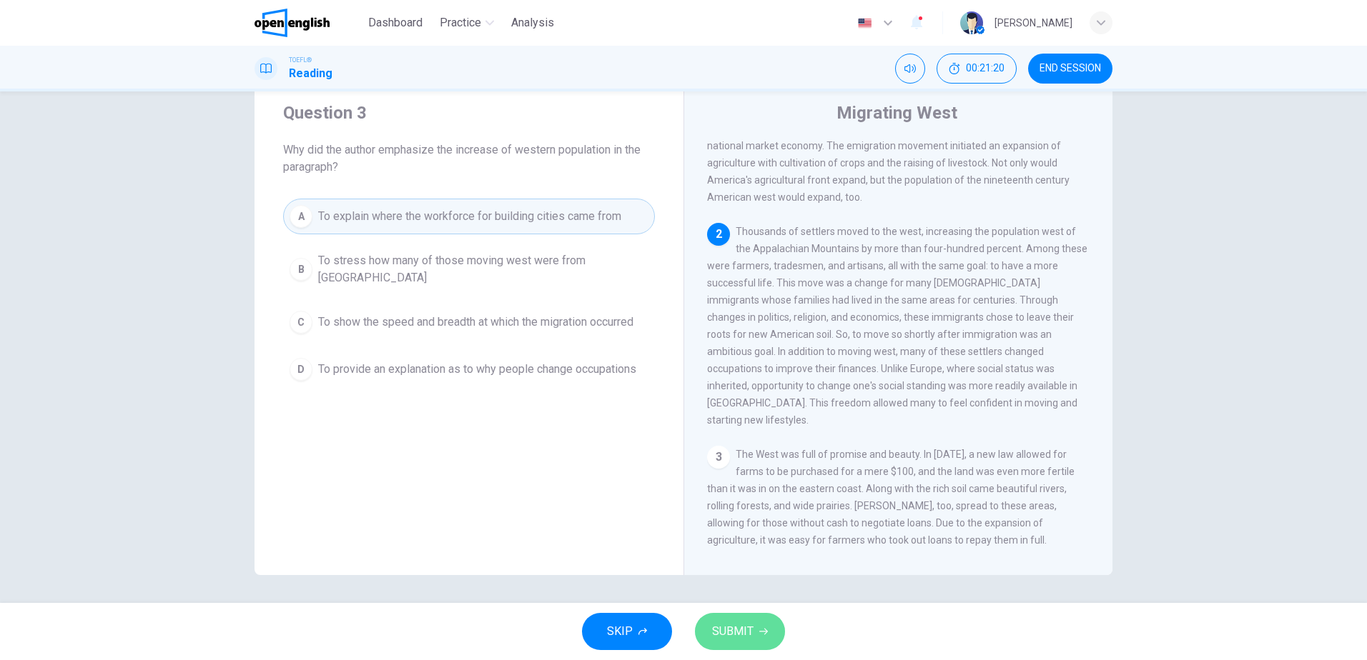
click at [736, 631] on span "SUBMIT" at bounding box center [732, 632] width 41 height 20
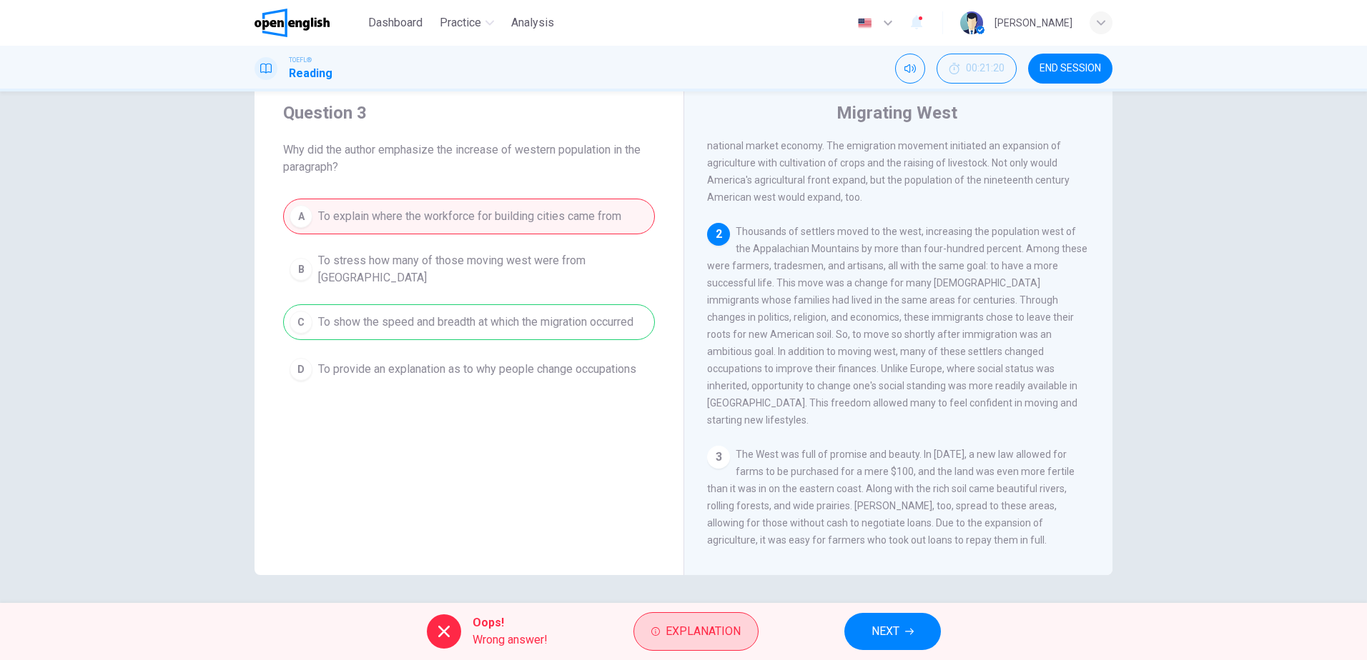
click at [693, 633] on span "Explanation" at bounding box center [702, 632] width 75 height 20
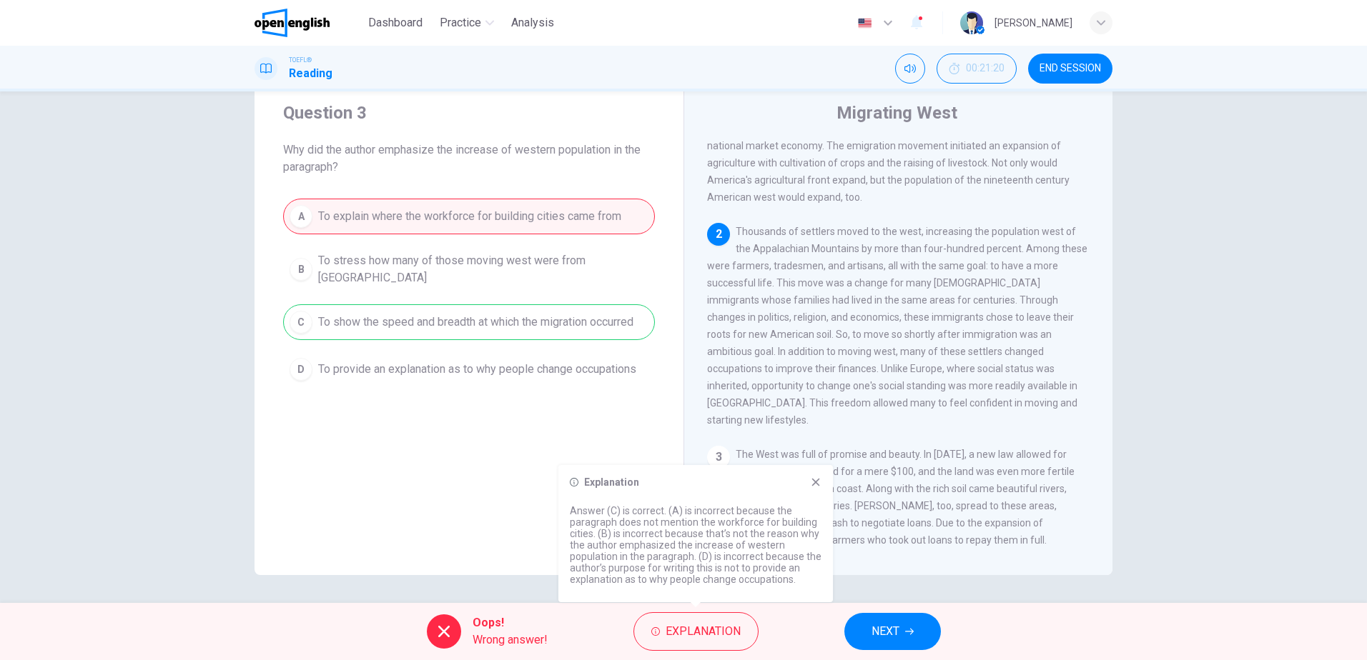
click at [815, 482] on icon at bounding box center [816, 483] width 8 height 8
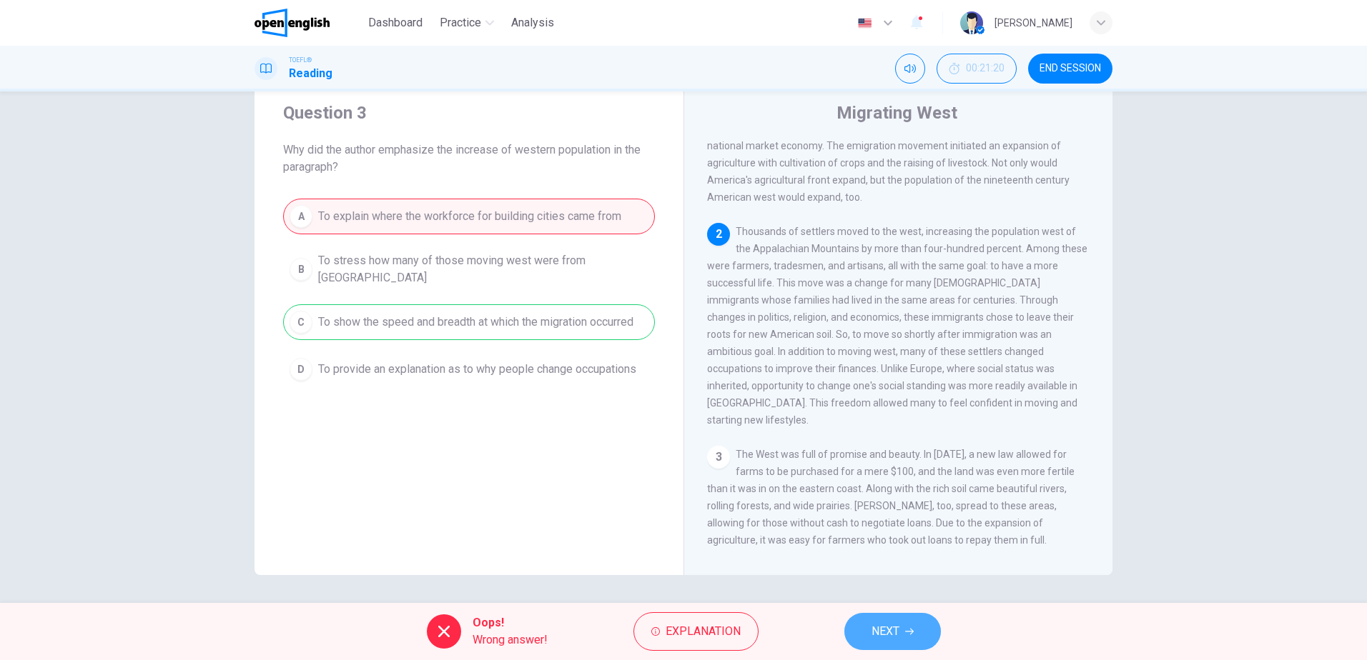
click at [887, 634] on span "NEXT" at bounding box center [885, 632] width 28 height 20
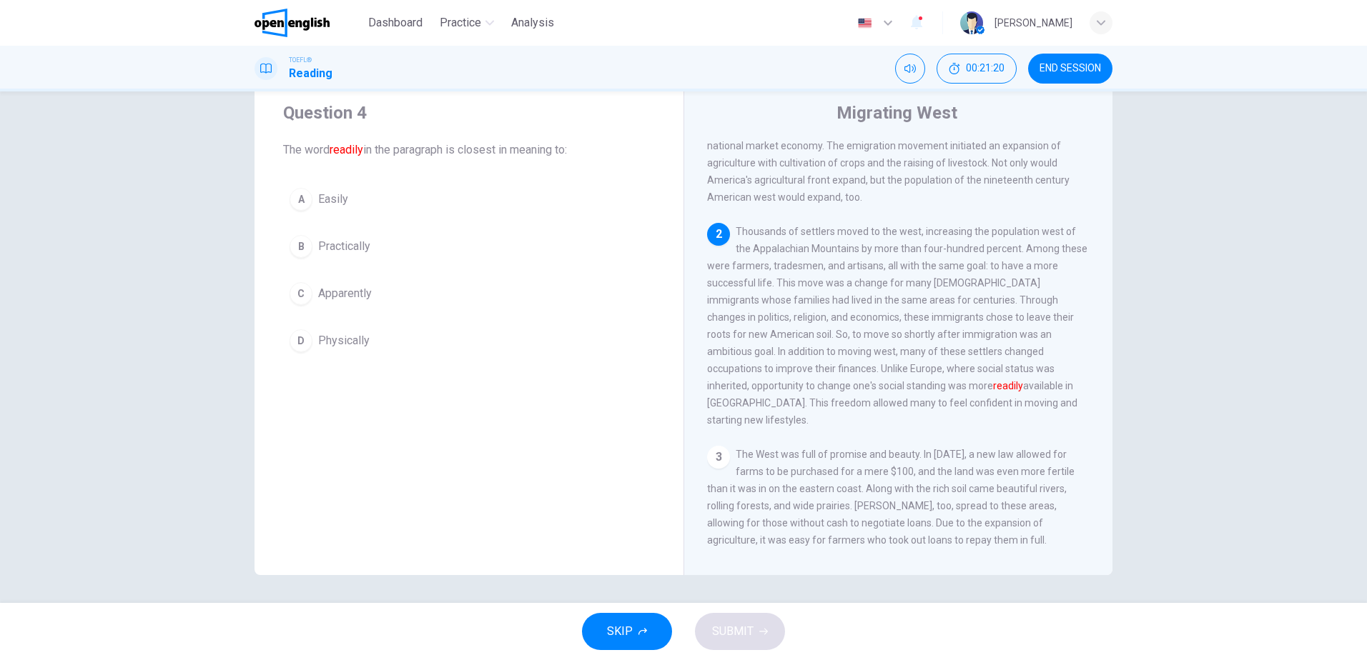
scroll to position [196, 0]
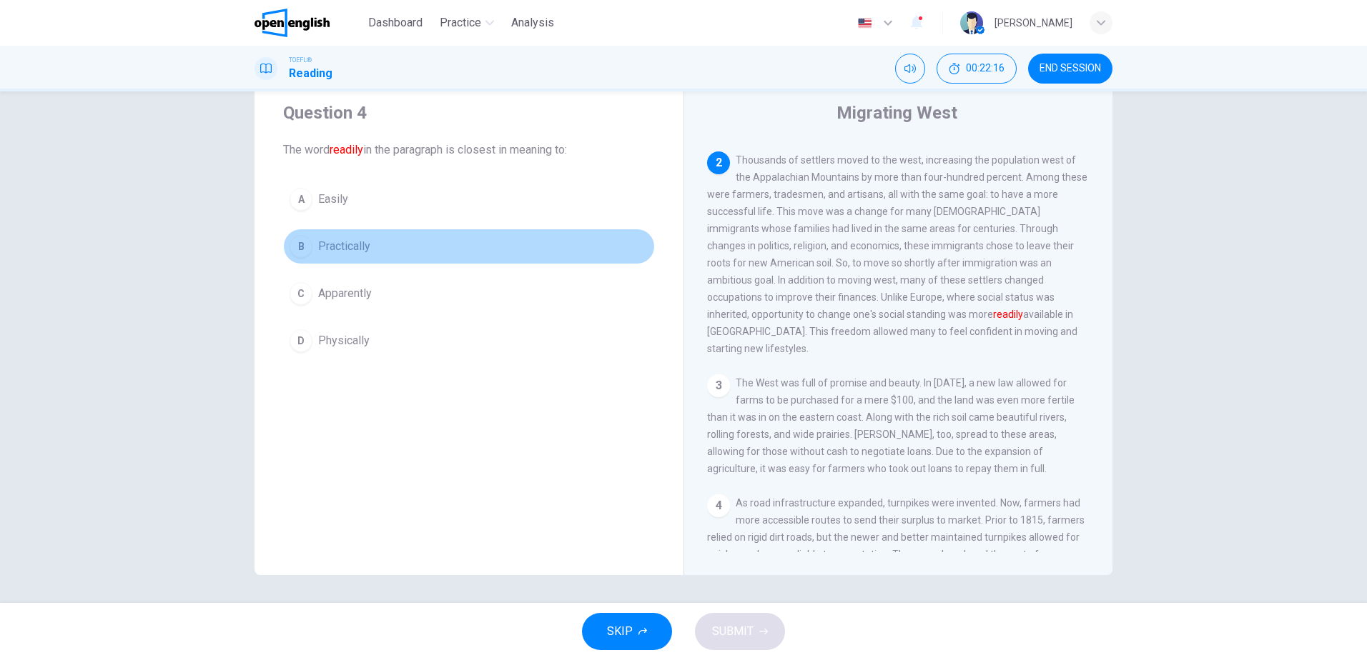
click at [345, 242] on span "Practically" at bounding box center [344, 246] width 52 height 17
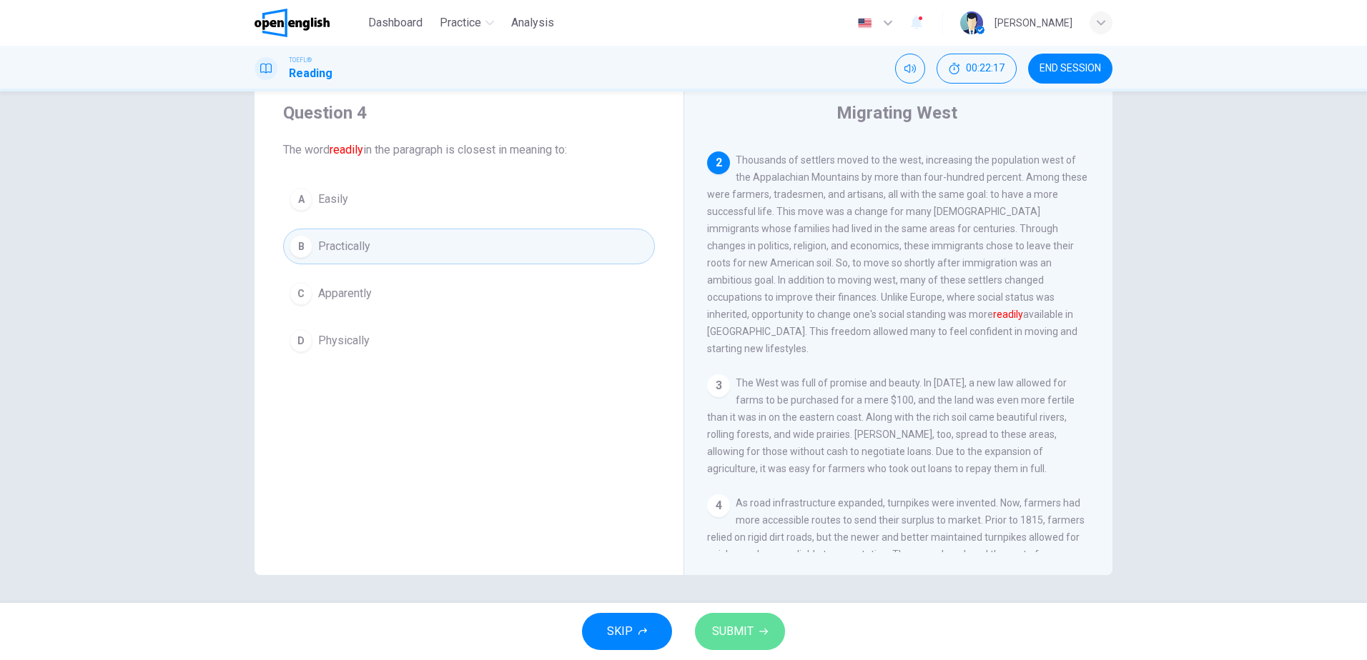
click at [747, 634] on span "SUBMIT" at bounding box center [732, 632] width 41 height 20
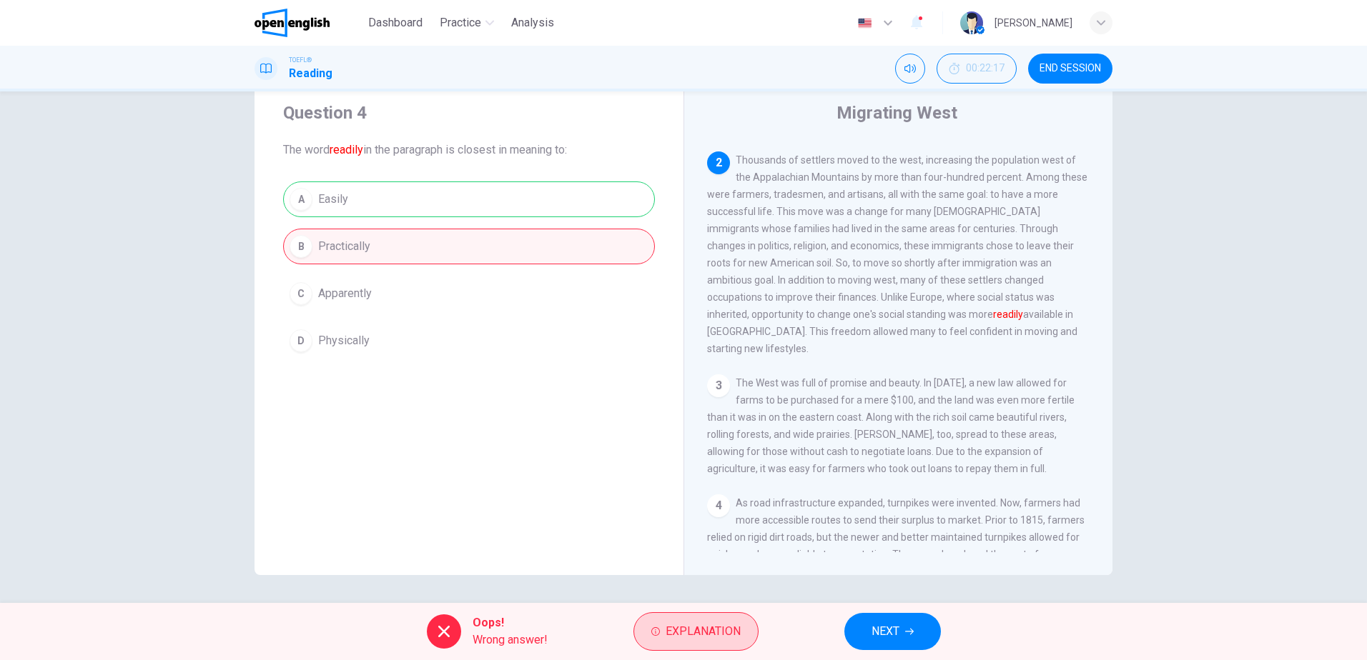
click at [693, 636] on span "Explanation" at bounding box center [702, 632] width 75 height 20
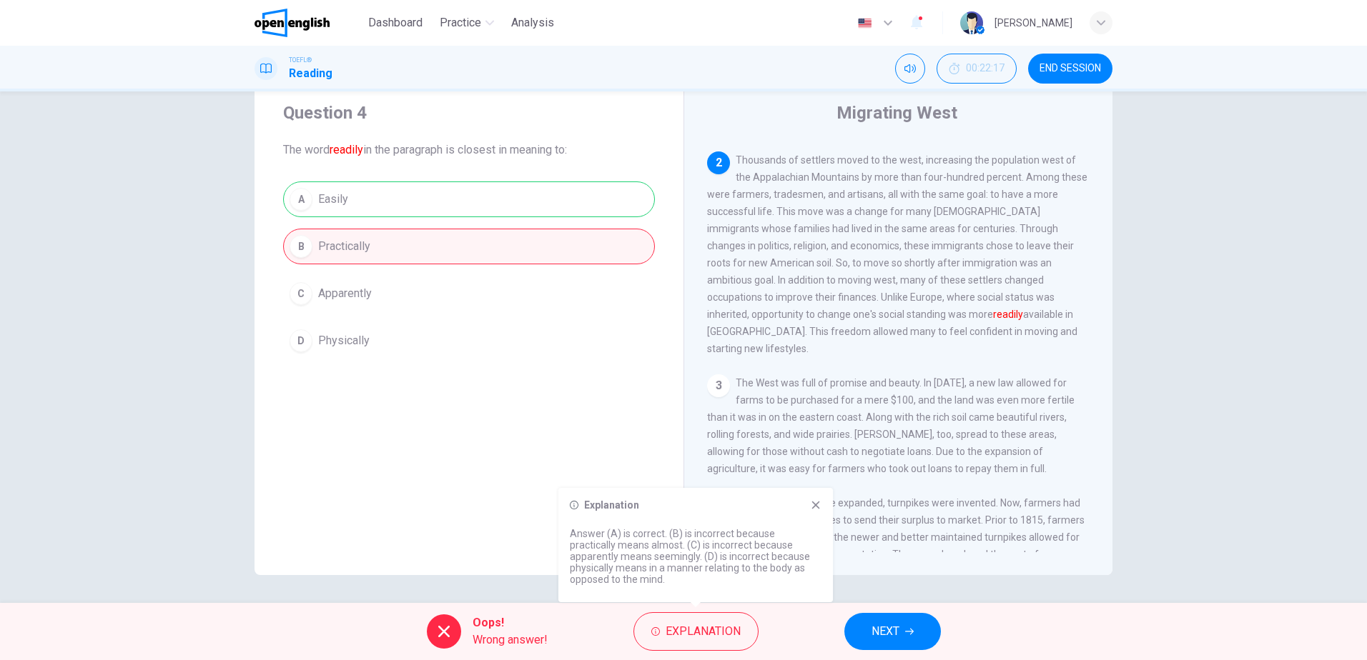
click at [814, 508] on icon at bounding box center [815, 505] width 11 height 11
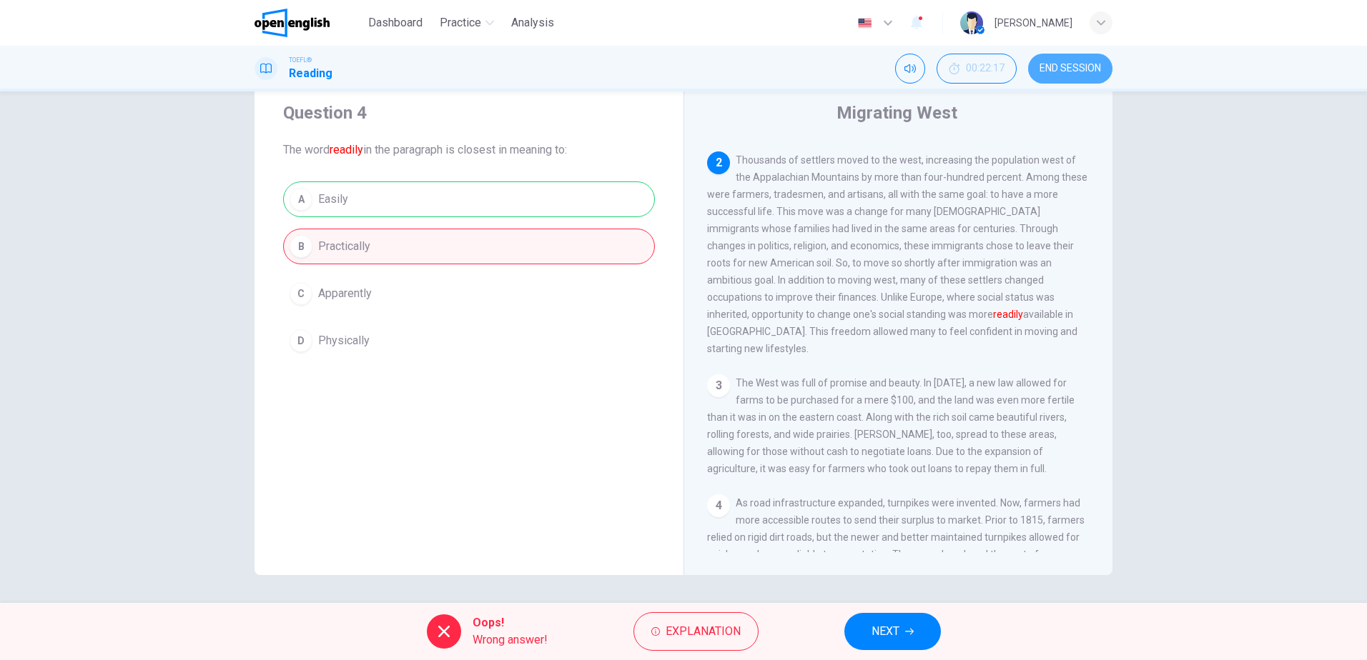
click at [1070, 66] on span "END SESSION" at bounding box center [1069, 68] width 61 height 11
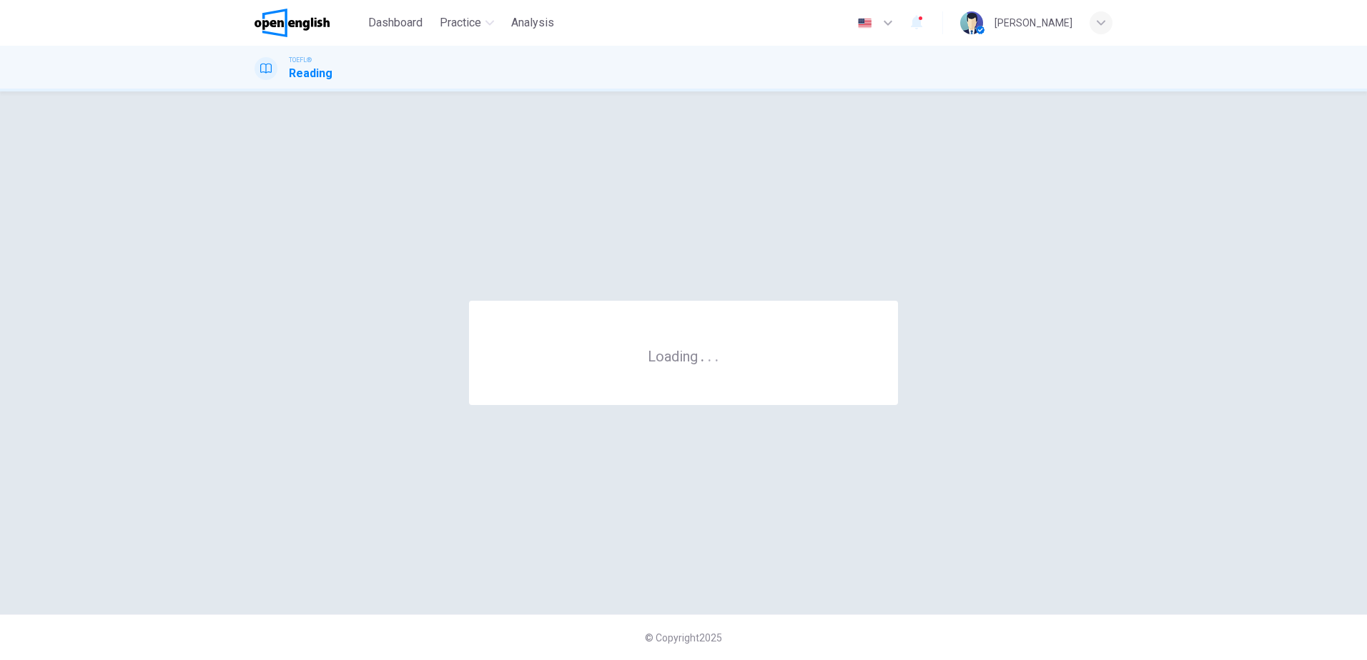
scroll to position [0, 0]
